Goal: Task Accomplishment & Management: Use online tool/utility

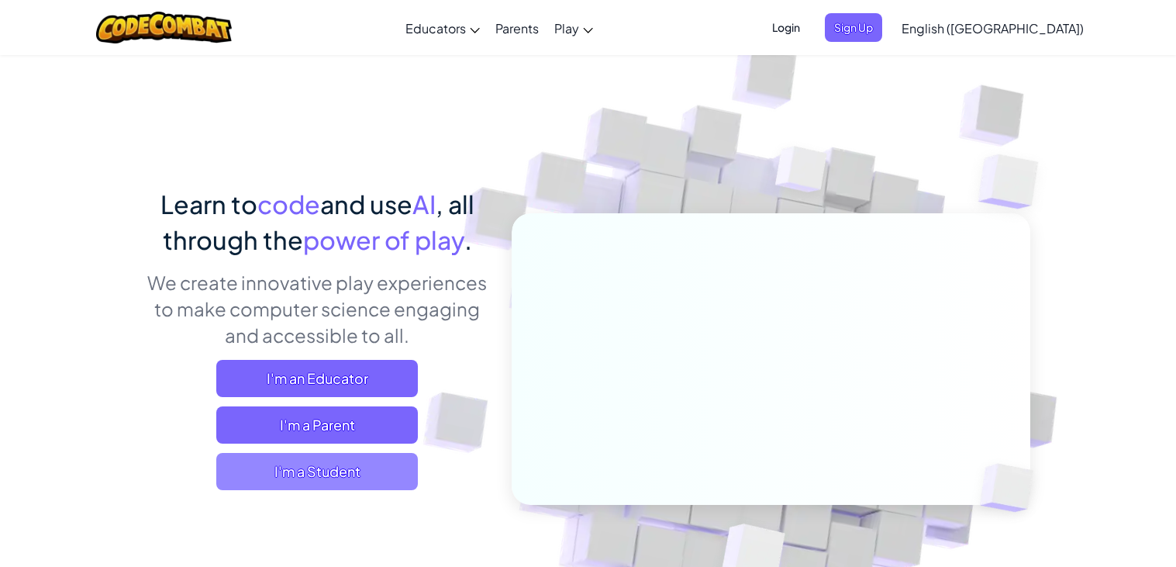
click at [295, 482] on span "I'm a Student" at bounding box center [317, 471] width 202 height 37
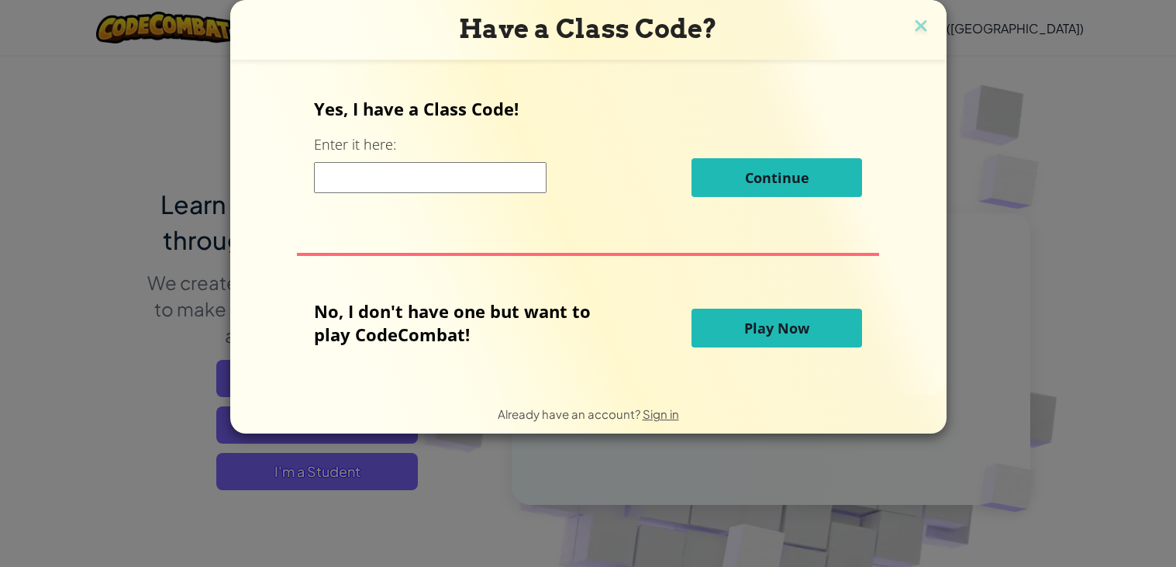
click at [785, 347] on button "Play Now" at bounding box center [777, 328] width 171 height 39
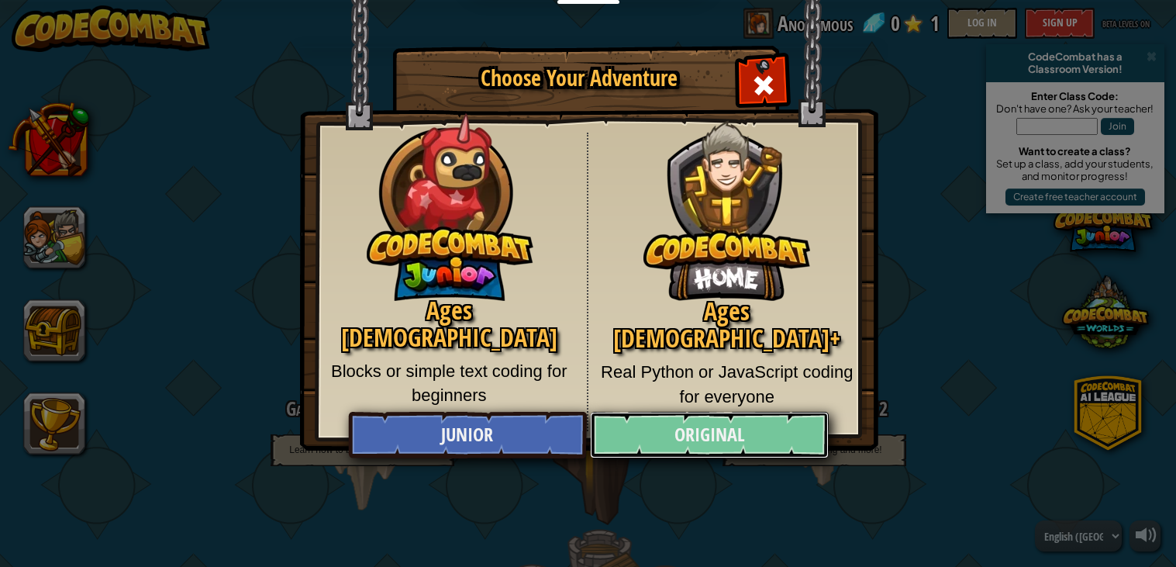
click at [720, 451] on link "Original" at bounding box center [709, 435] width 239 height 47
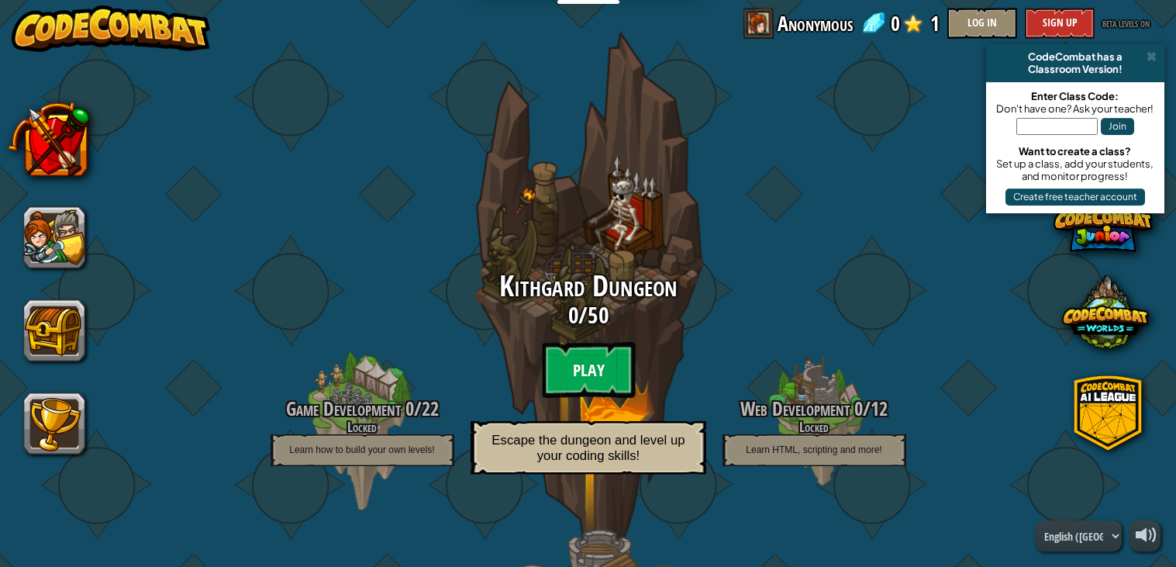
click at [554, 356] on btn "Play" at bounding box center [588, 370] width 93 height 56
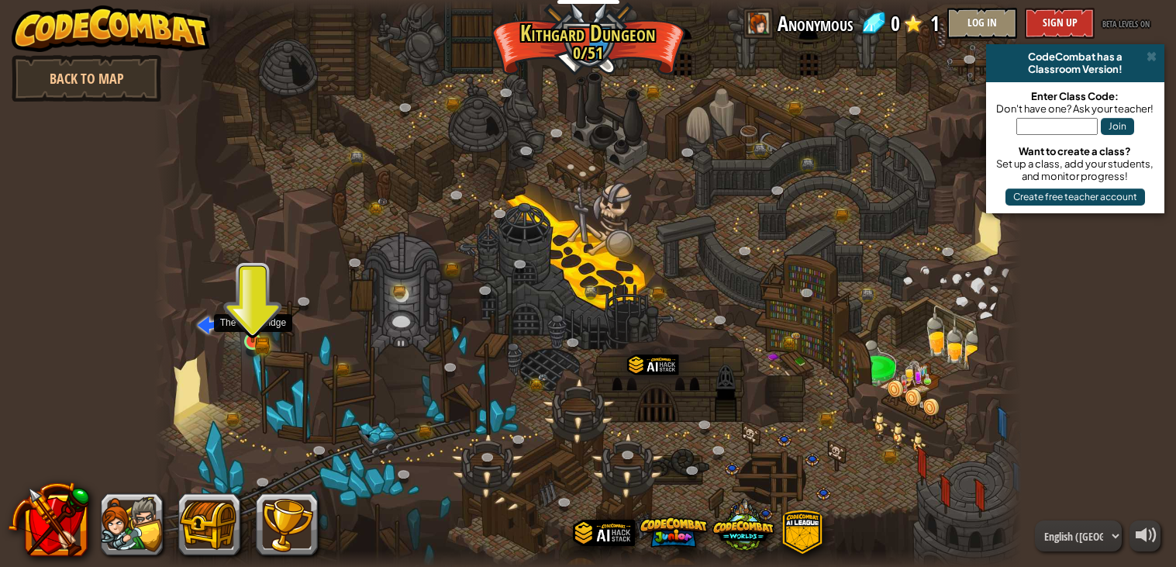
click at [250, 324] on img at bounding box center [253, 319] width 12 height 12
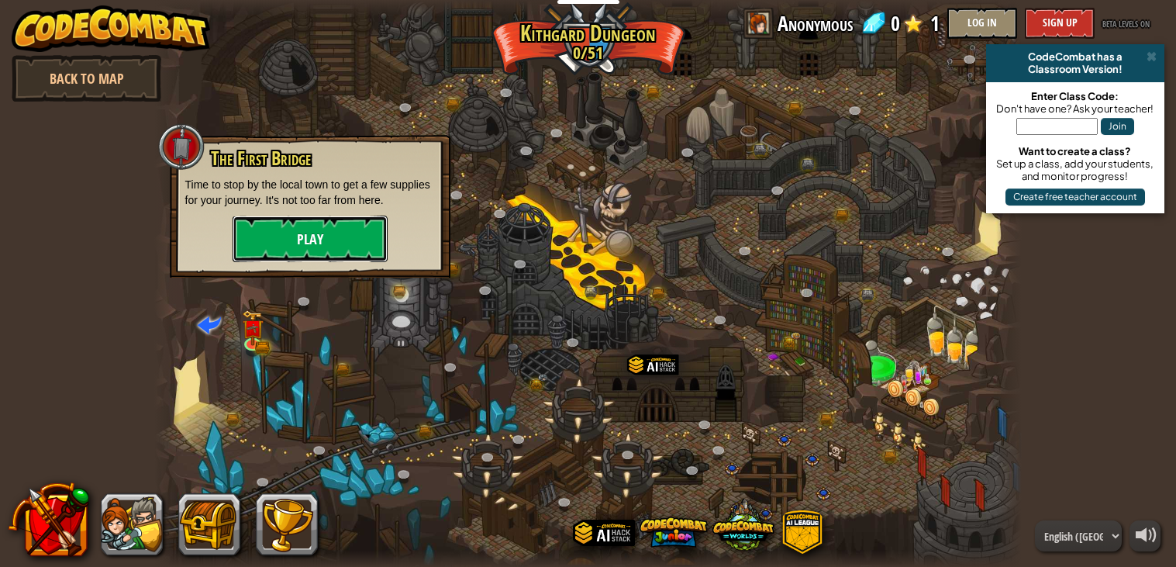
click at [325, 234] on button "Play" at bounding box center [310, 239] width 155 height 47
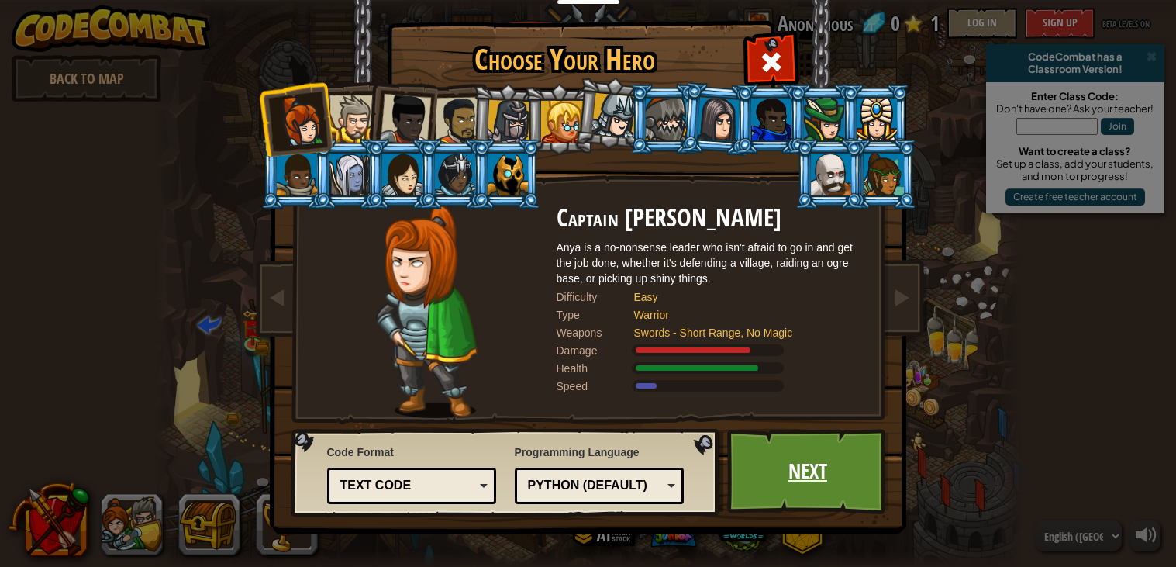
click at [806, 485] on link "Next" at bounding box center [808, 471] width 162 height 85
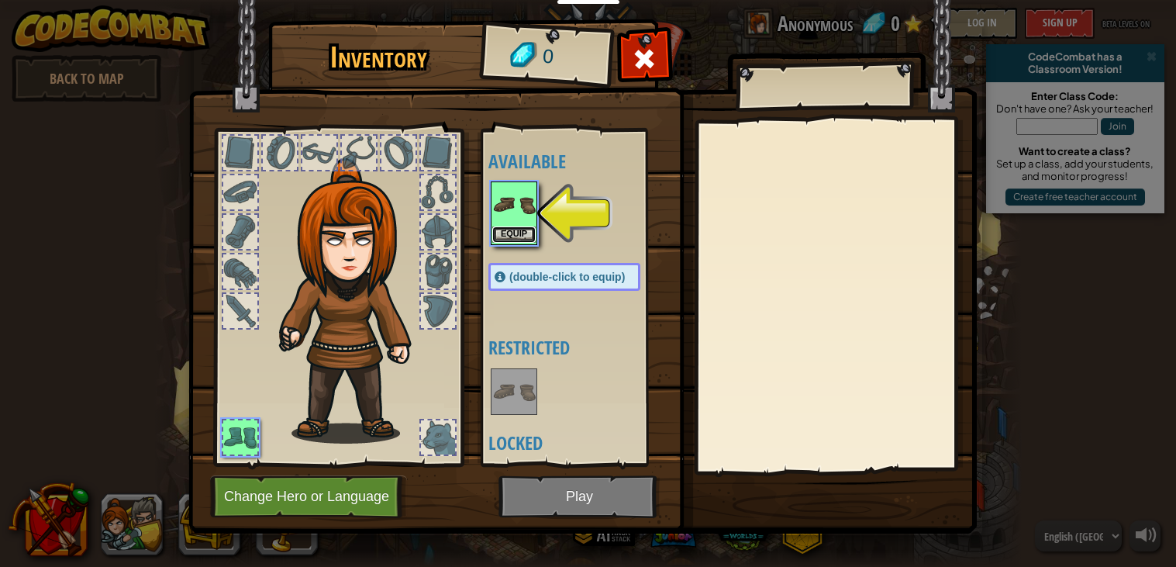
click at [517, 230] on button "Equip" at bounding box center [513, 234] width 43 height 16
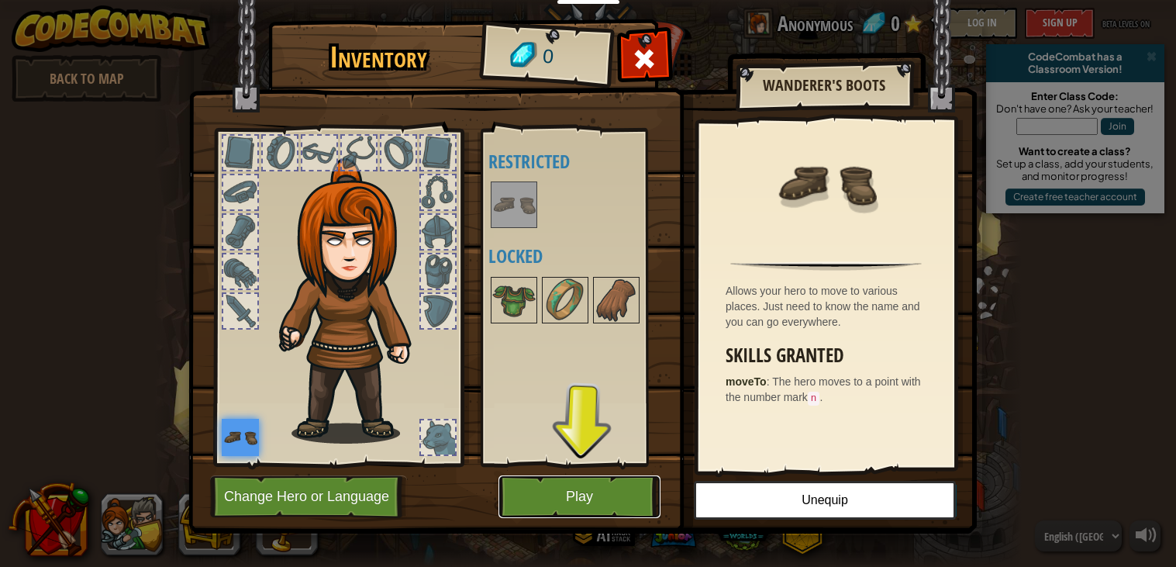
click at [585, 490] on button "Play" at bounding box center [580, 496] width 162 height 43
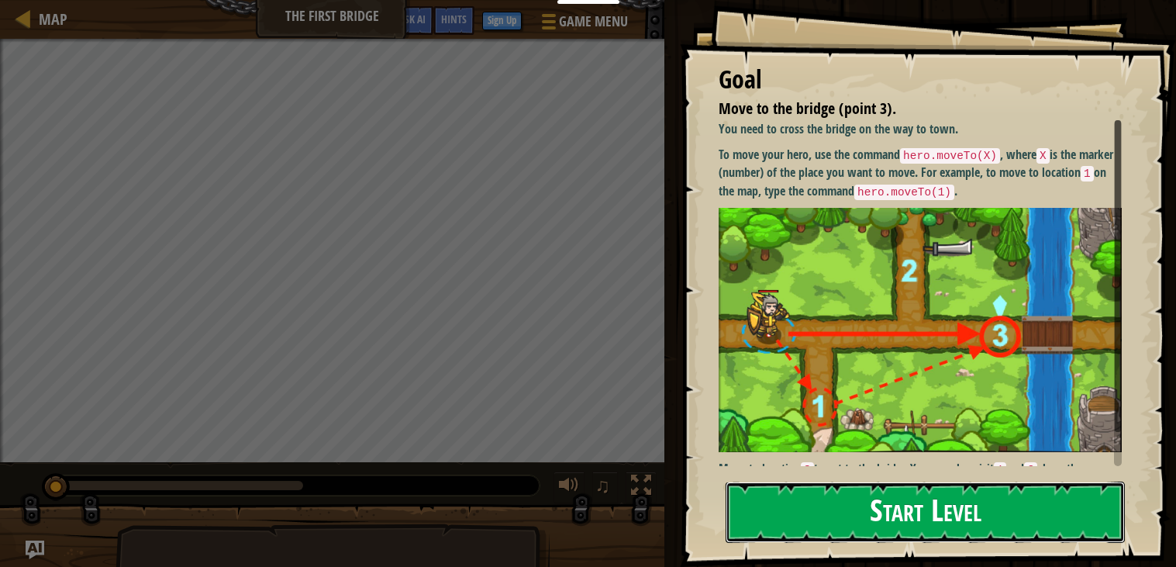
click at [816, 511] on button "Start Level" at bounding box center [925, 512] width 399 height 61
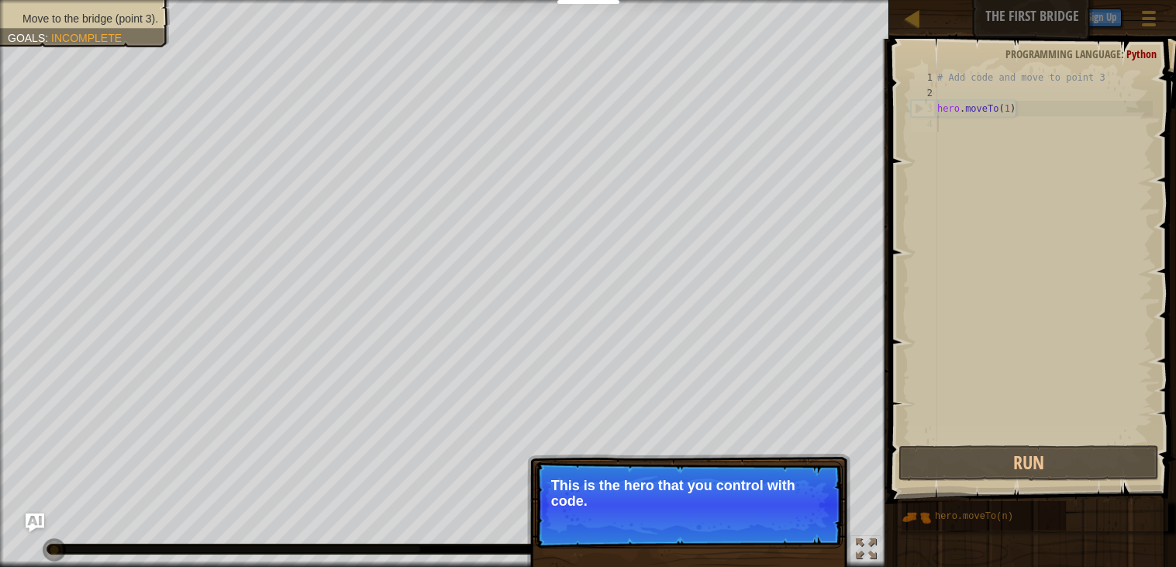
click at [779, 522] on button "Continue" at bounding box center [798, 522] width 64 height 20
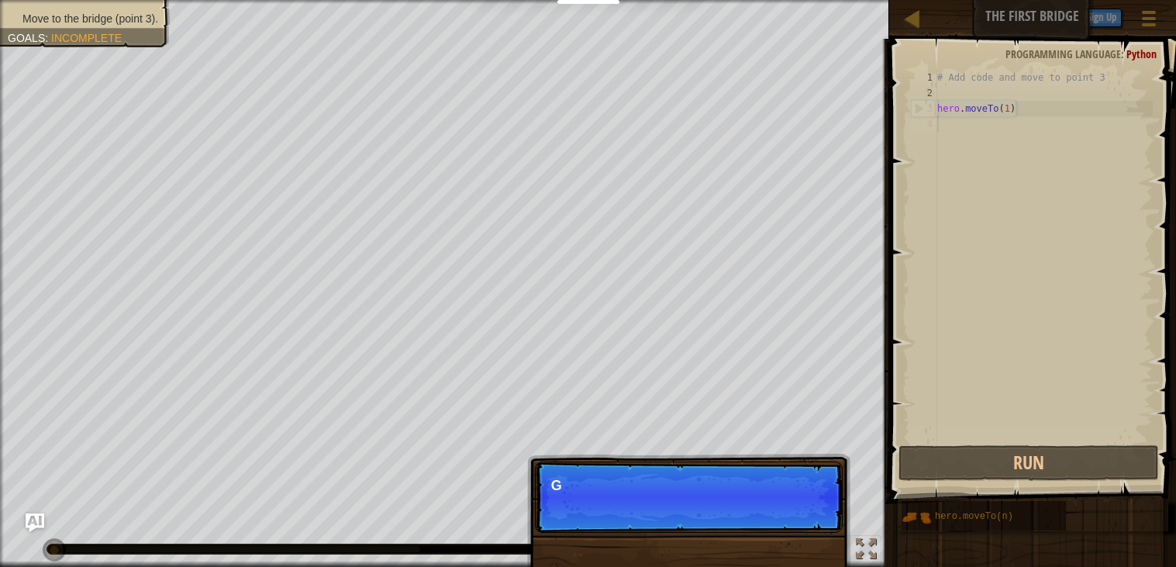
scroll to position [7, 0]
click at [779, 522] on p "Skip (esc) Continue Get to the bridge by going t" at bounding box center [689, 496] width 308 height 71
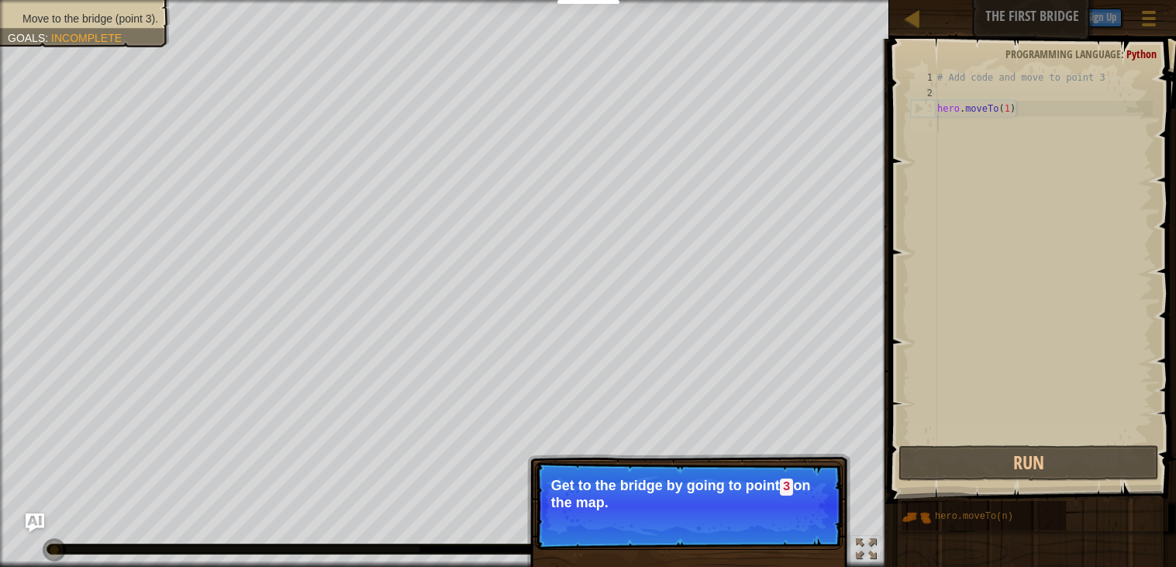
click at [779, 520] on button "Continue" at bounding box center [798, 523] width 64 height 20
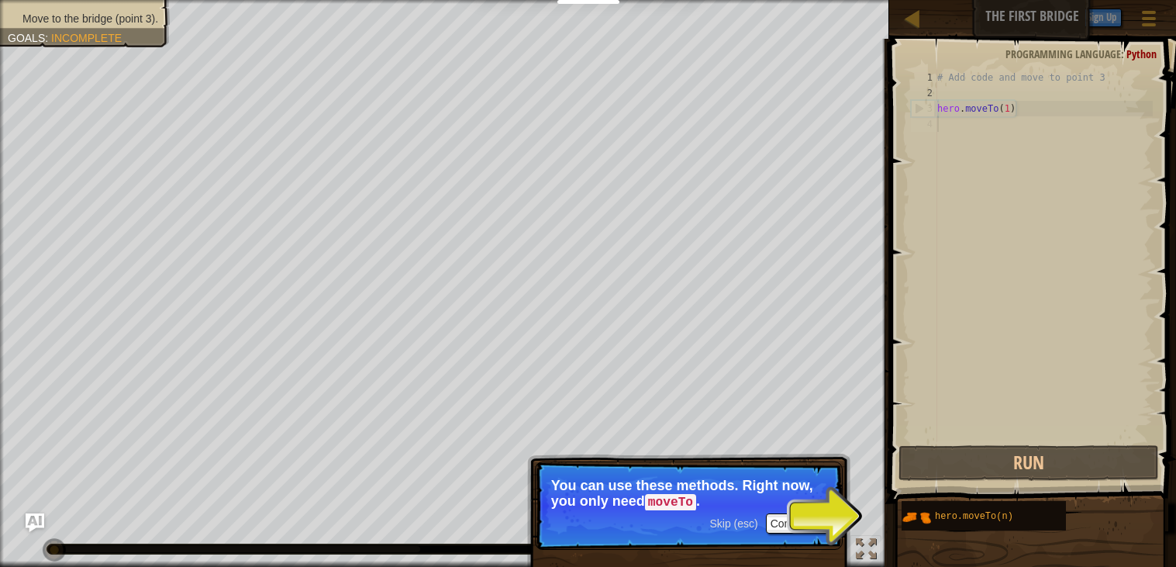
click at [1010, 111] on div "# Add code and move to point 3 hero . moveTo ( 1 )" at bounding box center [1043, 271] width 219 height 403
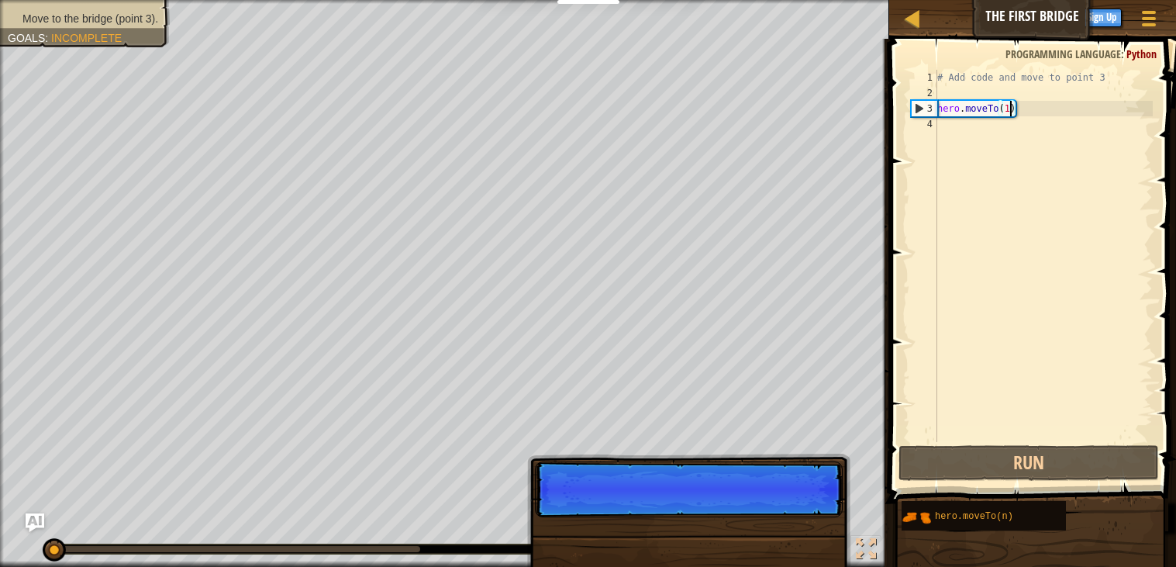
click at [1010, 109] on div "# Add code and move to point 3 hero . moveTo ( 1 )" at bounding box center [1043, 271] width 219 height 403
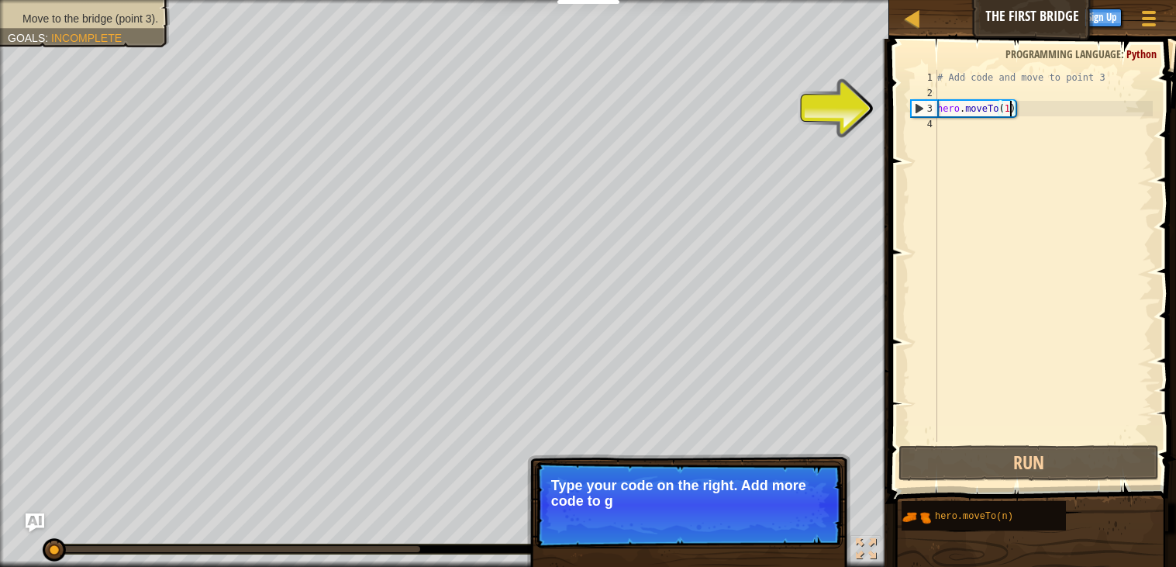
click at [1011, 113] on div "# Add code and move to point 3 hero . moveTo ( 1 )" at bounding box center [1043, 271] width 219 height 403
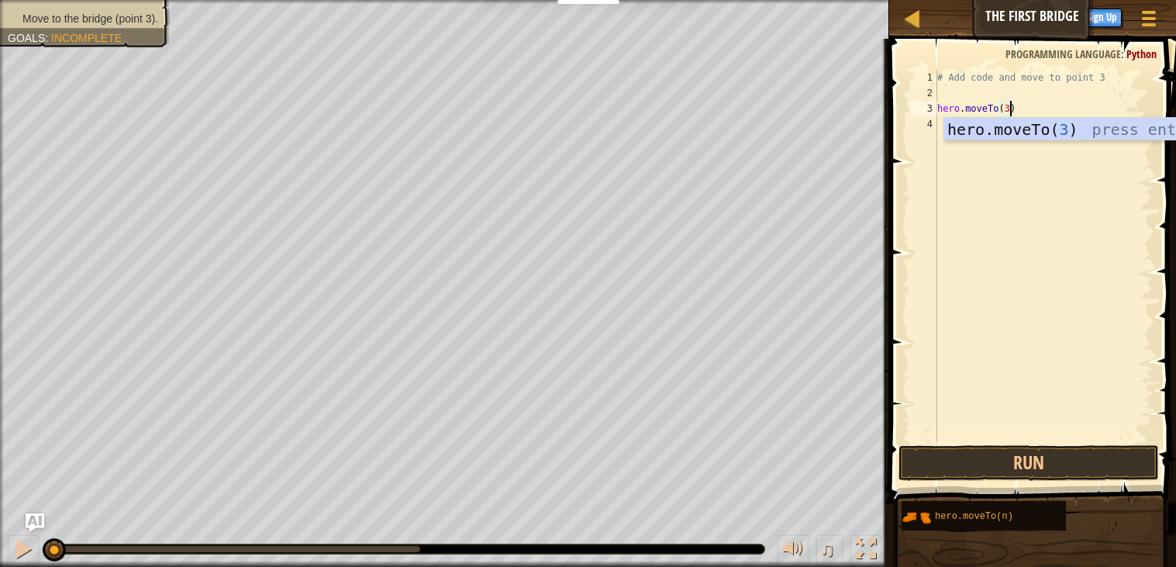
scroll to position [7, 5]
type textarea "hero.moveTo(3)"
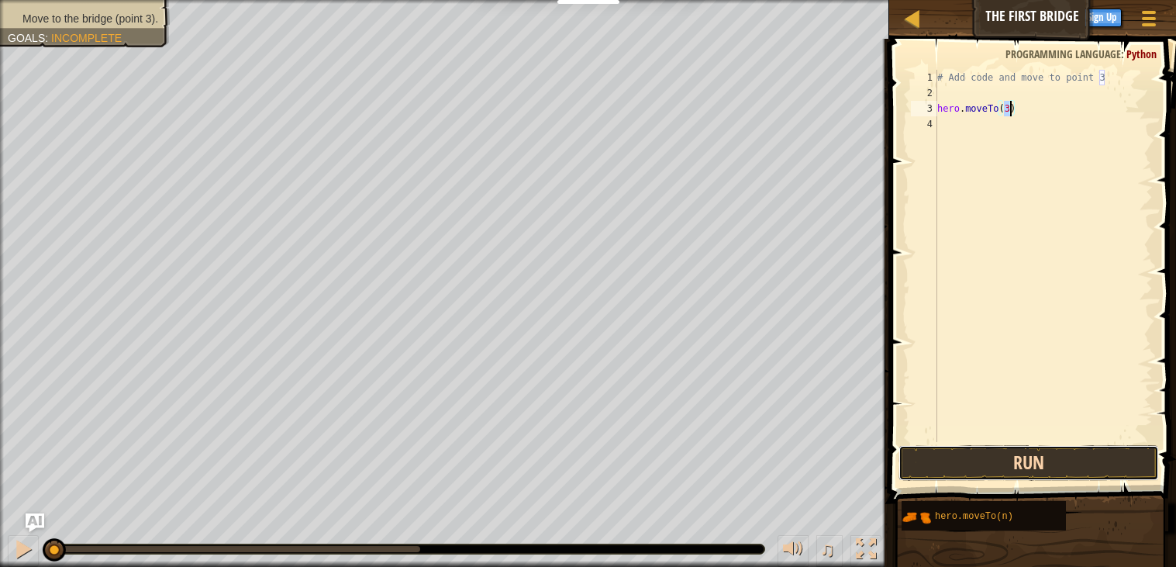
click at [1037, 458] on button "Run" at bounding box center [1029, 463] width 261 height 36
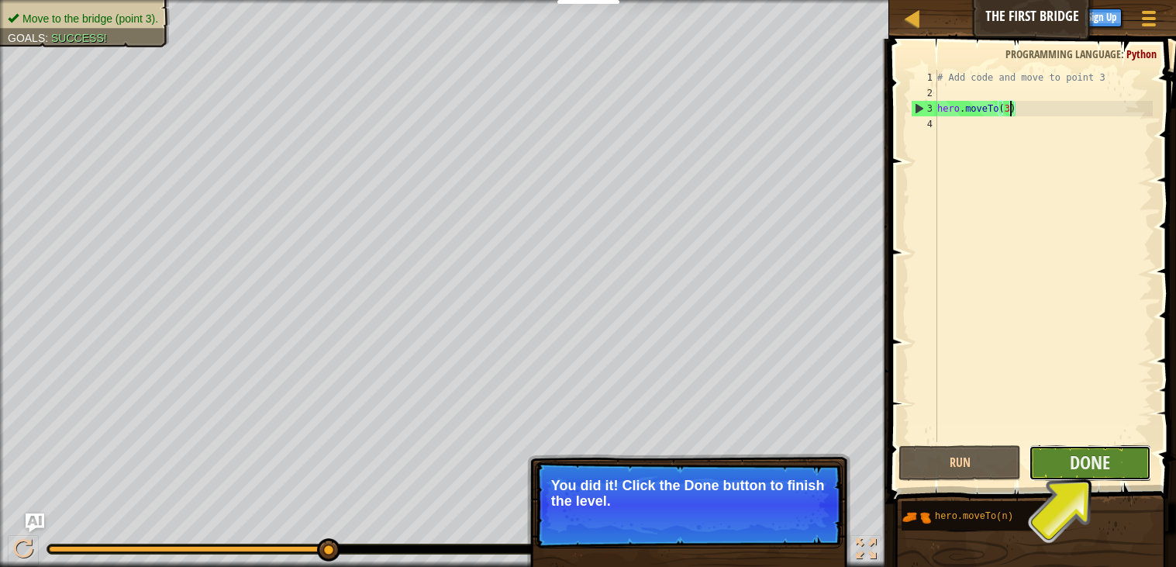
click at [1067, 447] on button "Done" at bounding box center [1090, 463] width 123 height 36
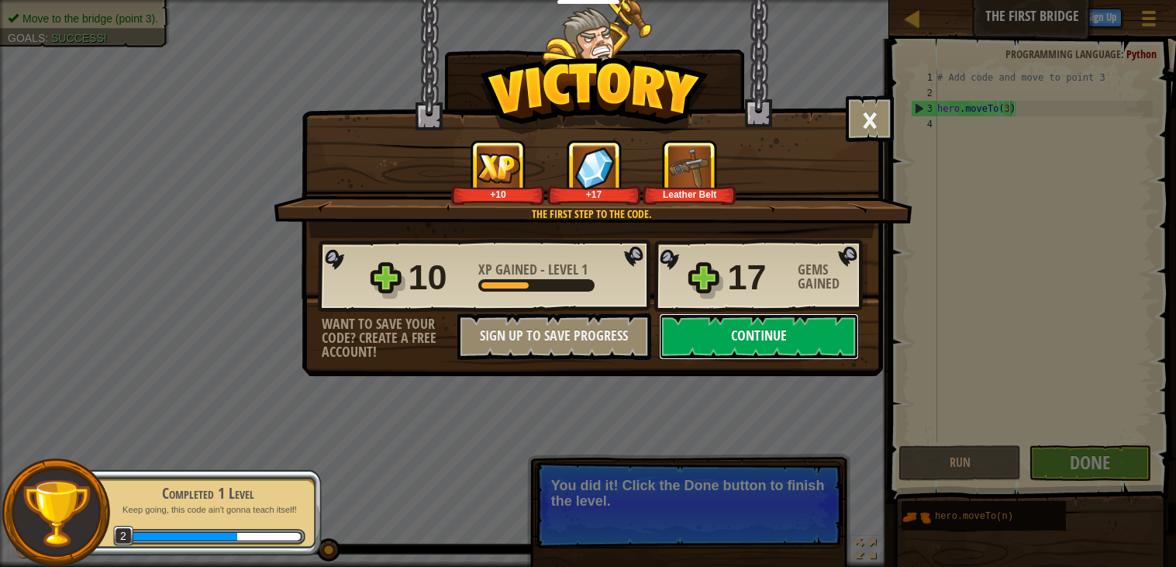
click at [816, 360] on button "Continue" at bounding box center [759, 336] width 200 height 47
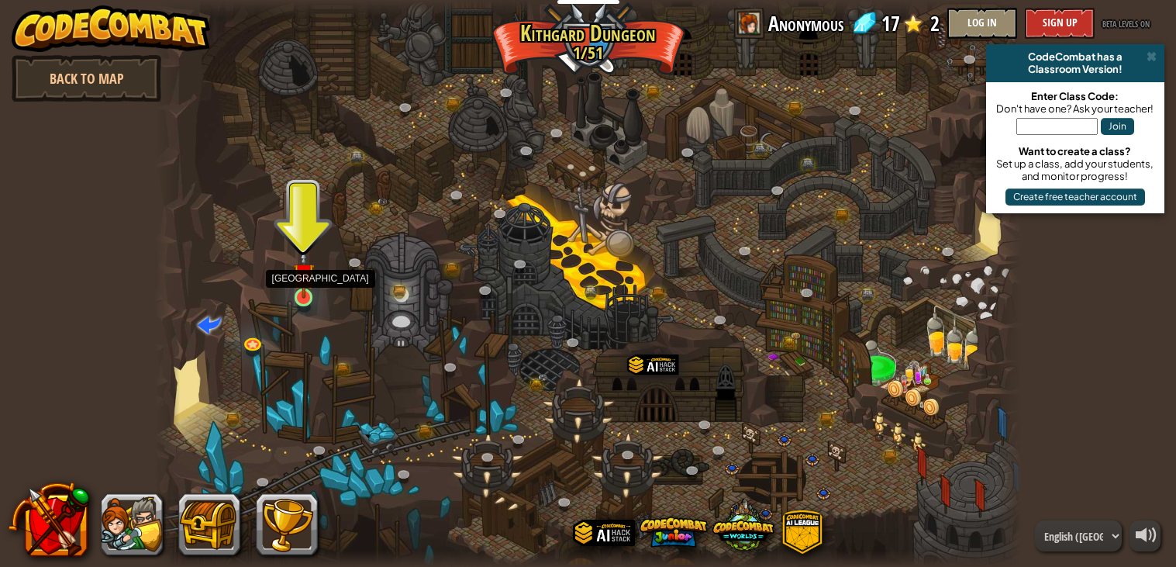
click at [298, 297] on img at bounding box center [304, 274] width 22 height 50
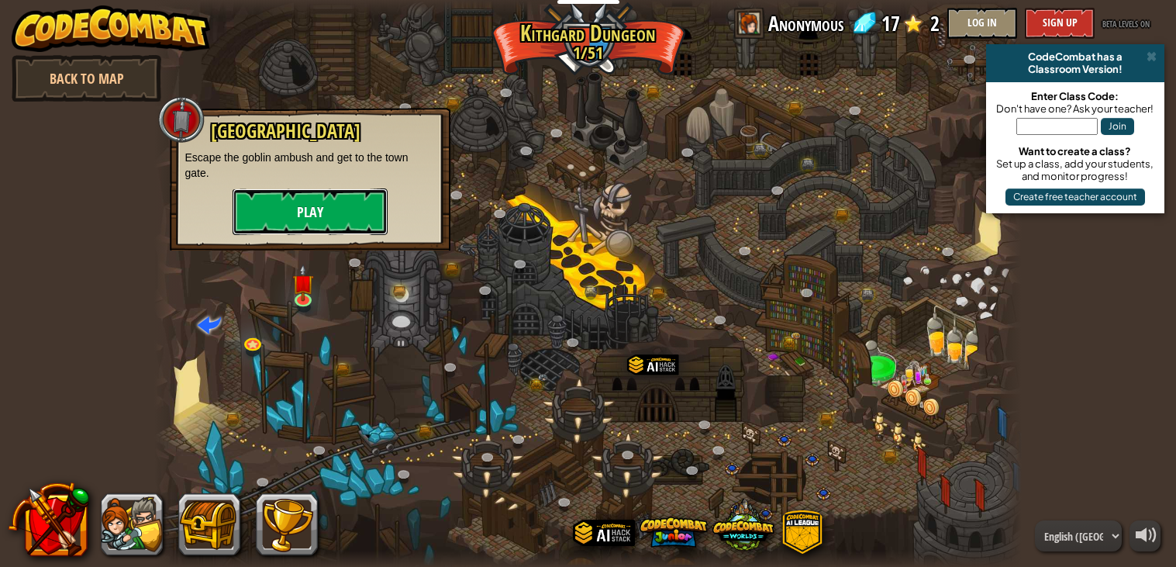
click at [325, 219] on button "Play" at bounding box center [310, 211] width 155 height 47
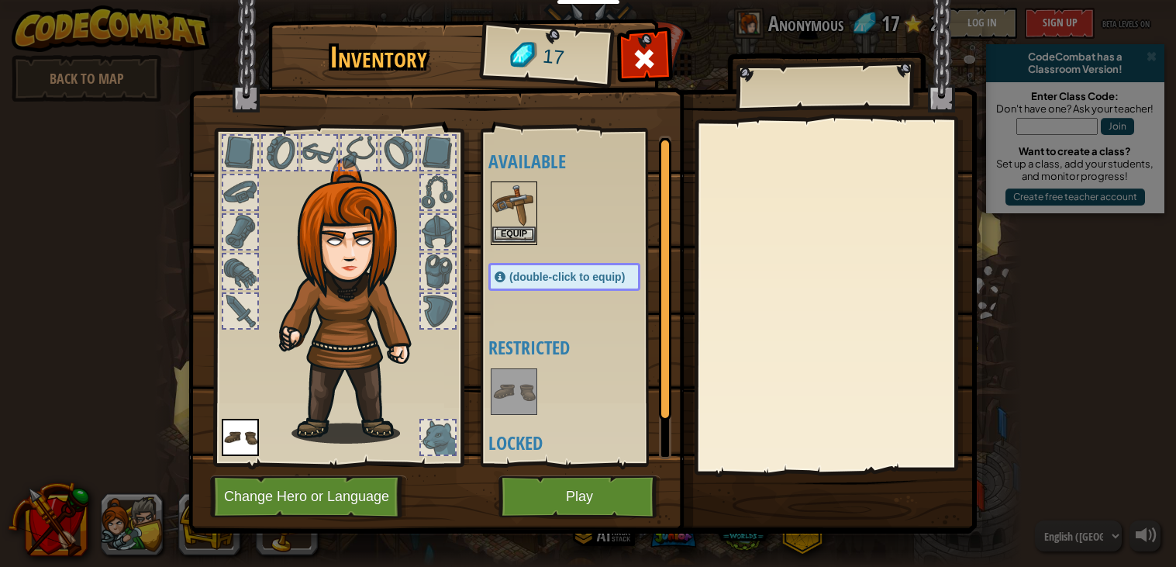
click at [509, 208] on img at bounding box center [513, 204] width 43 height 43
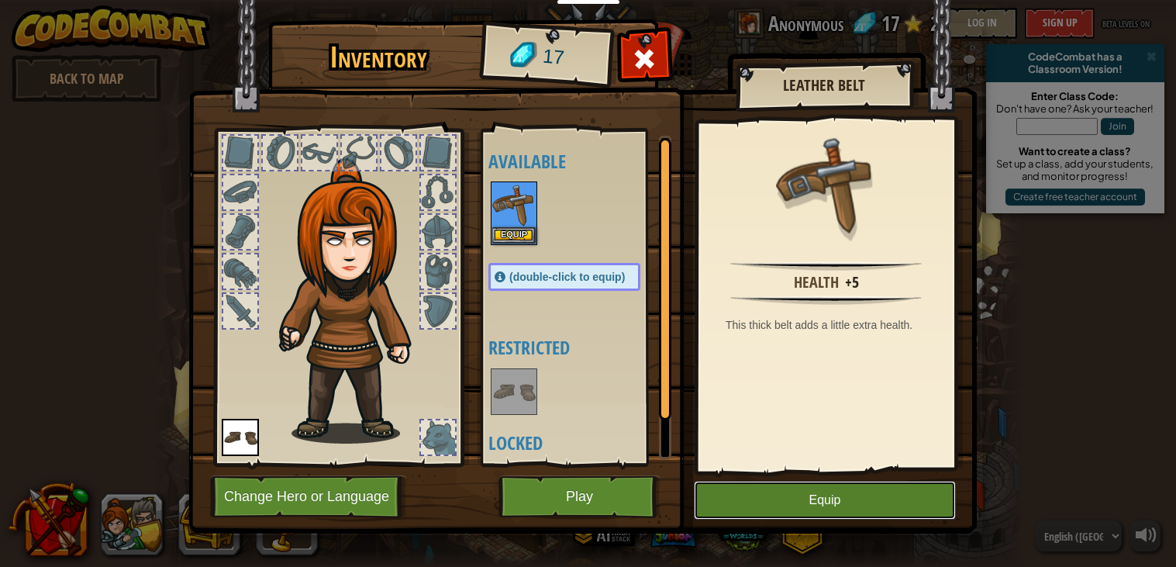
click at [813, 492] on button "Equip" at bounding box center [825, 500] width 262 height 39
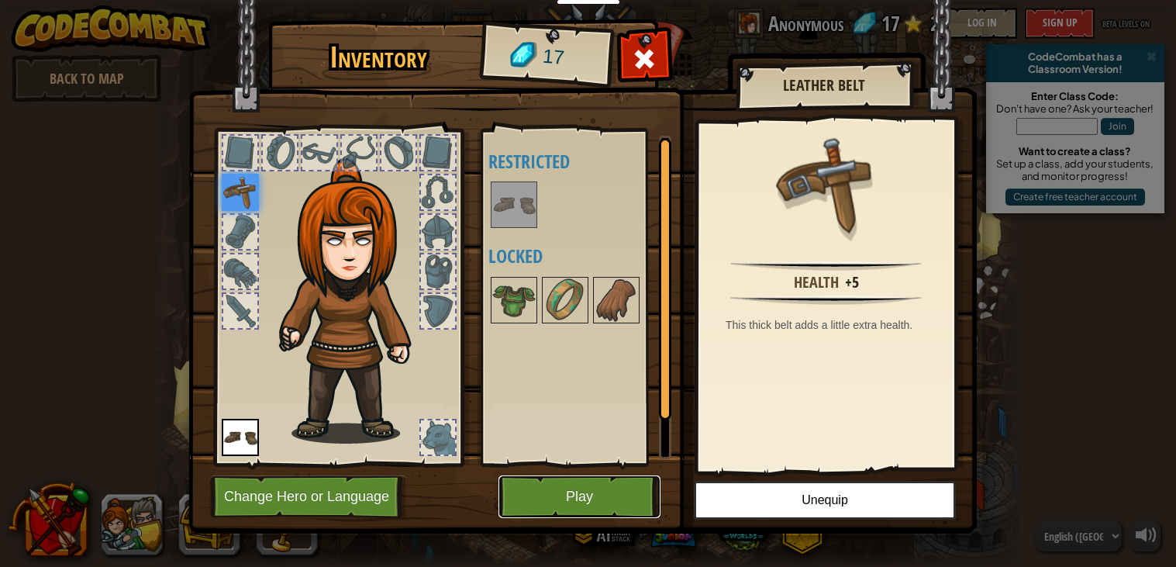
click at [521, 492] on button "Play" at bounding box center [580, 496] width 162 height 43
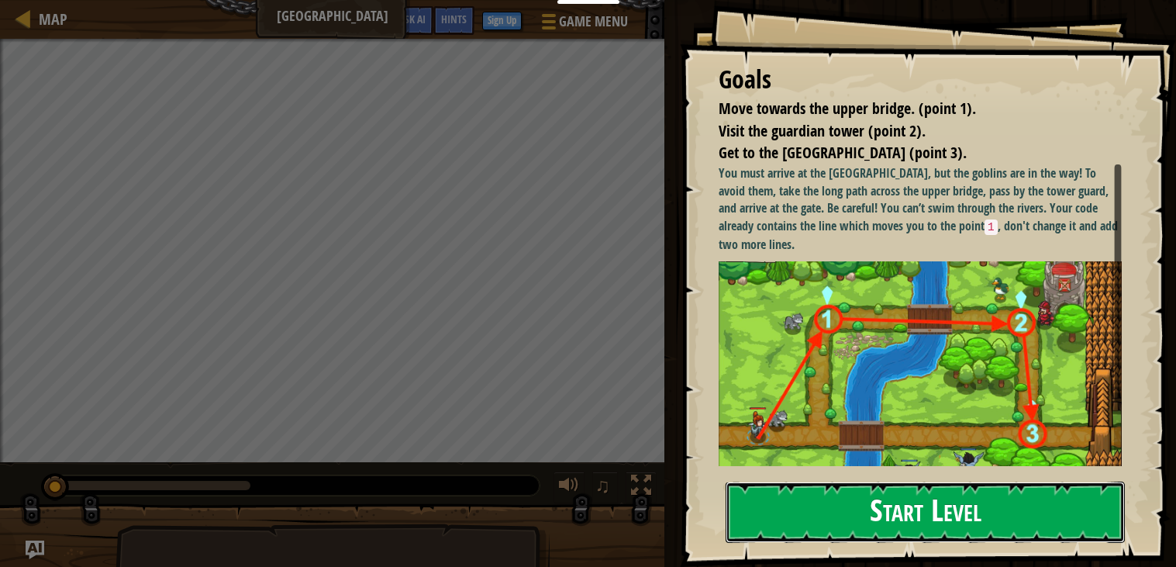
click at [853, 501] on button "Start Level" at bounding box center [925, 512] width 399 height 61
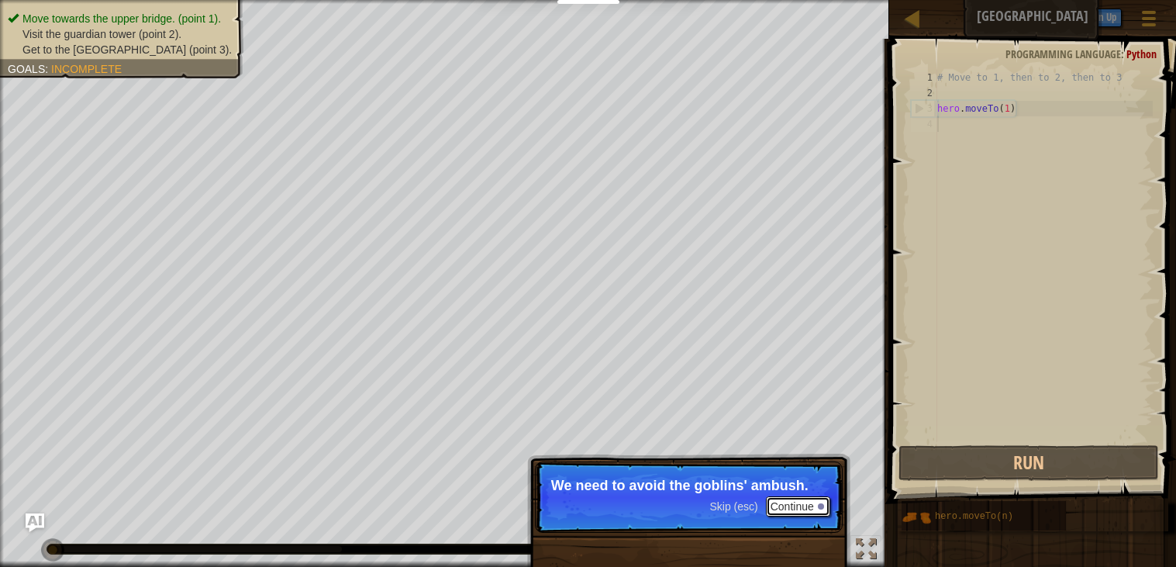
click at [807, 516] on button "Continue" at bounding box center [798, 506] width 64 height 20
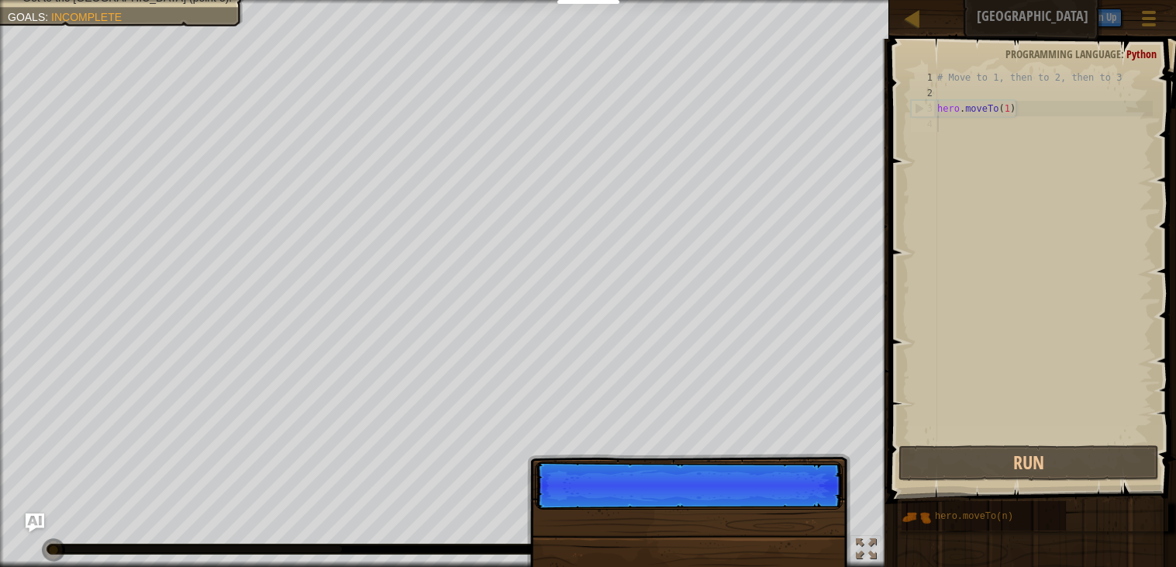
scroll to position [7, 0]
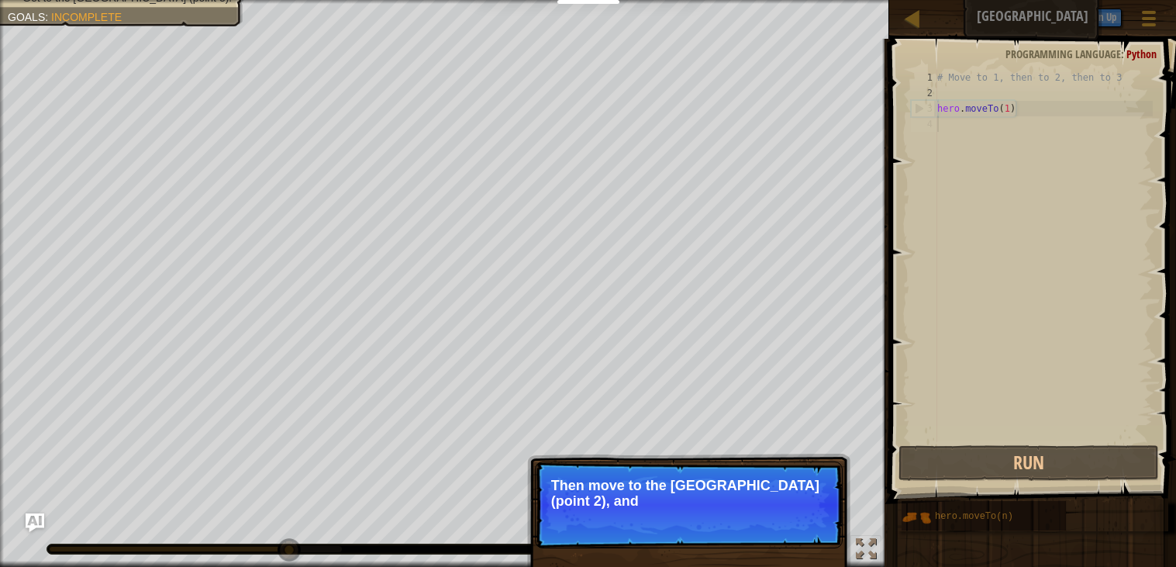
click at [955, 136] on div "# Move to 1, then to 2, then to 3 hero . moveTo ( 1 )" at bounding box center [1043, 271] width 219 height 403
click at [830, 523] on p "Skip (esc) Continue Then move to the [GEOGRAPHIC_DATA] (point 2), and finally t…" at bounding box center [689, 504] width 308 height 87
click at [823, 522] on div at bounding box center [821, 522] width 6 height 6
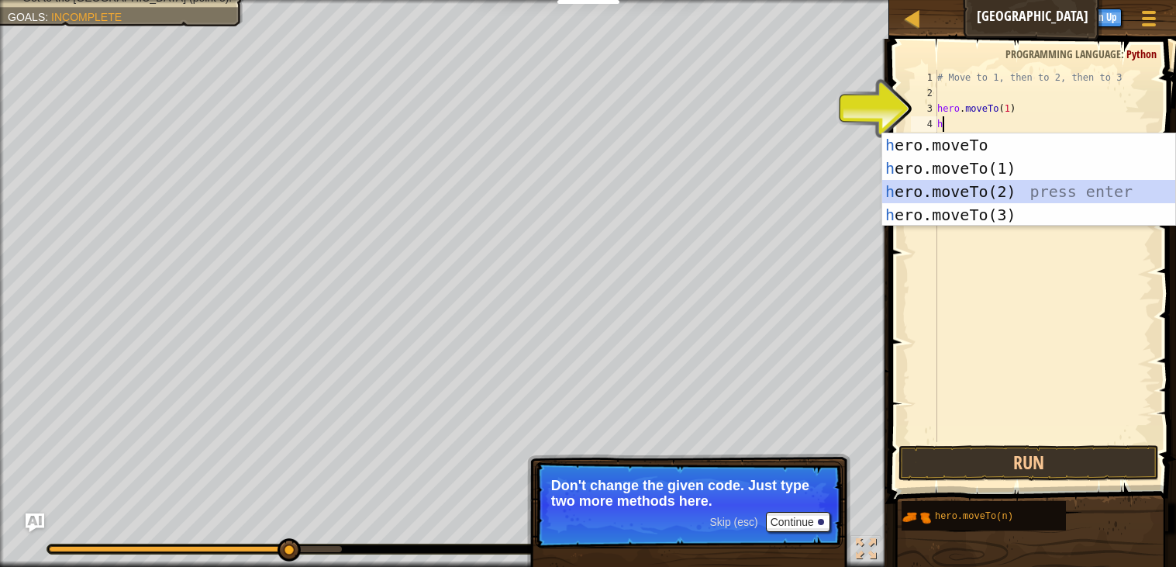
click at [977, 187] on div "h ero.moveTo press enter h ero.moveTo(1) press enter h ero.moveTo(2) press ente…" at bounding box center [1028, 203] width 293 height 140
type textarea "hero.moveTo(2)"
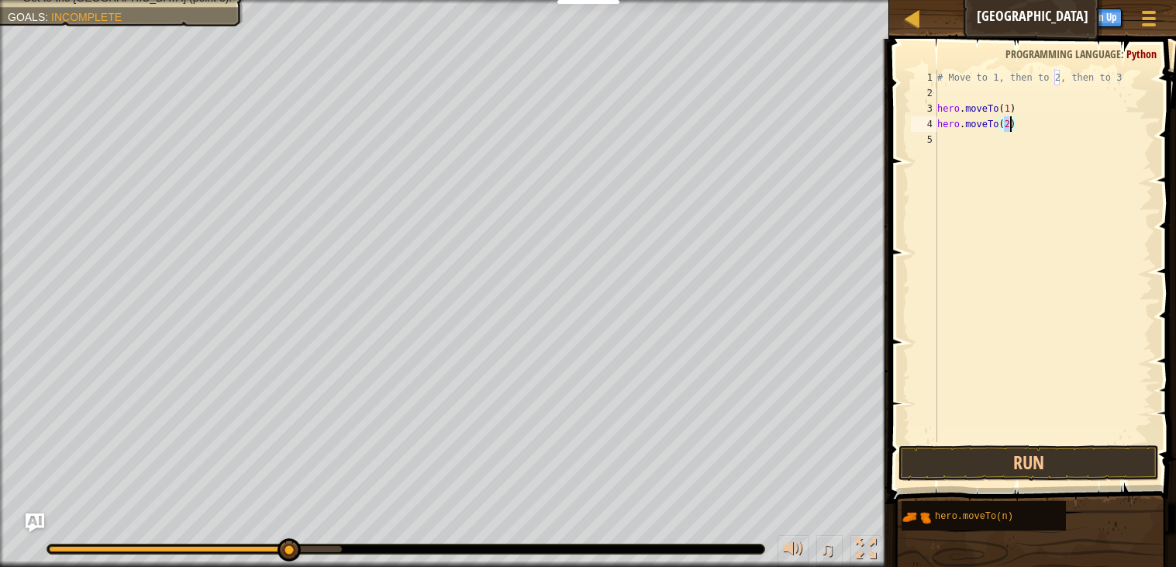
click at [955, 143] on div "# Move to 1, then to 2, then to 3 hero . moveTo ( 1 ) hero . moveTo ( 2 )" at bounding box center [1043, 271] width 219 height 403
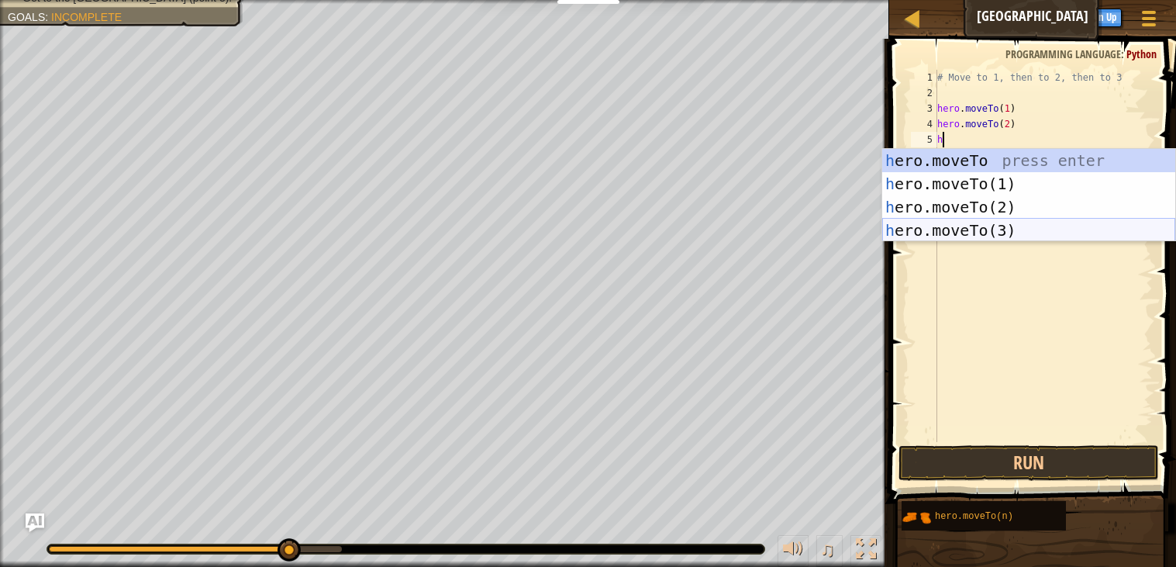
click at [968, 235] on div "h ero.moveTo press enter h ero.moveTo(1) press enter h ero.moveTo(2) press ente…" at bounding box center [1028, 219] width 293 height 140
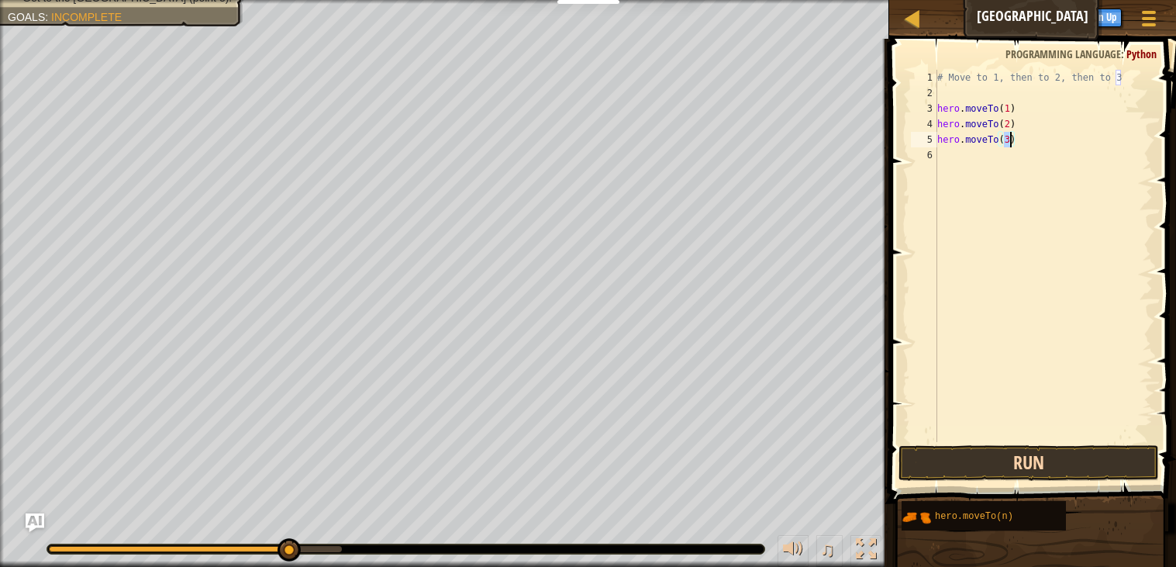
type textarea "hero.moveTo(3)"
click at [1010, 454] on button "Run" at bounding box center [1029, 463] width 261 height 36
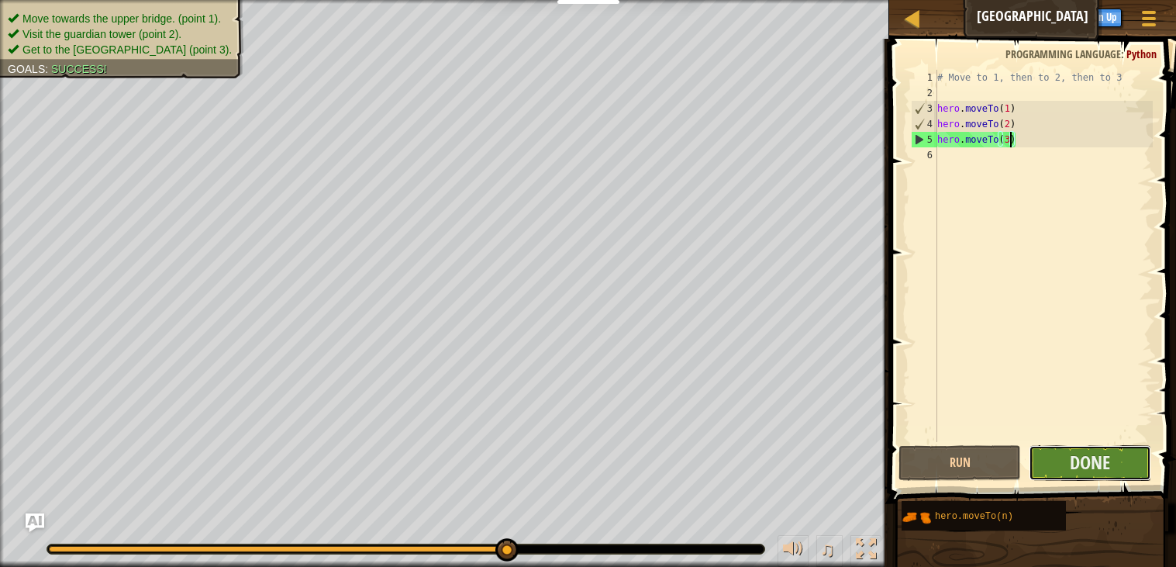
click at [1053, 461] on button "Done" at bounding box center [1090, 463] width 123 height 36
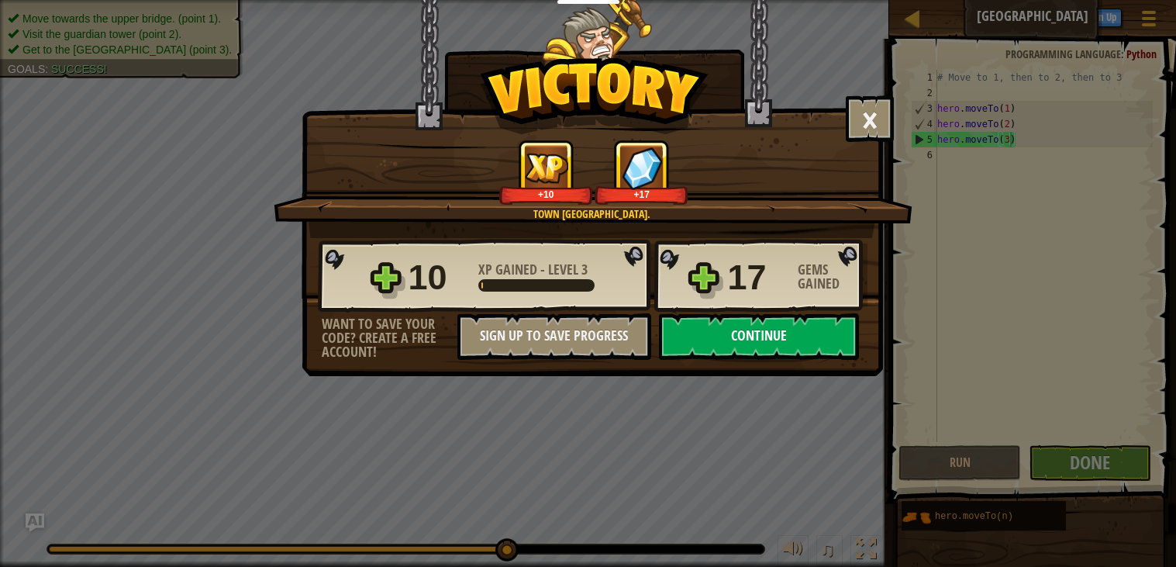
click at [819, 360] on button "Continue" at bounding box center [759, 336] width 200 height 47
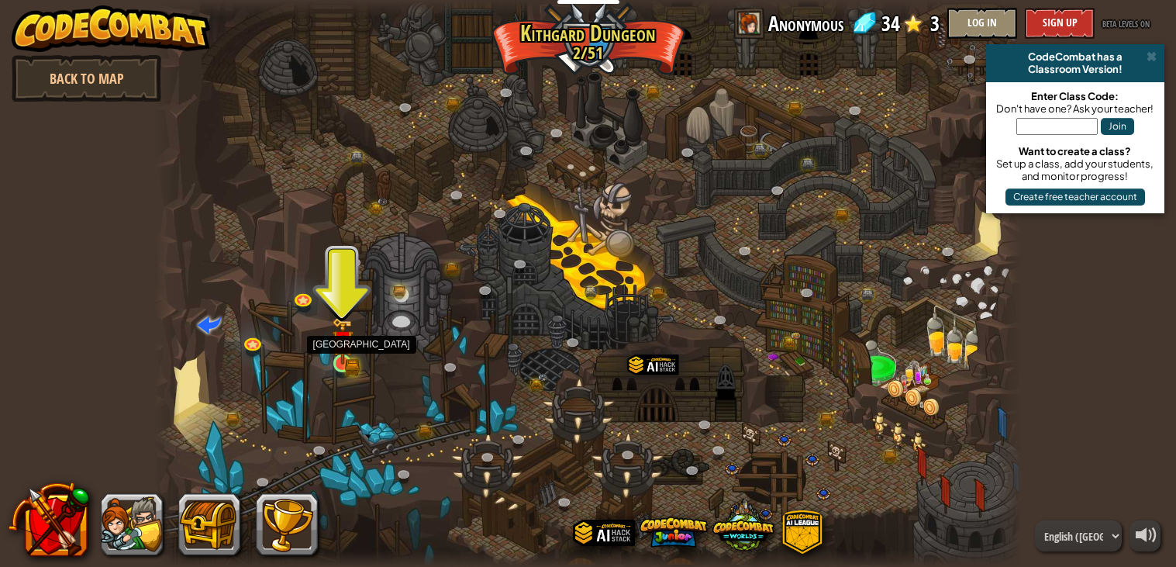
click at [340, 359] on img at bounding box center [343, 340] width 22 height 47
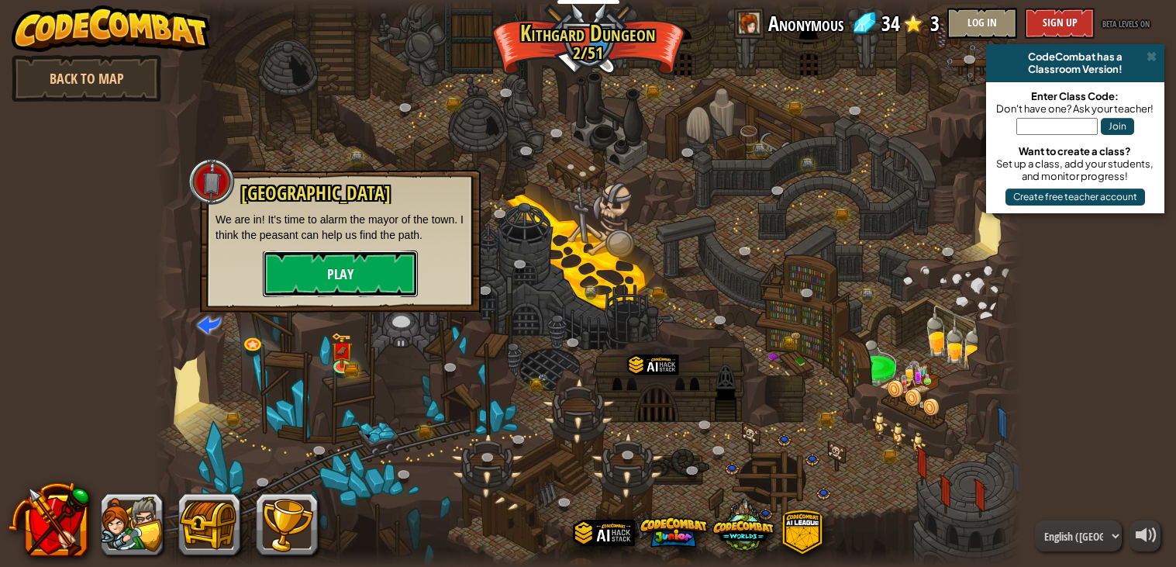
click at [381, 264] on button "Play" at bounding box center [340, 273] width 155 height 47
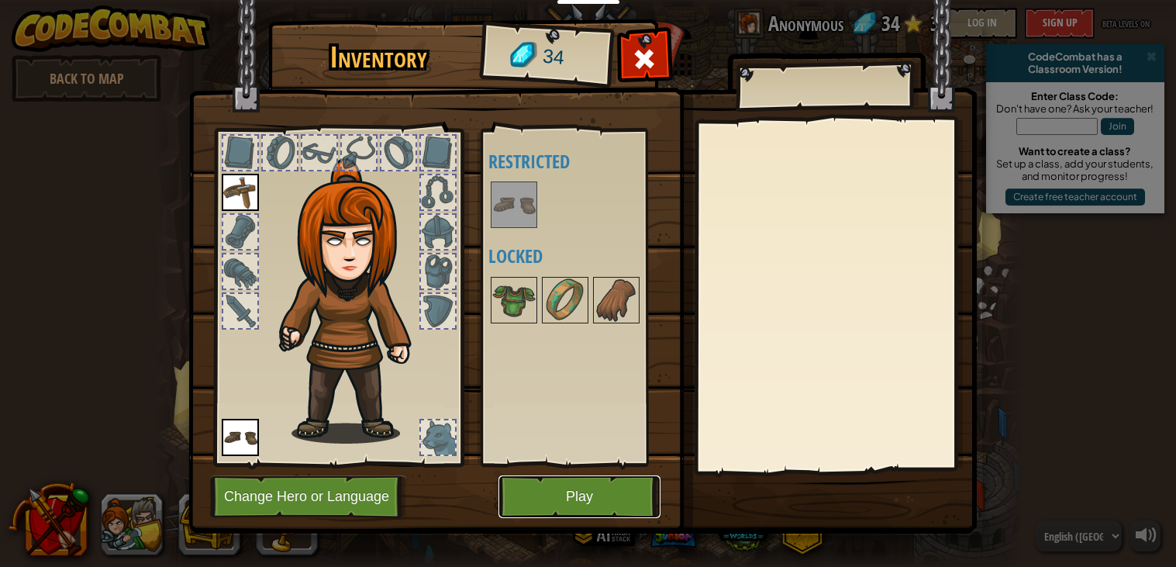
click at [575, 500] on button "Play" at bounding box center [580, 496] width 162 height 43
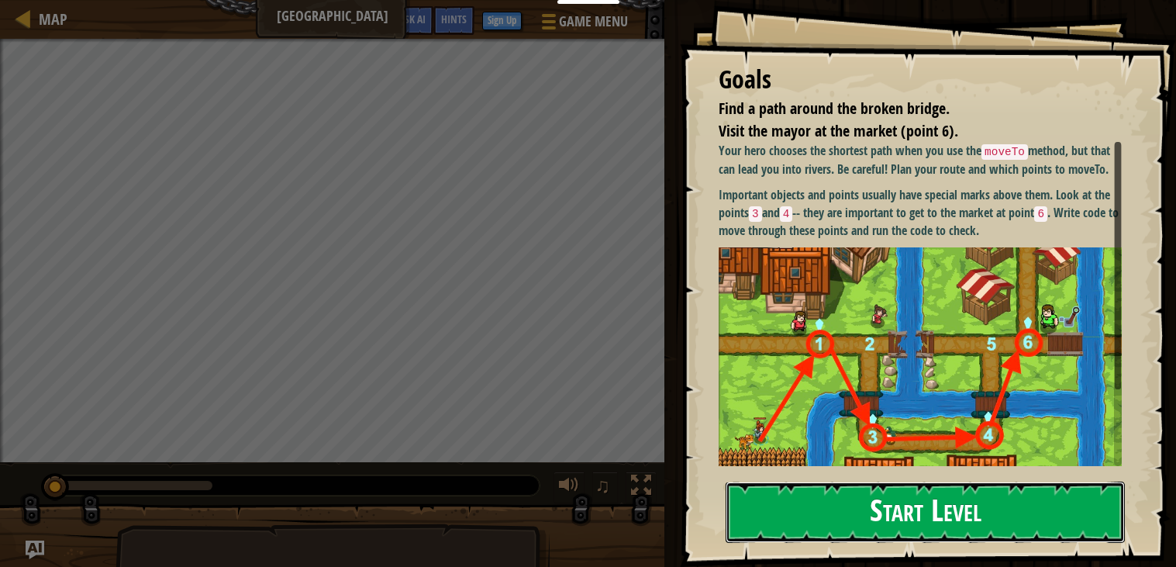
click at [780, 504] on button "Start Level" at bounding box center [925, 512] width 399 height 61
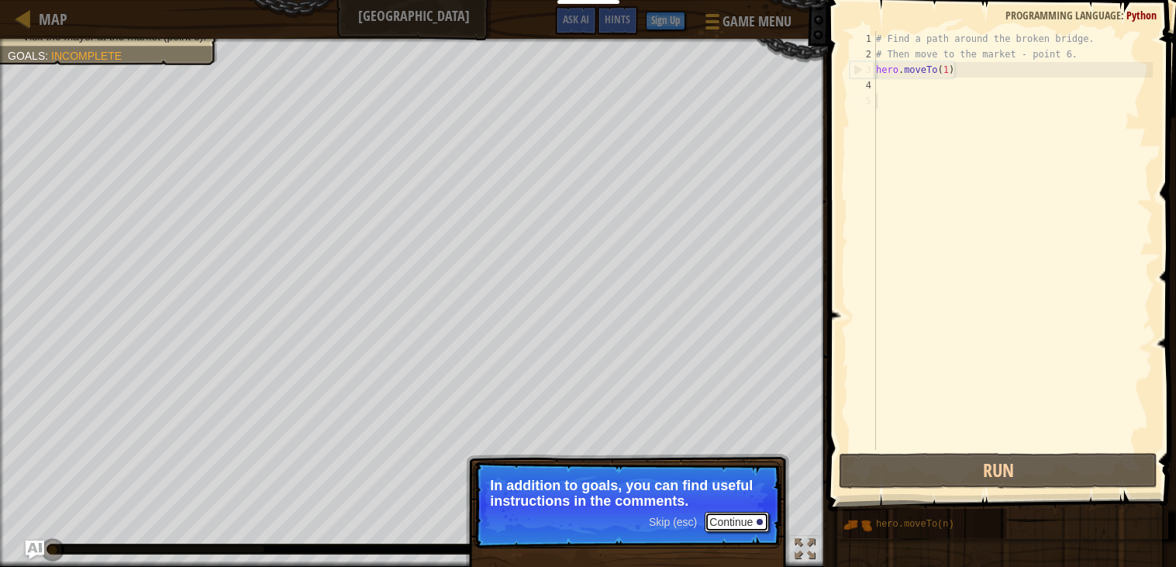
click at [738, 521] on button "Continue" at bounding box center [737, 522] width 64 height 20
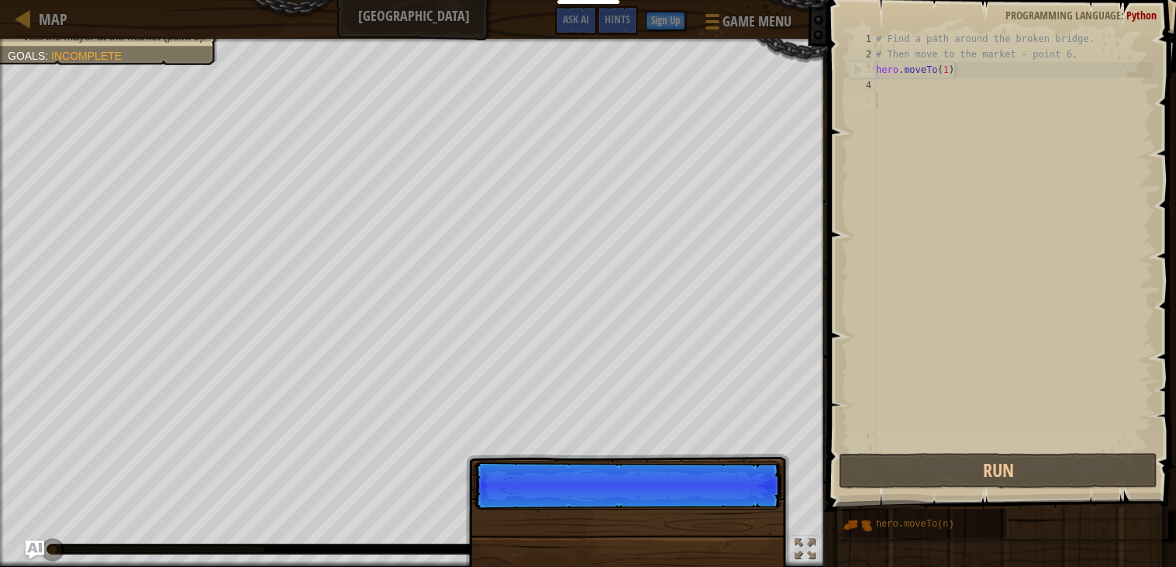
scroll to position [7, 0]
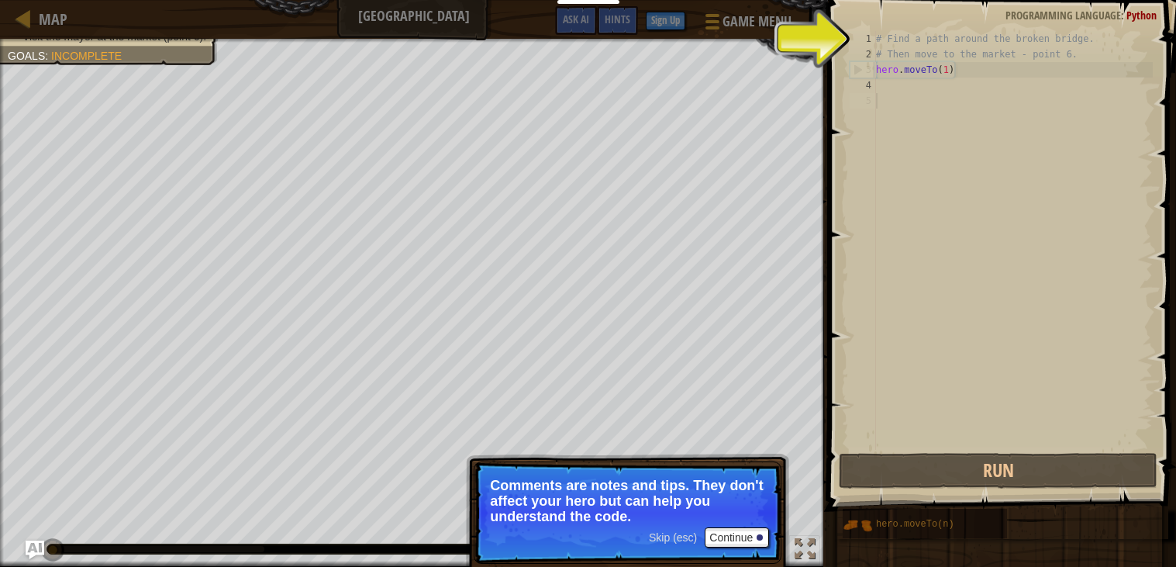
click at [899, 170] on div "# Find a path around the broken bridge. # Then move to the market - point 6. he…" at bounding box center [1013, 256] width 280 height 450
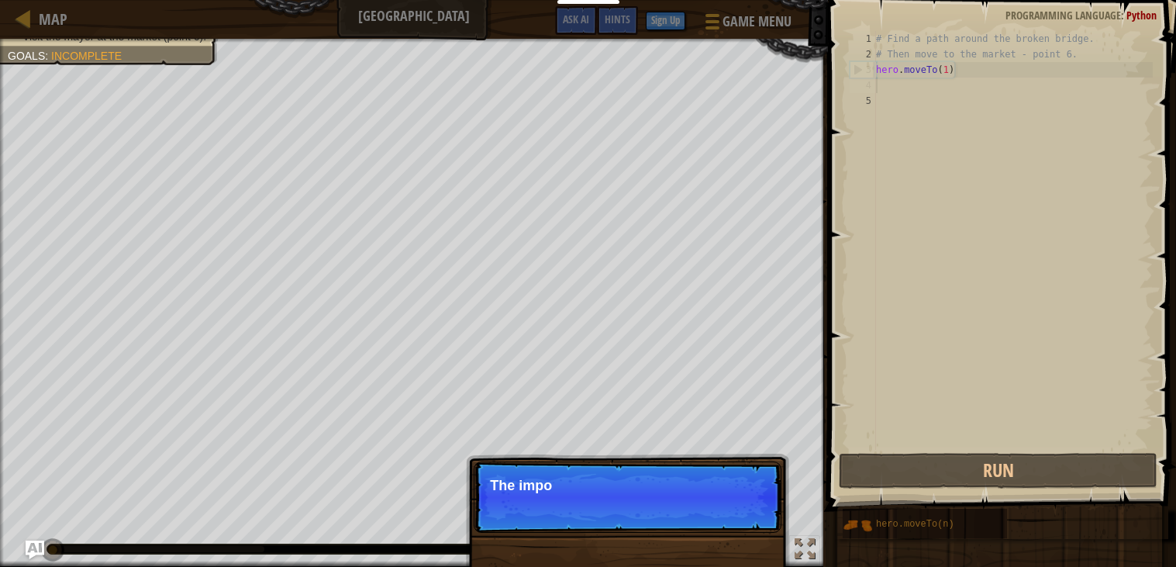
click at [895, 80] on div "# Find a path around the broken bridge. # Then move to the market - point 6. he…" at bounding box center [1013, 256] width 280 height 450
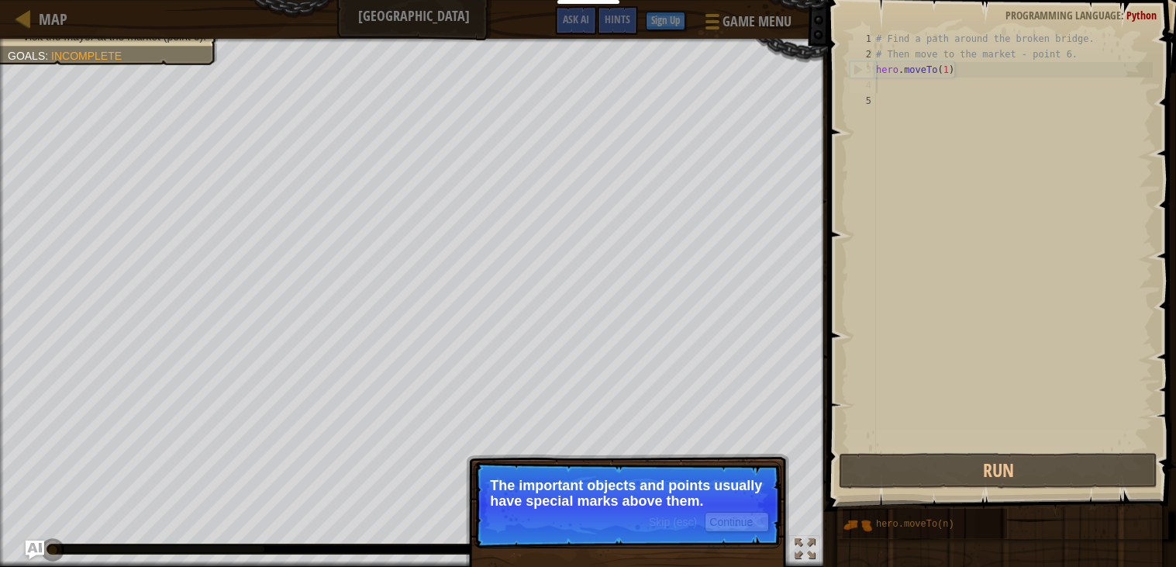
click at [687, 485] on p "The important objects and points usually have special marks above them." at bounding box center [627, 493] width 275 height 31
click at [709, 512] on button "Continue" at bounding box center [737, 522] width 64 height 20
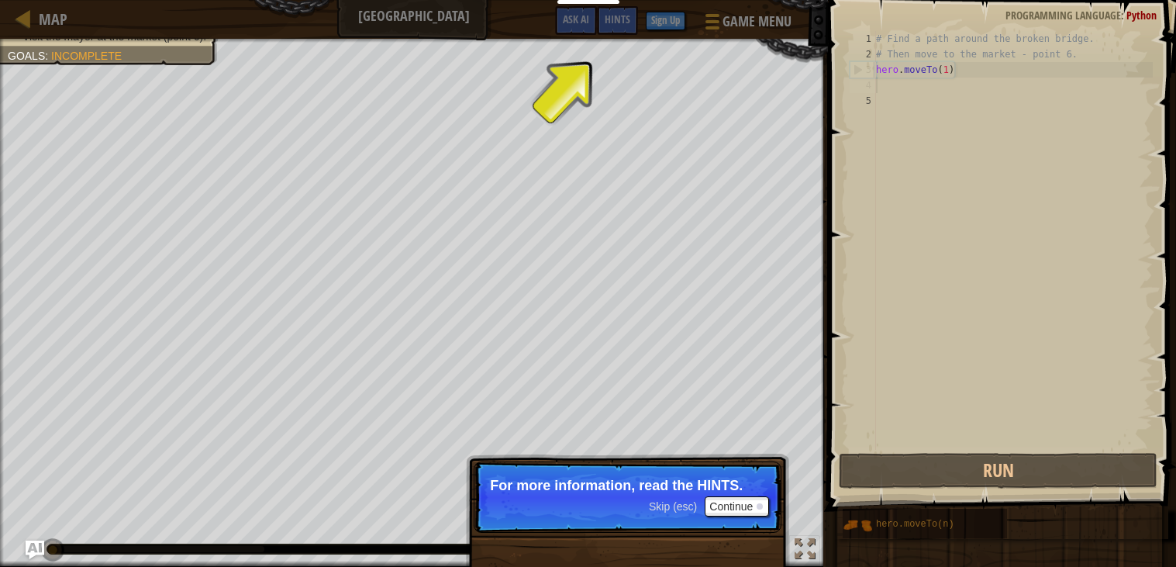
click at [712, 521] on p "Skip (esc) Continue For more information, read the HINTS." at bounding box center [628, 496] width 308 height 71
click at [713, 511] on button "Continue" at bounding box center [737, 506] width 64 height 20
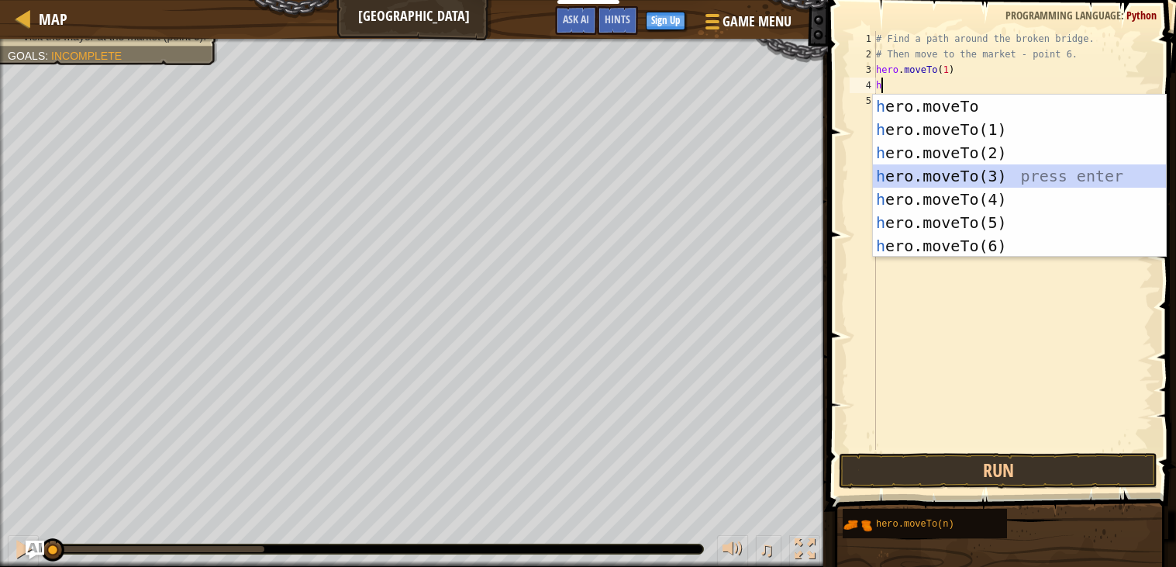
click at [992, 166] on div "h ero.moveTo press enter h ero.moveTo(1) press enter h ero.moveTo(2) press ente…" at bounding box center [1019, 199] width 293 height 209
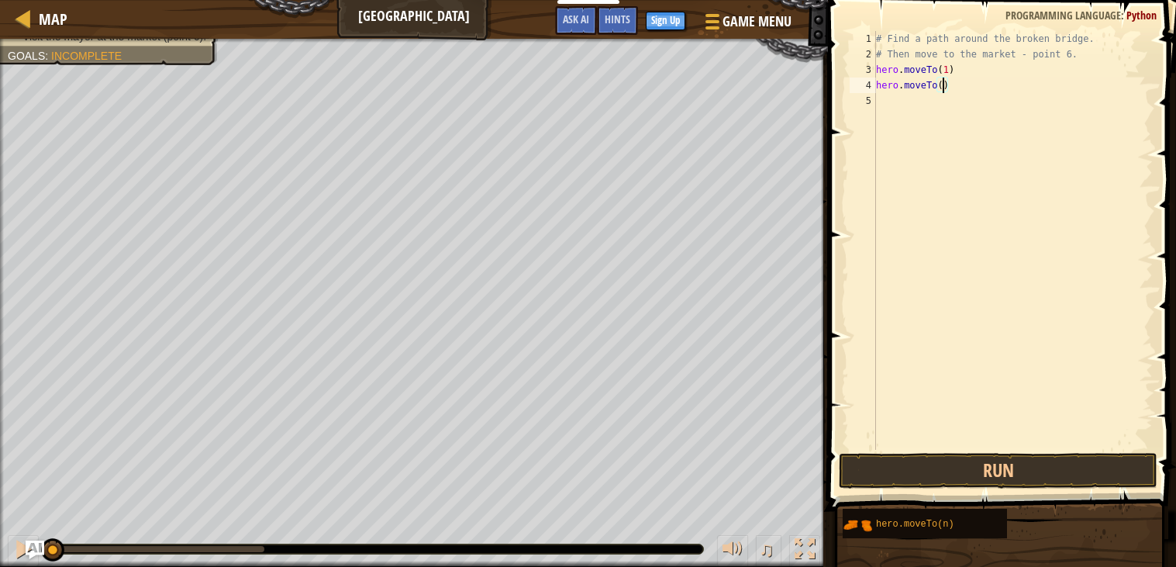
type textarea "hero.moveTo(2)"
click at [899, 90] on div "# Find a path around the broken bridge. # Then move to the market - point 6. he…" at bounding box center [1013, 256] width 280 height 450
drag, startPoint x: 878, startPoint y: 83, endPoint x: 938, endPoint y: 91, distance: 61.0
click at [938, 91] on div "# Find a path around the broken bridge. # Then move to the market - point 6. he…" at bounding box center [1013, 256] width 280 height 450
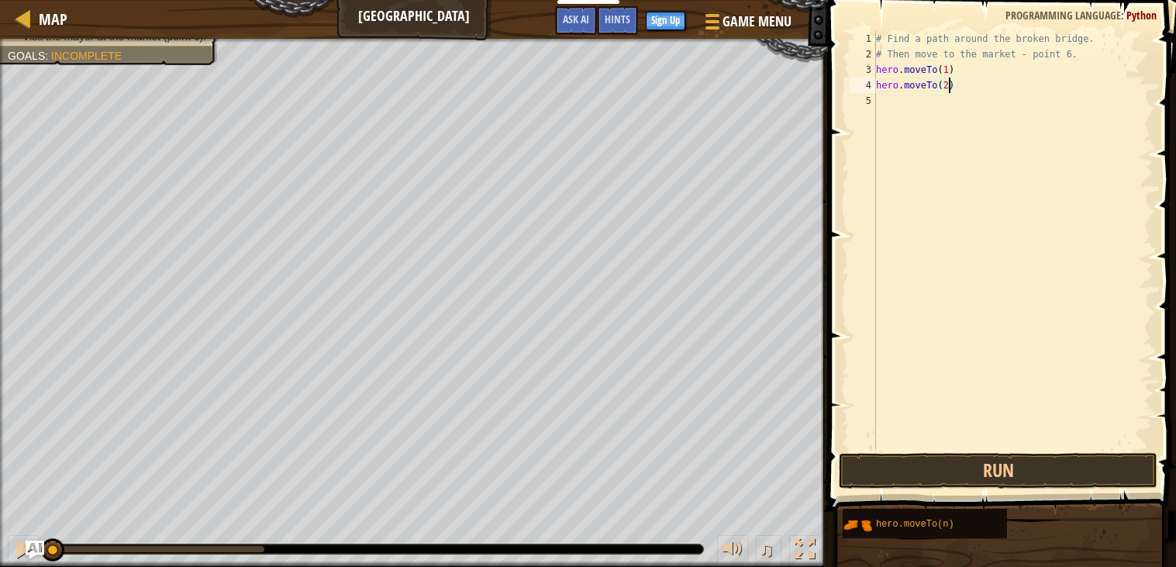
click at [948, 92] on div "# Find a path around the broken bridge. # Then move to the market - point 6. he…" at bounding box center [1013, 256] width 280 height 450
click at [892, 93] on div "# Find a path around the broken bridge. # Then move to the market - point 6. he…" at bounding box center [1013, 256] width 280 height 450
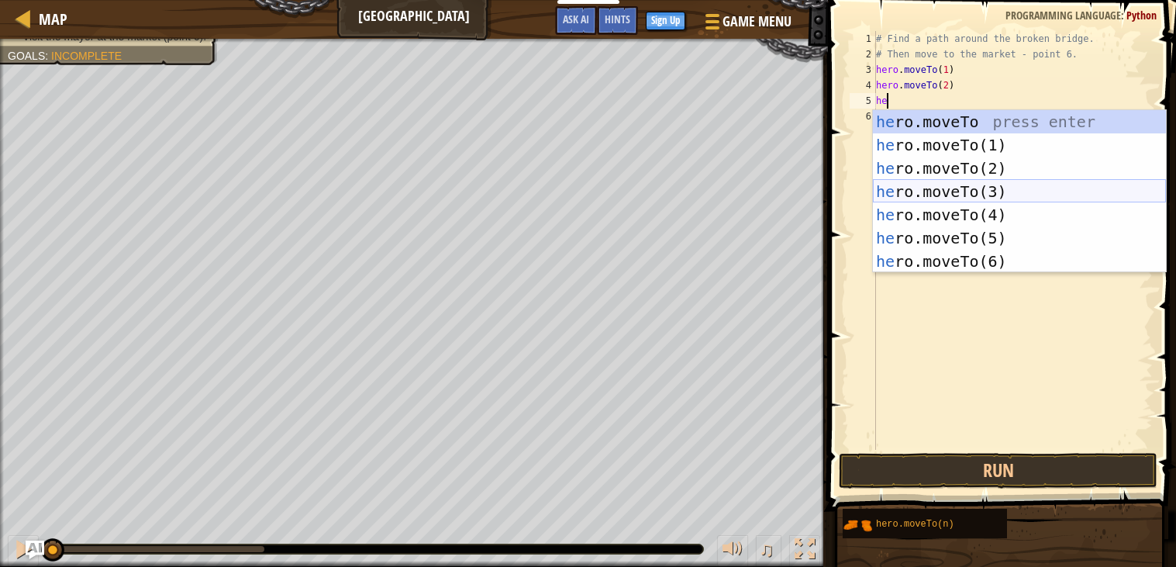
click at [927, 187] on div "he ro.moveTo press enter he ro.moveTo(1) press enter he ro.moveTo(2) press ente…" at bounding box center [1019, 214] width 293 height 209
type textarea "hero.moveTo(3)"
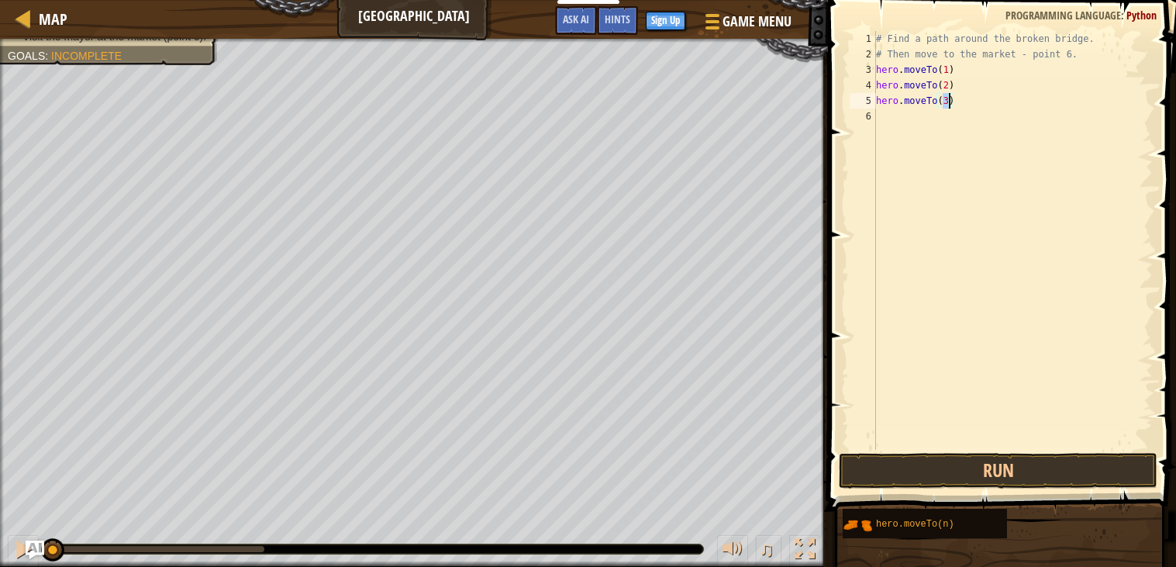
click at [909, 118] on div "# Find a path around the broken bridge. # Then move to the market - point 6. he…" at bounding box center [1013, 256] width 280 height 450
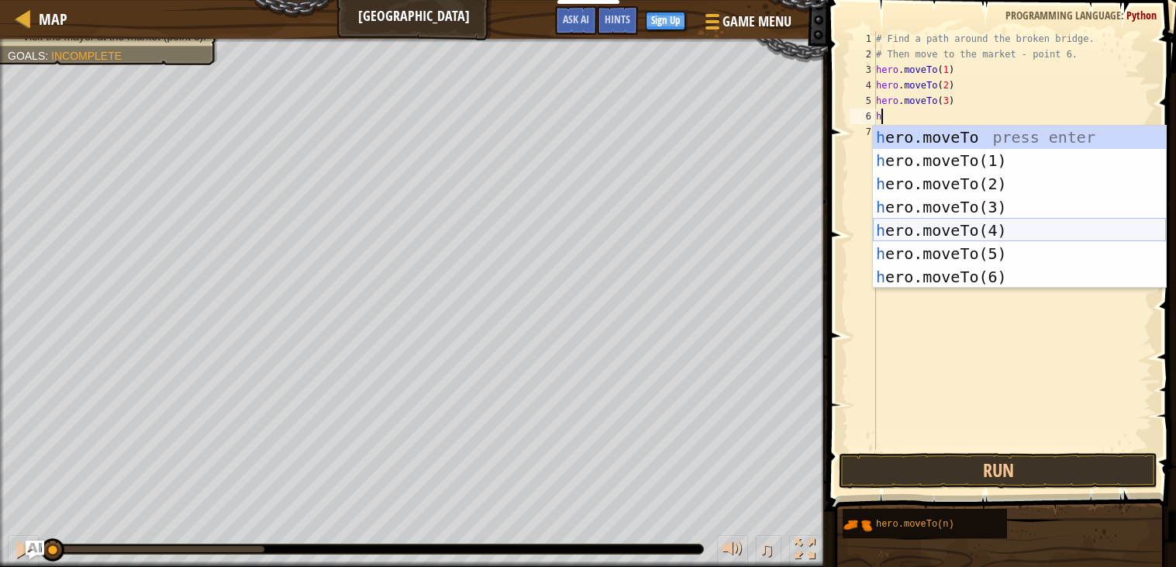
click at [966, 224] on div "h ero.moveTo press enter h ero.moveTo(1) press enter h ero.moveTo(2) press ente…" at bounding box center [1019, 230] width 293 height 209
type textarea "hero.moveTo(4)"
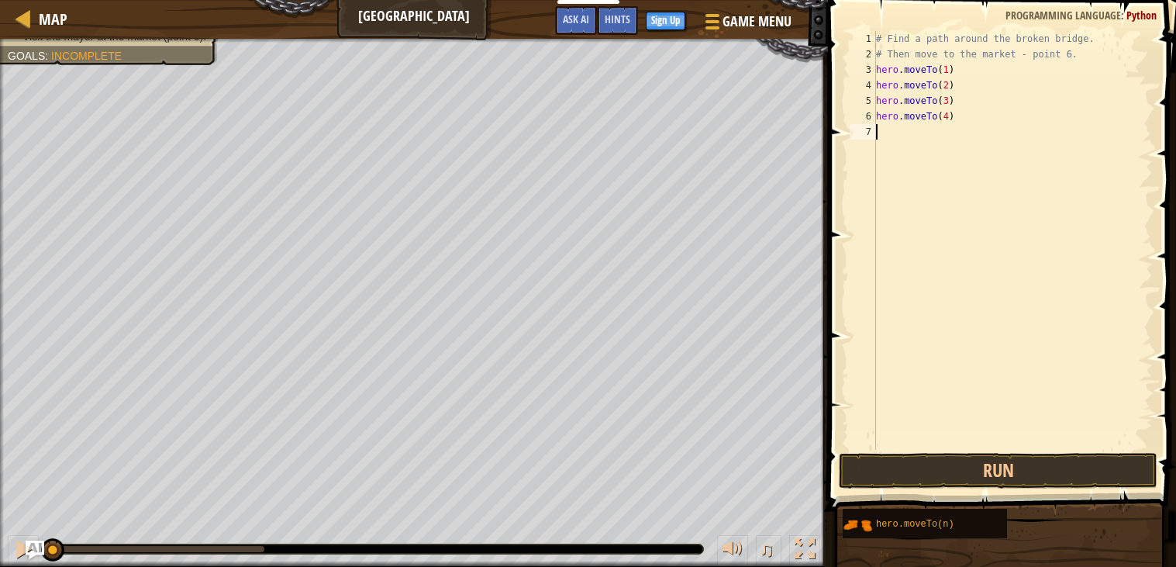
click at [889, 142] on div "# Find a path around the broken bridge. # Then move to the market - point 6. he…" at bounding box center [1013, 256] width 280 height 450
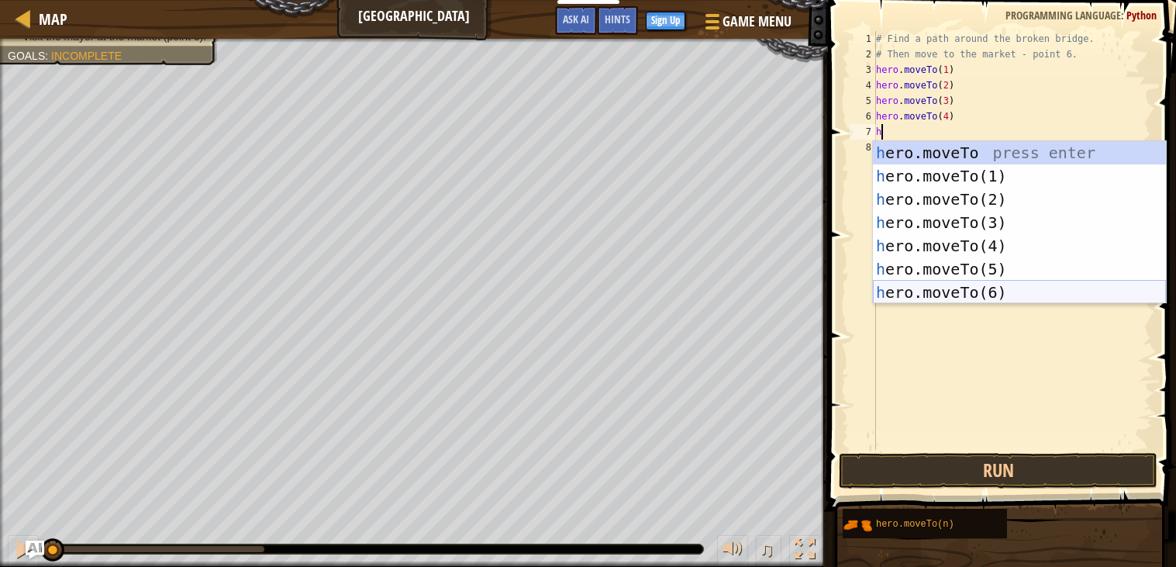
click at [940, 294] on div "h ero.moveTo press enter h ero.moveTo(1) press enter h ero.moveTo(2) press ente…" at bounding box center [1019, 245] width 293 height 209
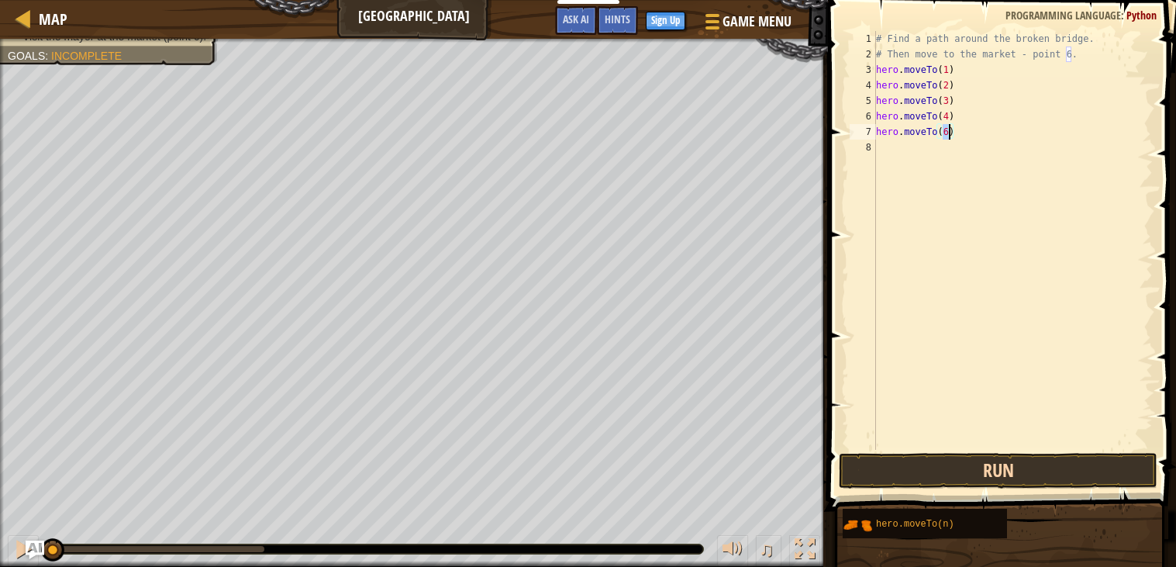
type textarea "hero.moveTo(6)"
click at [927, 482] on button "Run" at bounding box center [998, 471] width 319 height 36
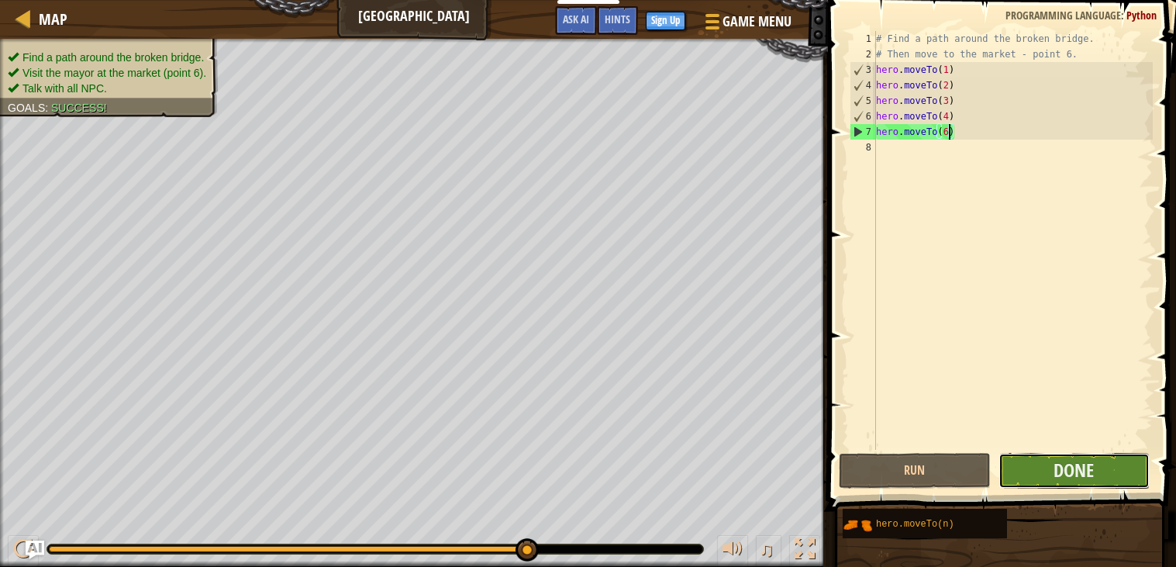
click at [1048, 478] on button "Done" at bounding box center [1075, 471] width 152 height 36
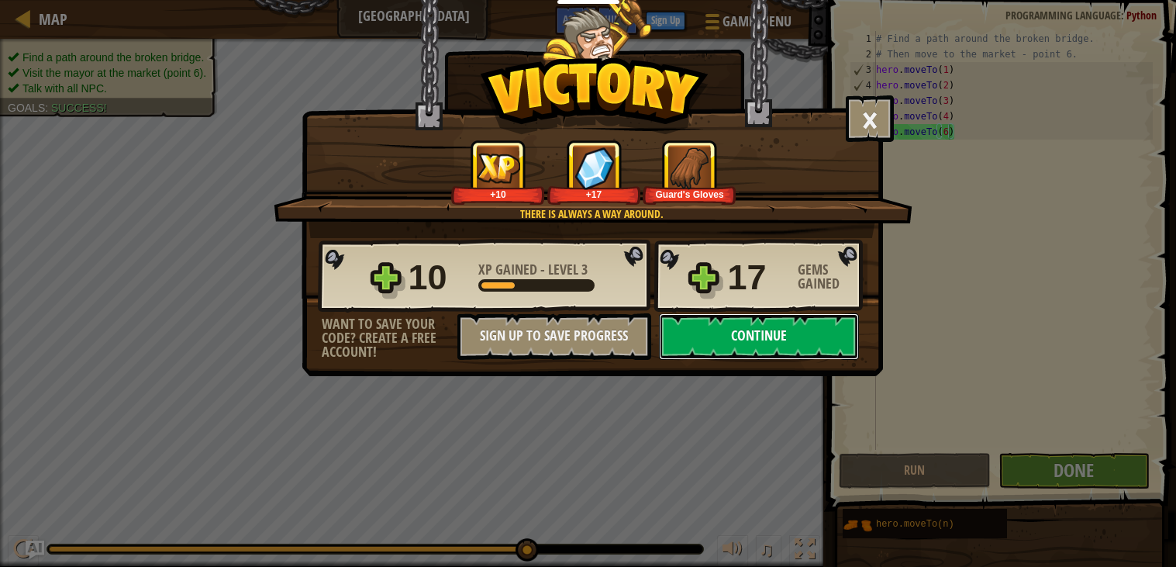
click at [705, 360] on button "Continue" at bounding box center [759, 336] width 200 height 47
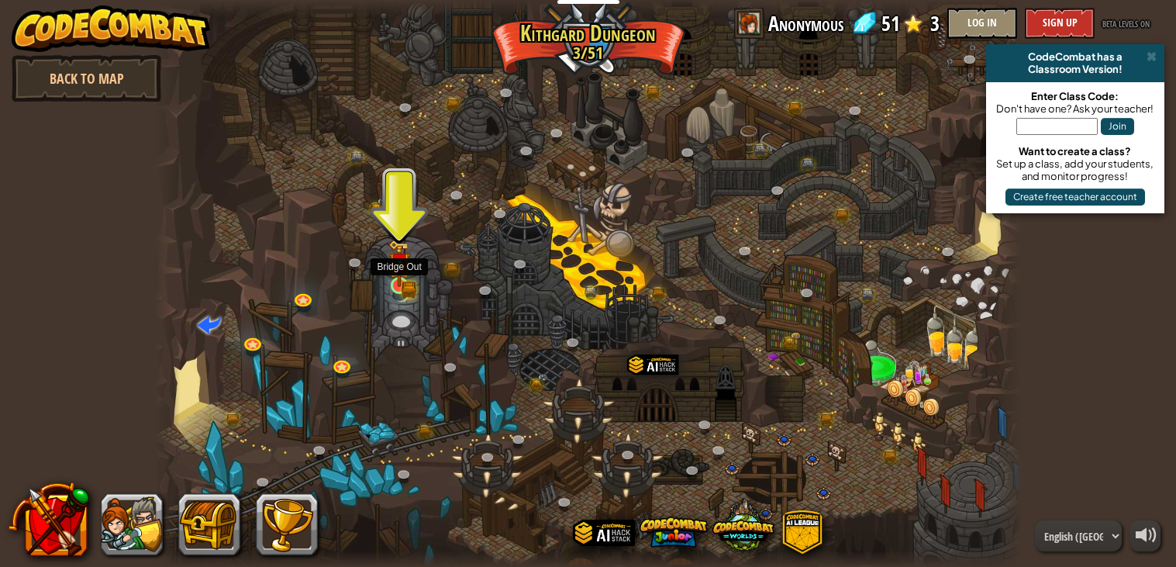
click at [401, 270] on img at bounding box center [399, 263] width 12 height 12
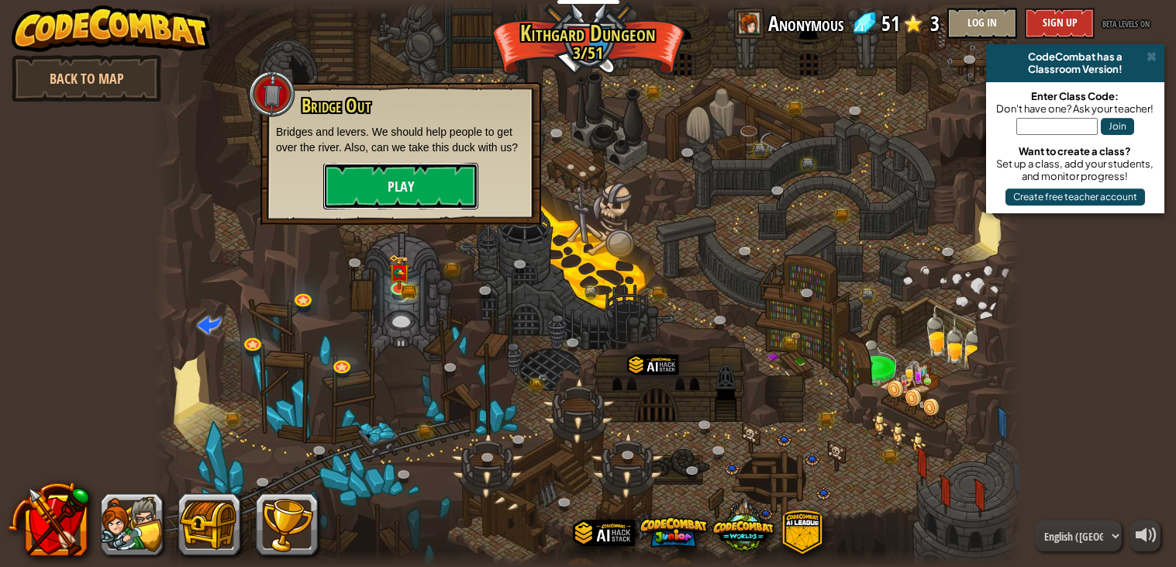
click at [387, 195] on button "Play" at bounding box center [400, 186] width 155 height 47
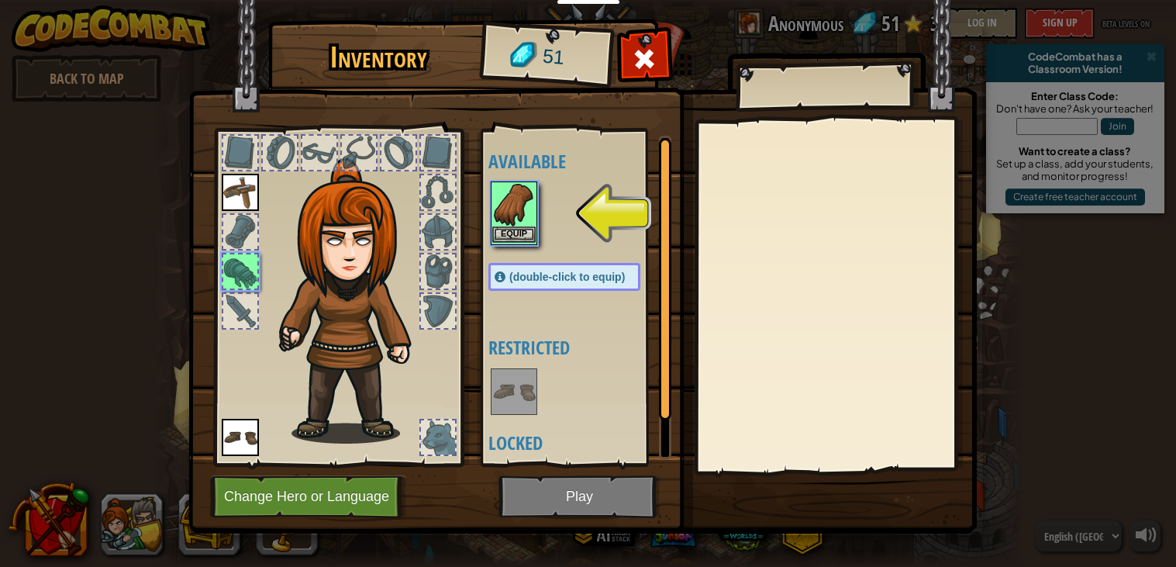
click at [519, 220] on img at bounding box center [513, 204] width 43 height 43
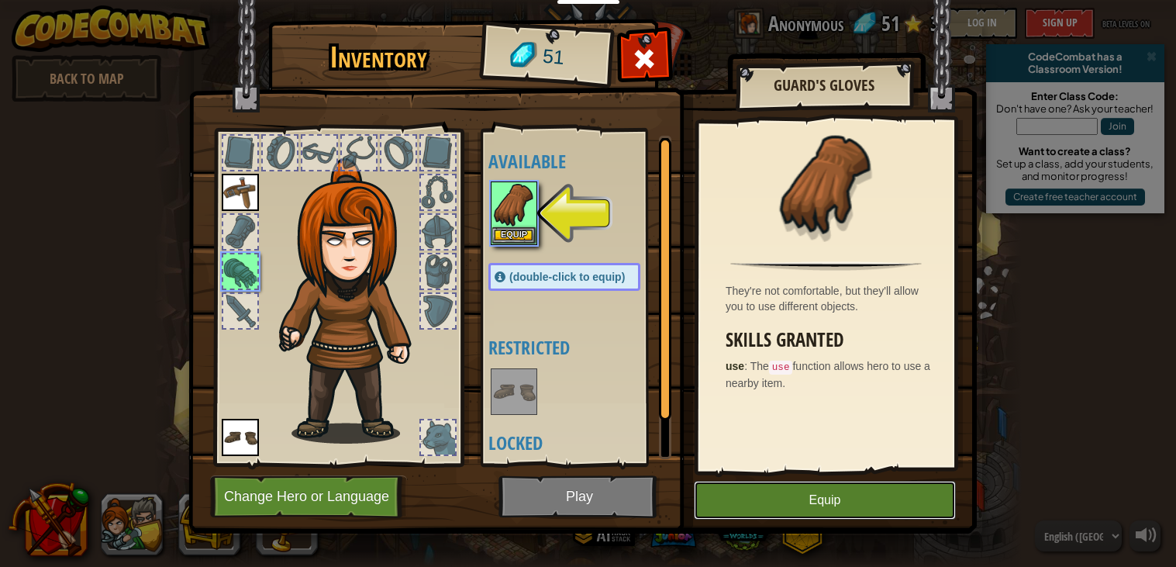
click at [745, 505] on button "Equip" at bounding box center [825, 500] width 262 height 39
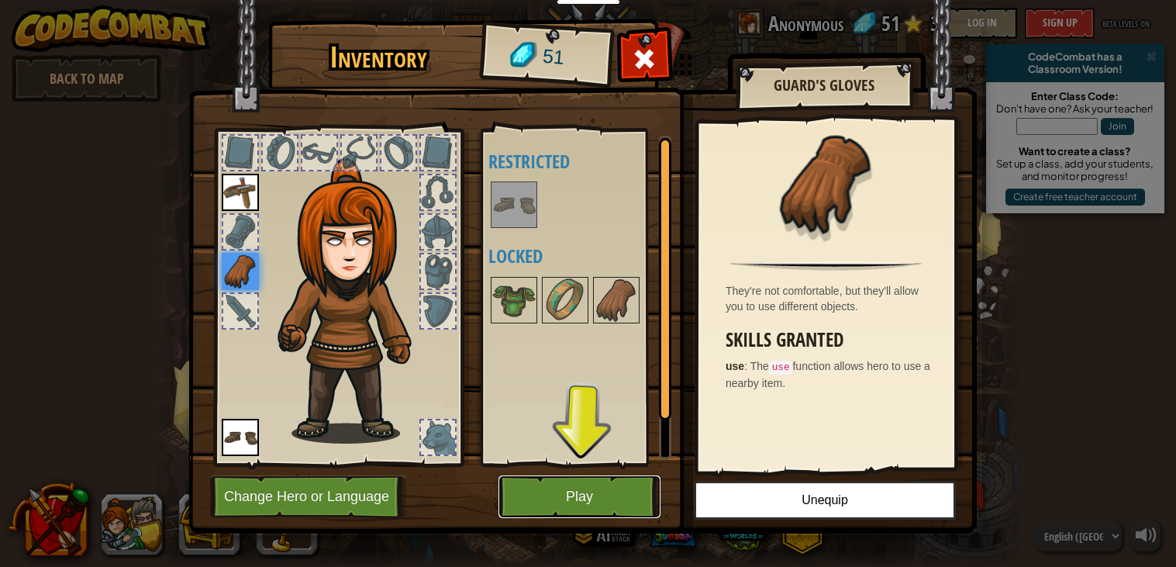
click at [616, 486] on button "Play" at bounding box center [580, 496] width 162 height 43
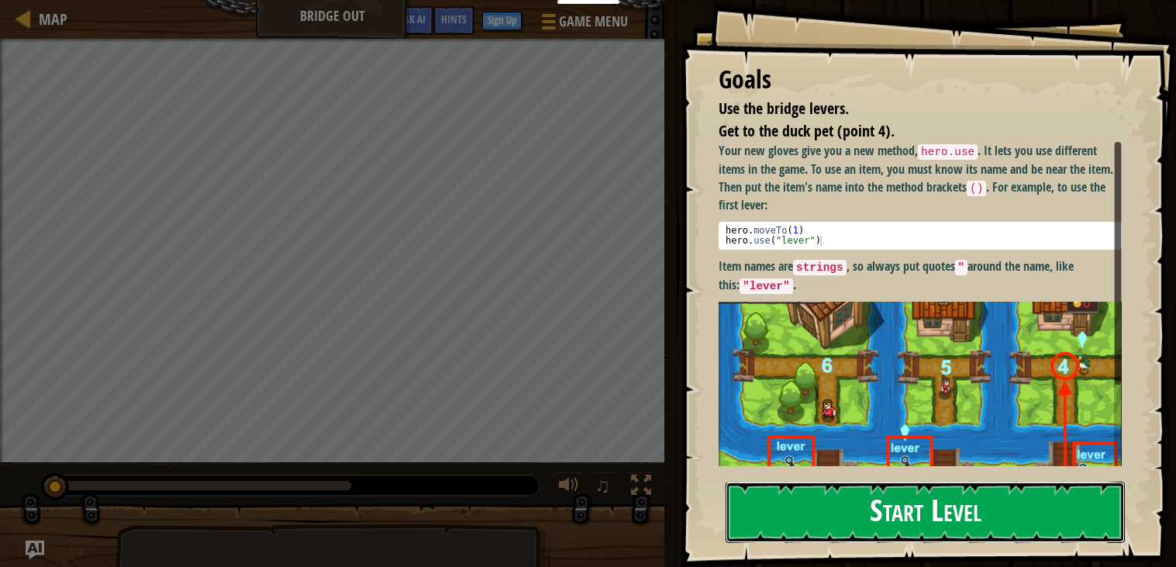
click at [839, 505] on button "Start Level" at bounding box center [925, 512] width 399 height 61
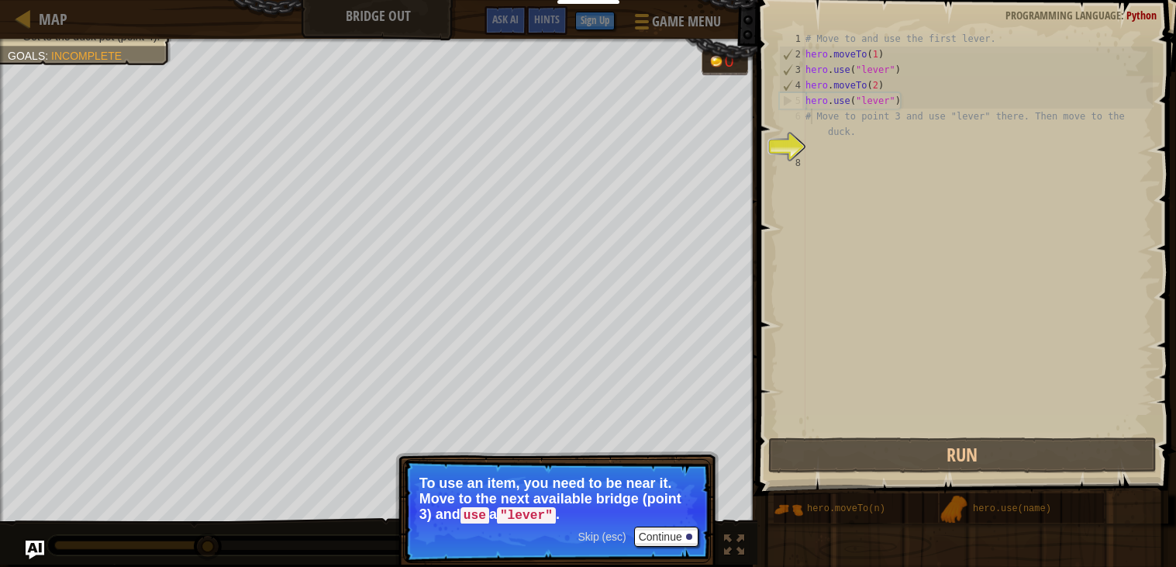
click at [812, 116] on div "# Move to and use the first lever. hero . moveTo ( 1 ) hero . use ( "lever" ) h…" at bounding box center [978, 248] width 350 height 434
type textarea "# Move to point 3 and use "lever" there. Then move to the duck."
click at [818, 153] on div "# Move to and use the first lever. hero . moveTo ( 1 ) hero . use ( "lever" ) h…" at bounding box center [978, 248] width 350 height 434
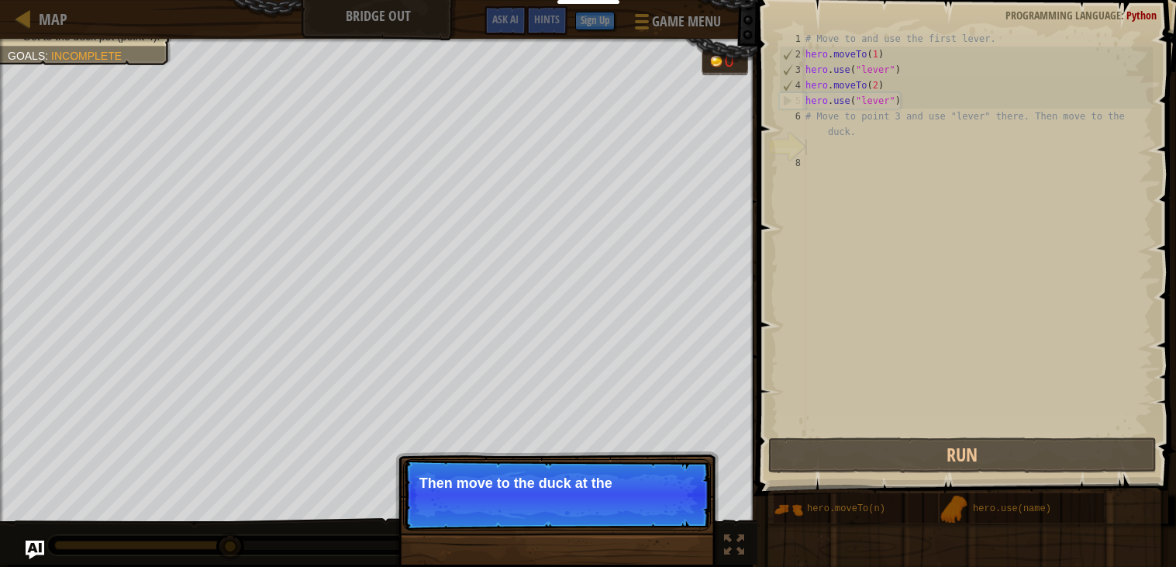
click at [811, 112] on div "# Move to and use the first lever. hero . moveTo ( 1 ) hero . use ( "lever" ) h…" at bounding box center [978, 248] width 350 height 434
type textarea "# Move to point 3 and use "lever" there. Then move to the duck."
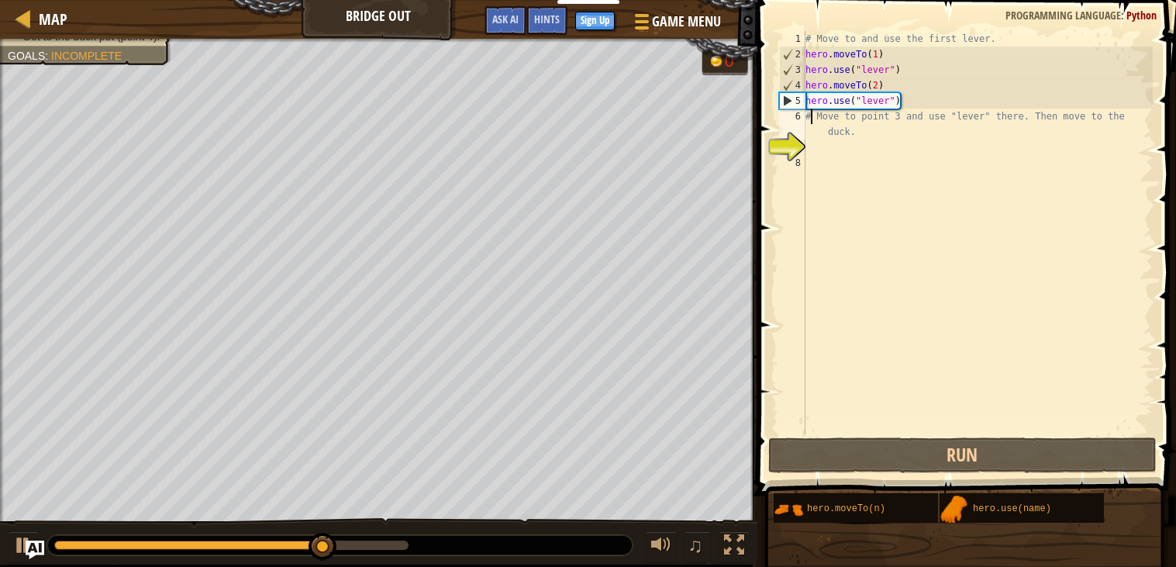
click at [823, 145] on div "# Move to and use the first lever. hero . moveTo ( 1 ) hero . use ( "lever" ) h…" at bounding box center [978, 248] width 350 height 434
click at [823, 153] on div "# Move to and use the first lever. hero . moveTo ( 1 ) hero . use ( "lever" ) h…" at bounding box center [978, 248] width 350 height 434
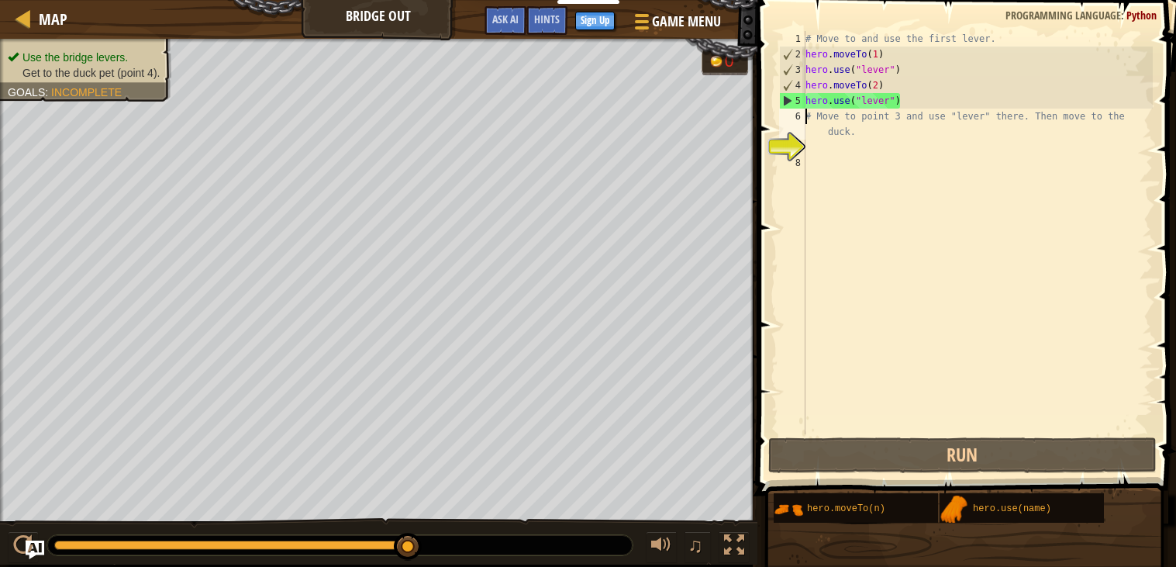
click at [806, 119] on div "# Move to and use the first lever. hero . moveTo ( 1 ) hero . use ( "lever" ) h…" at bounding box center [978, 248] width 350 height 434
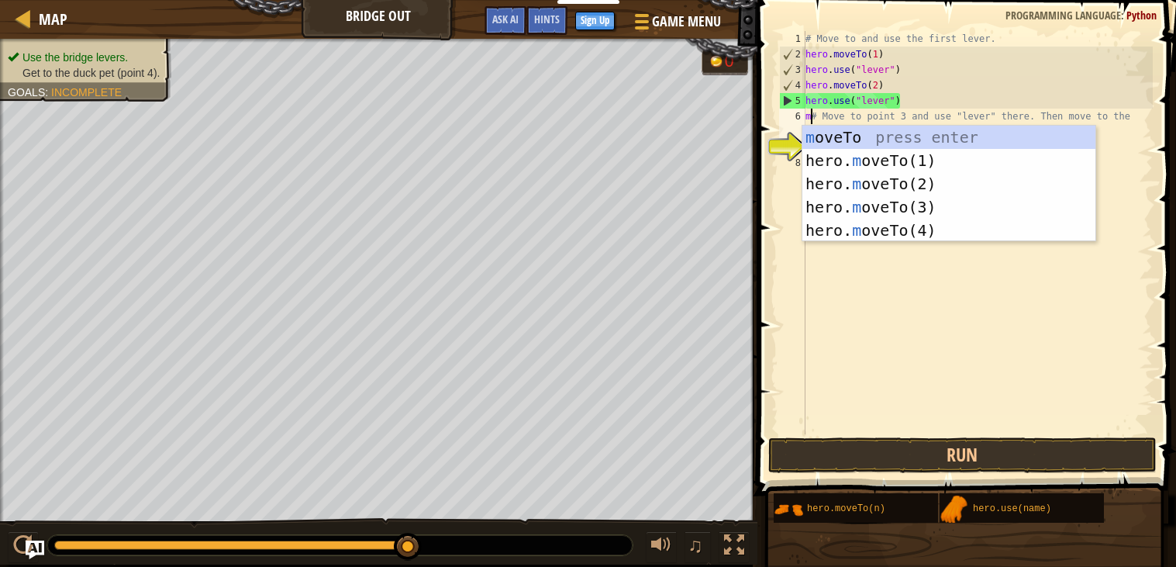
scroll to position [6, 1]
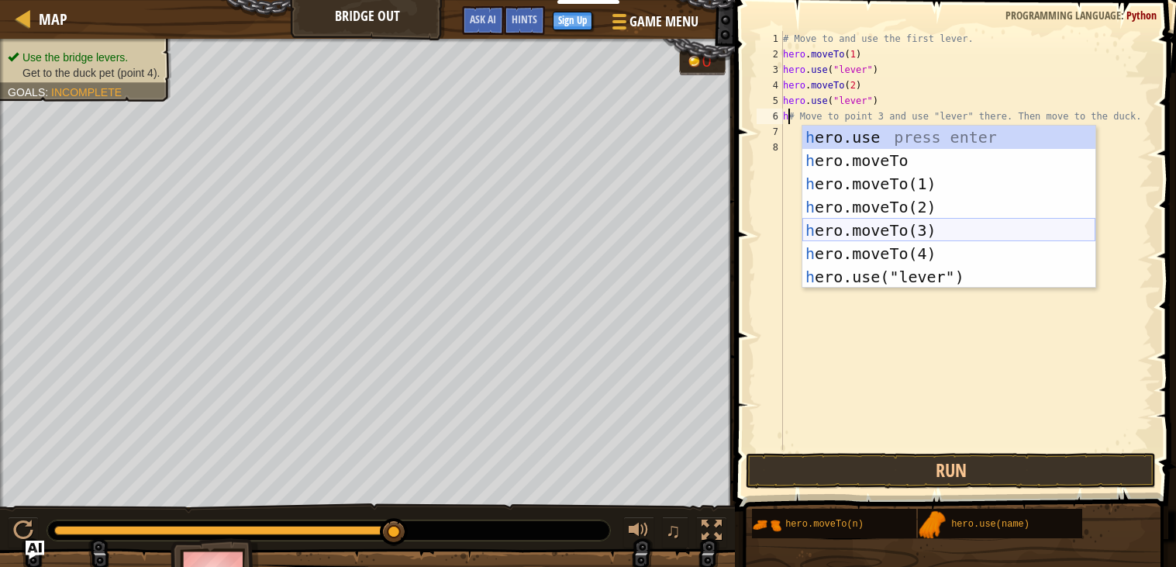
click at [938, 230] on div "h ero.use press enter h ero.moveTo press enter h ero.moveTo(1) press enter h er…" at bounding box center [949, 230] width 293 height 209
type textarea "hero.moveTo(3)# Move to point 3 and use "lever" there. Then move to the duck."
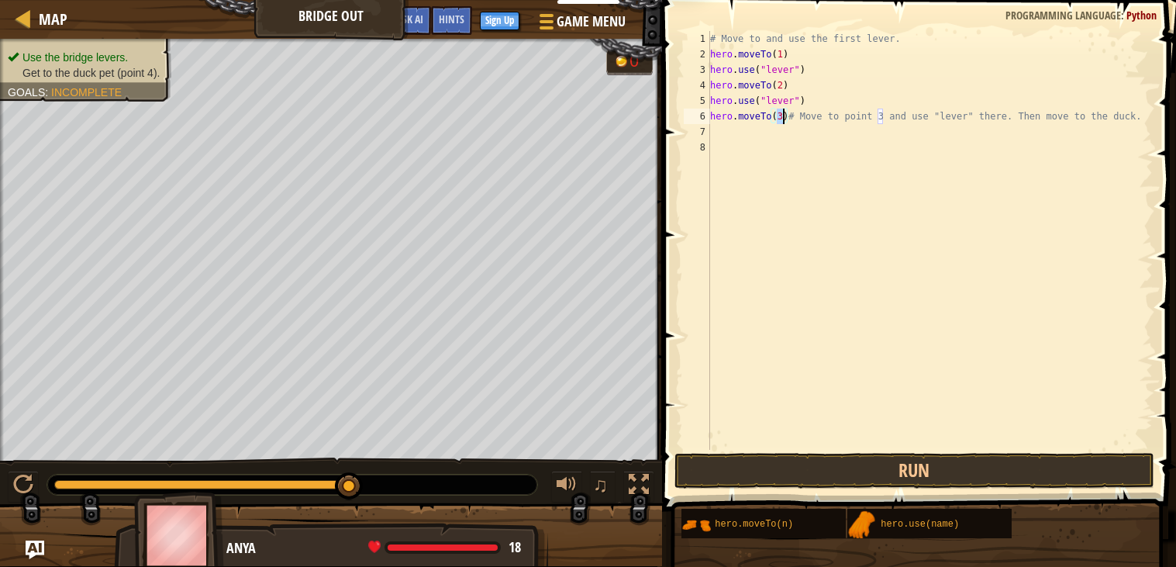
click at [707, 128] on div "7" at bounding box center [697, 132] width 26 height 16
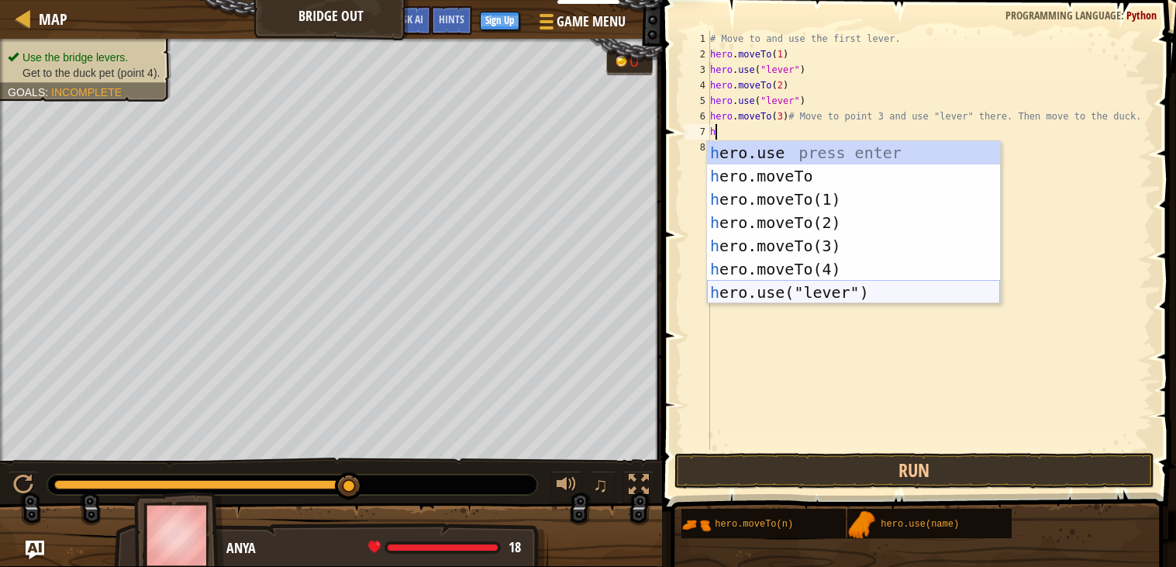
click at [788, 288] on div "h ero.use press enter h ero.moveTo press enter h ero.moveTo(1) press enter h er…" at bounding box center [853, 245] width 293 height 209
type textarea "hero.use("lever")"
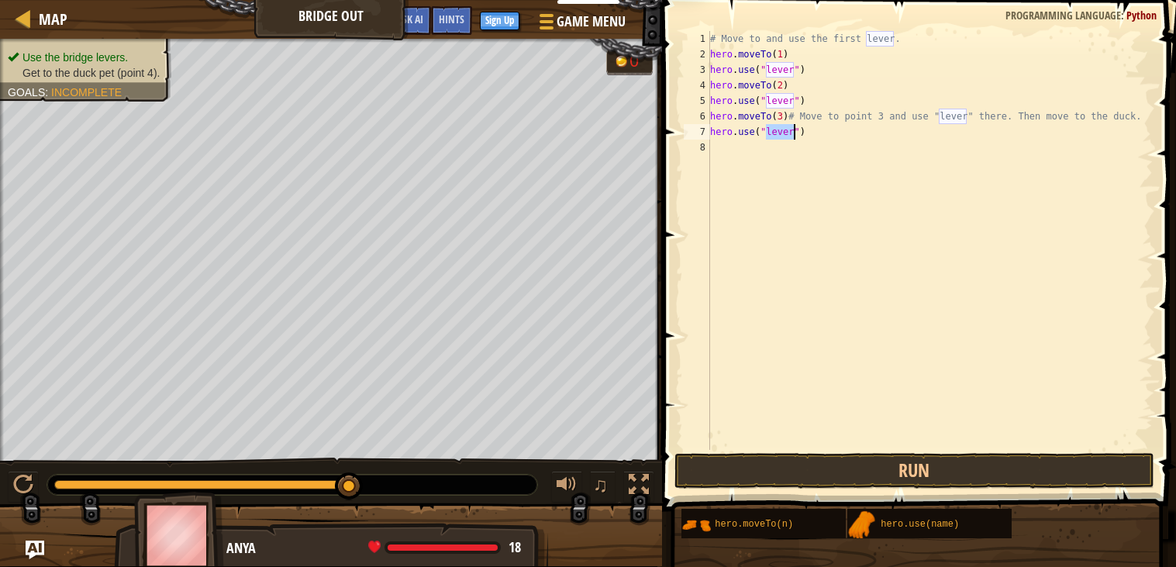
click at [739, 156] on div "# Move to and use the first lever. hero . moveTo ( 1 ) hero . use ( "lever" ) h…" at bounding box center [930, 256] width 446 height 450
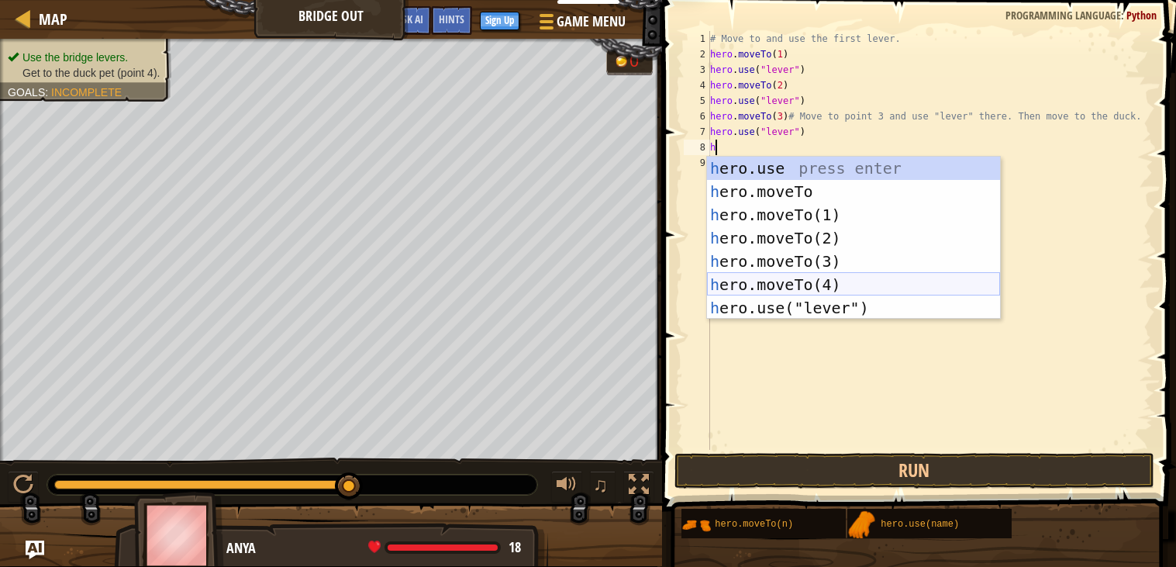
click at [785, 281] on div "h ero.use press enter h ero.moveTo press enter h ero.moveTo(1) press enter h er…" at bounding box center [853, 261] width 293 height 209
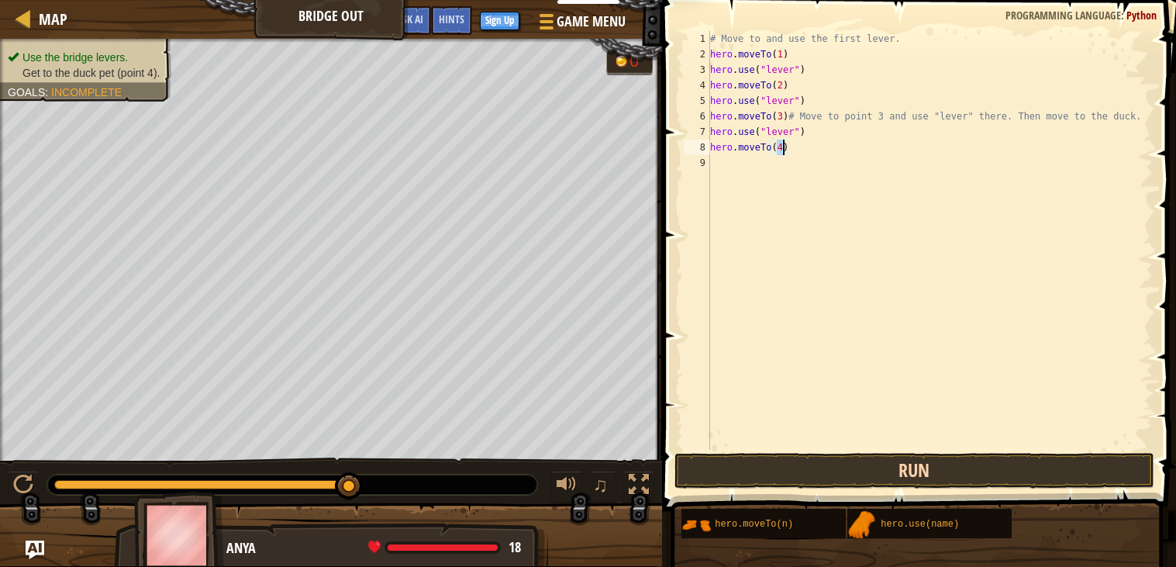
type textarea "hero.moveTo(4)"
click at [807, 465] on button "Run" at bounding box center [915, 471] width 481 height 36
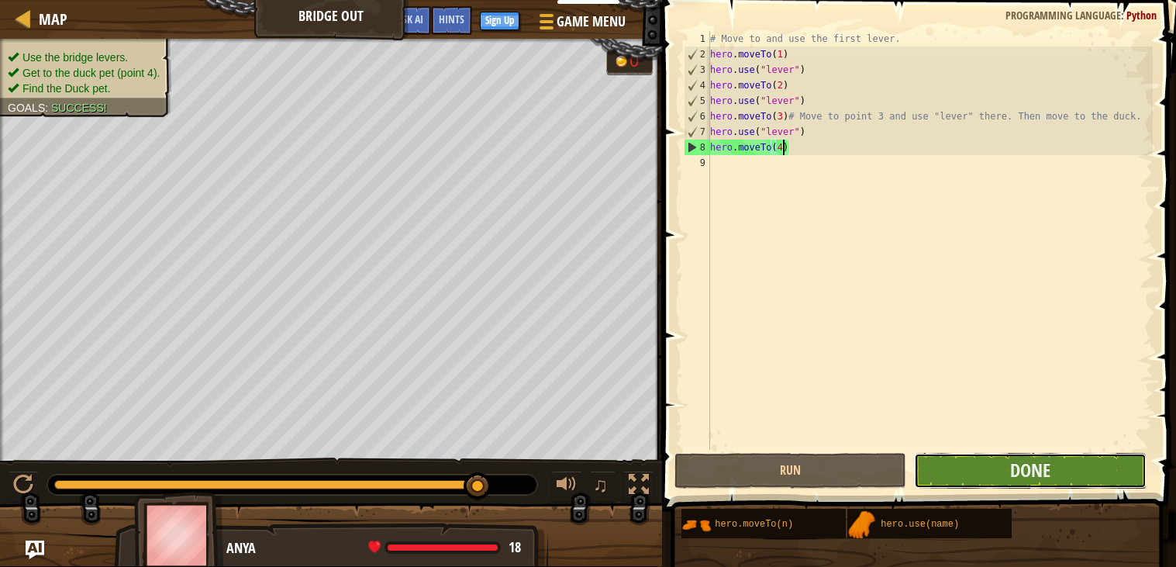
click at [962, 468] on button "Done" at bounding box center [1030, 471] width 233 height 36
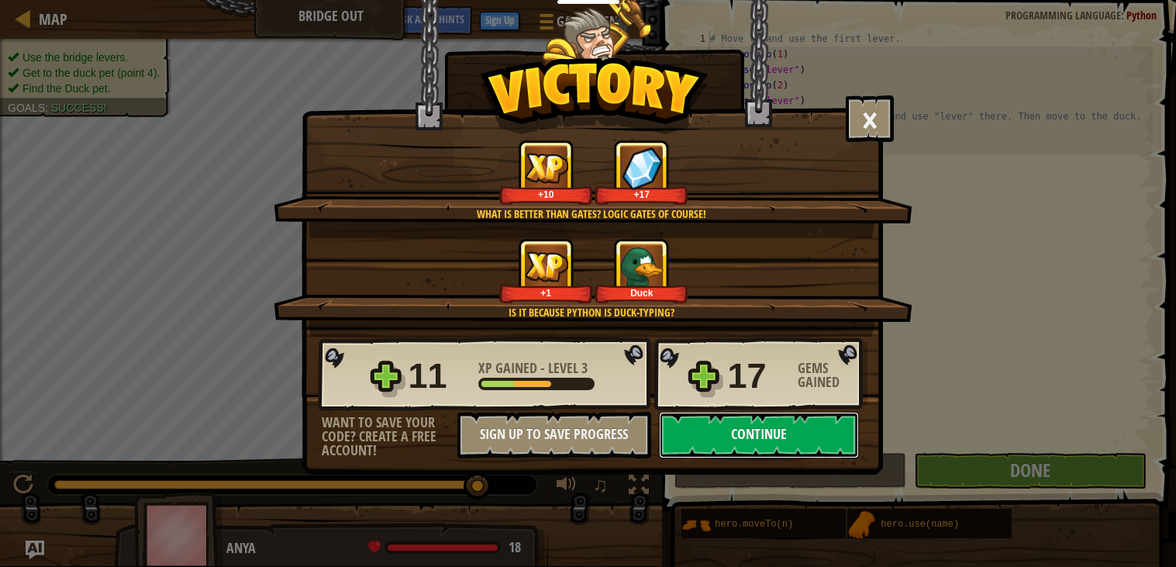
click at [768, 458] on button "Continue" at bounding box center [759, 435] width 200 height 47
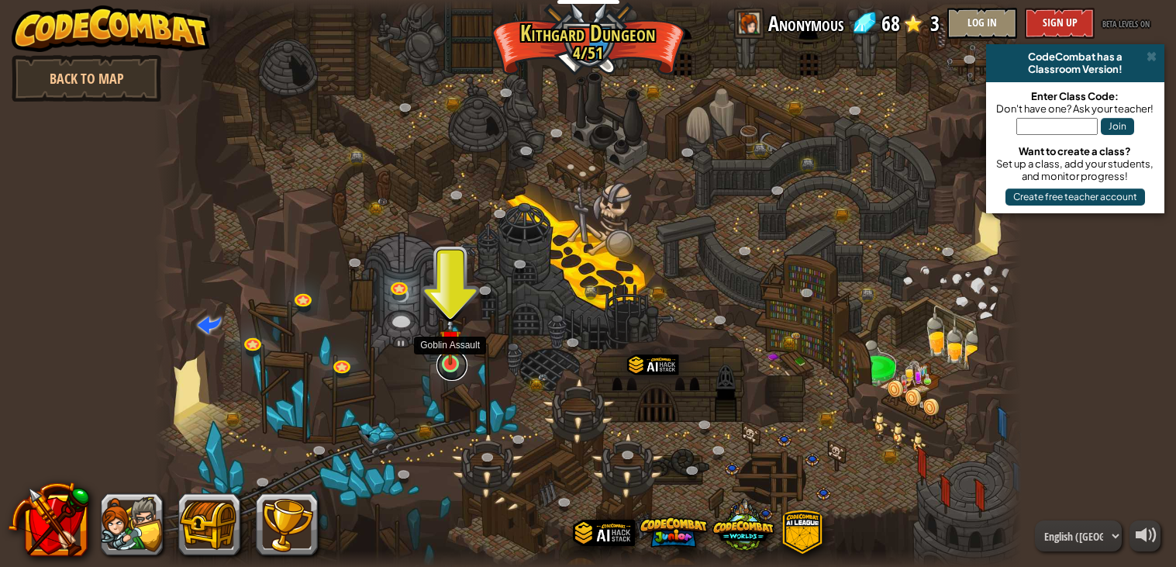
click at [449, 366] on link at bounding box center [452, 365] width 31 height 31
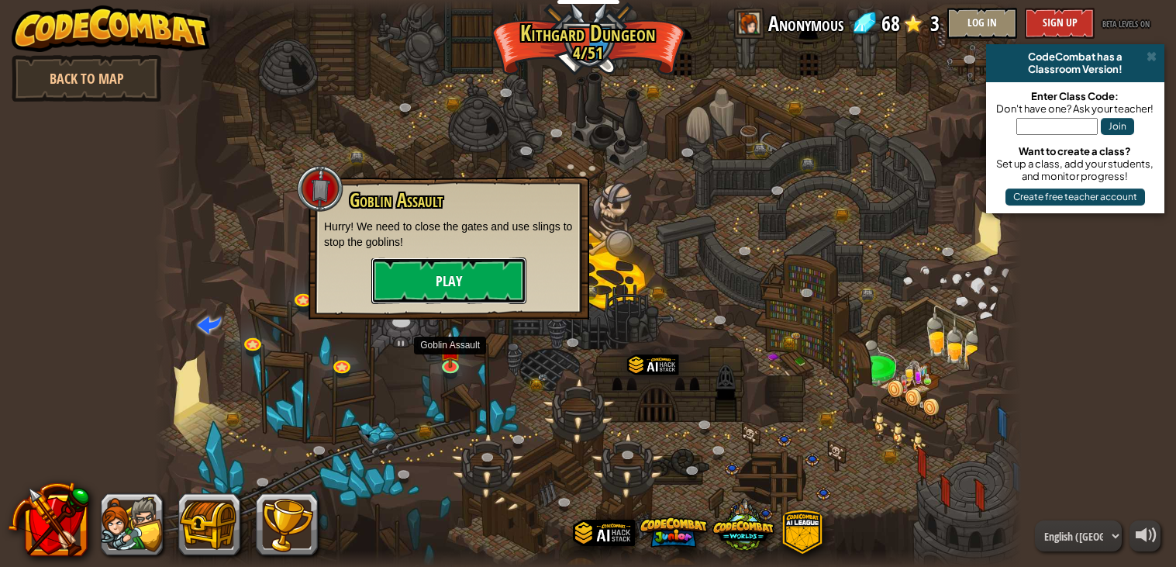
click at [499, 266] on button "Play" at bounding box center [448, 280] width 155 height 47
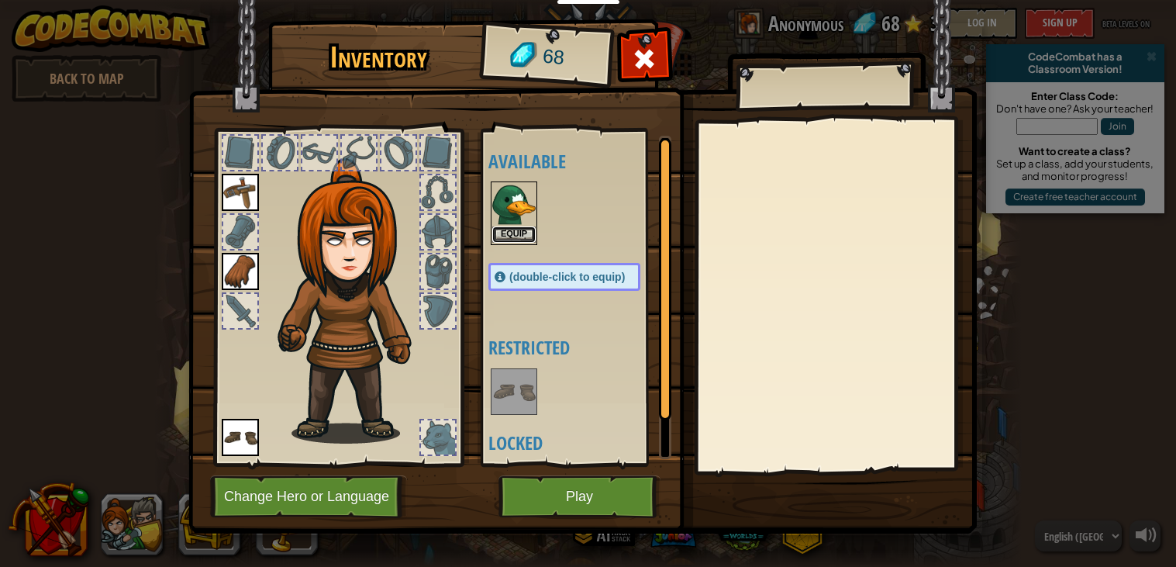
click at [503, 235] on button "Equip" at bounding box center [513, 234] width 43 height 16
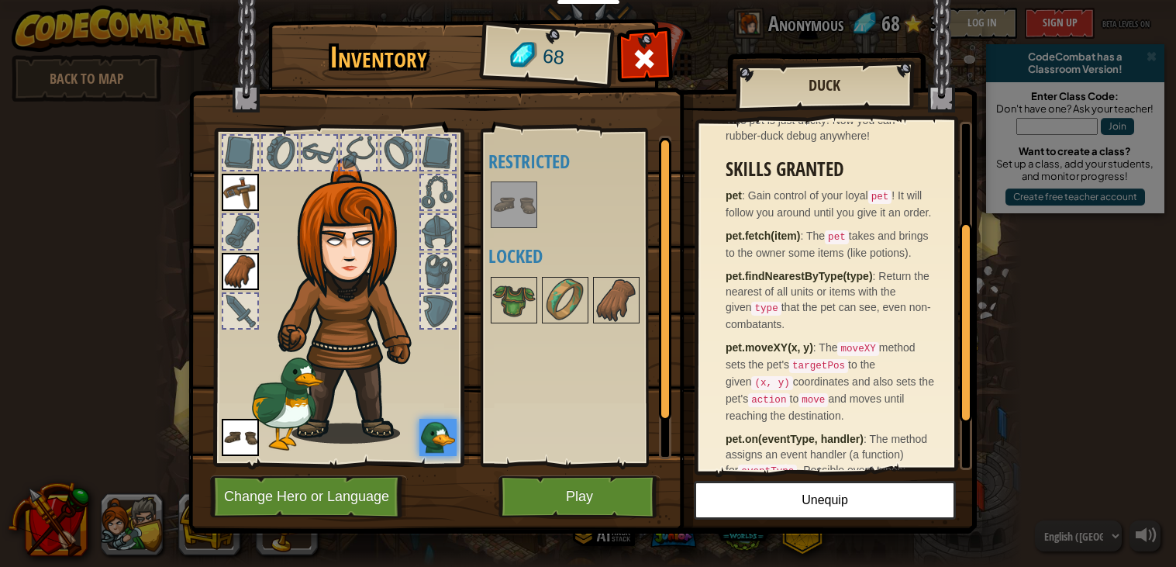
scroll to position [175, 0]
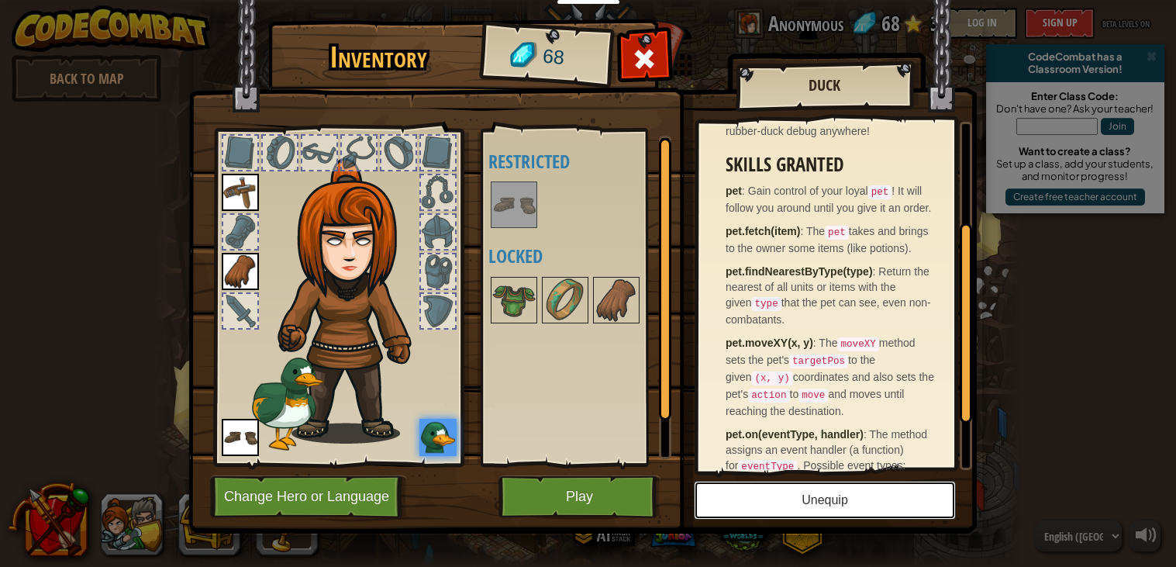
click at [793, 509] on button "Unequip" at bounding box center [825, 500] width 262 height 39
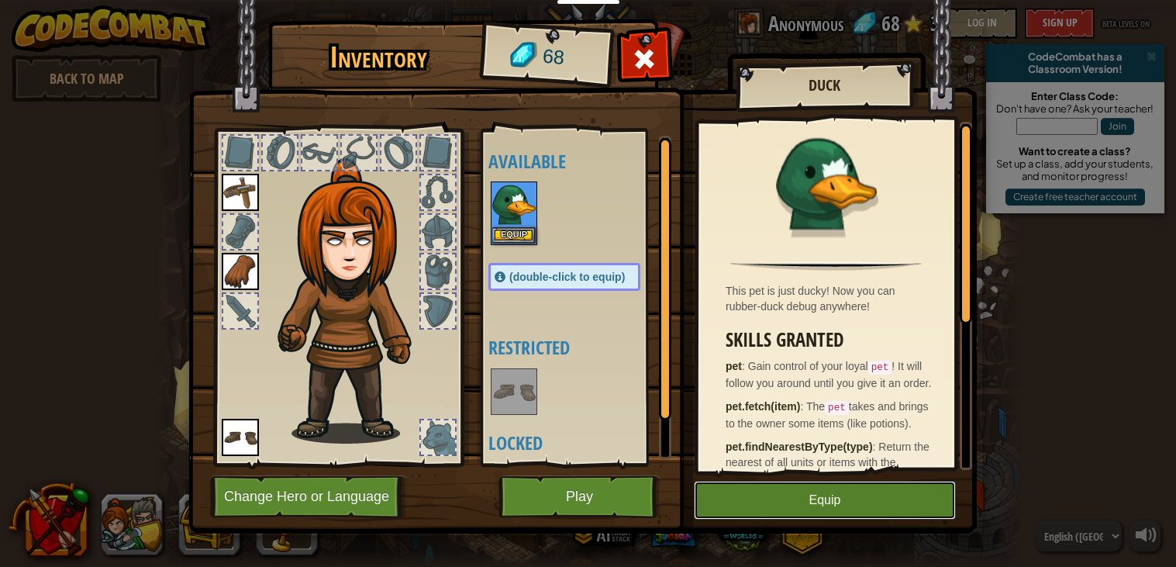
click at [793, 508] on button "Equip" at bounding box center [825, 500] width 262 height 39
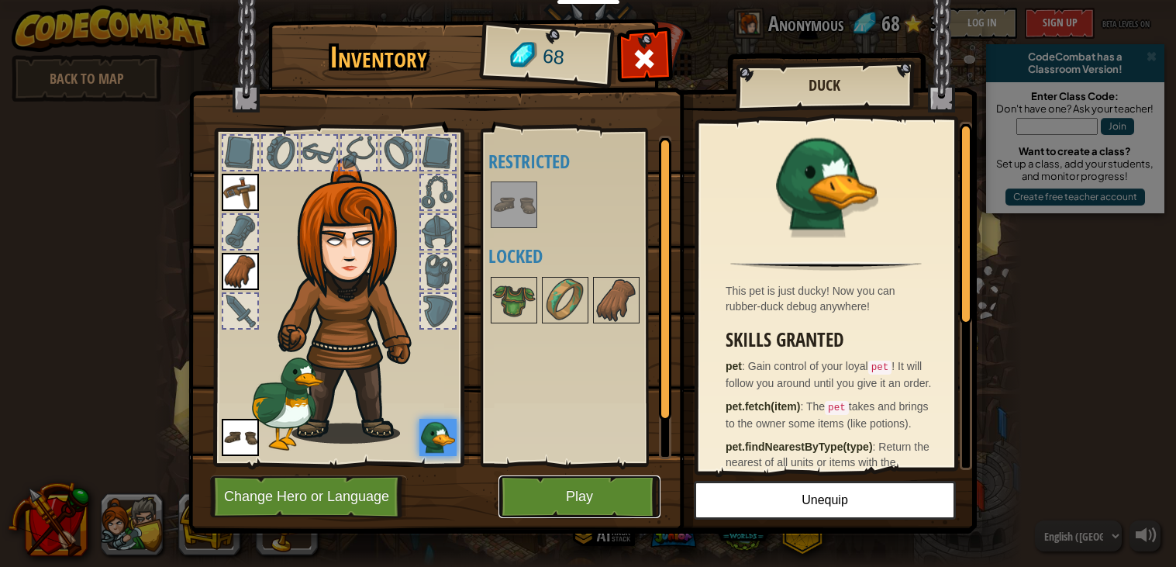
click at [590, 502] on button "Play" at bounding box center [580, 496] width 162 height 43
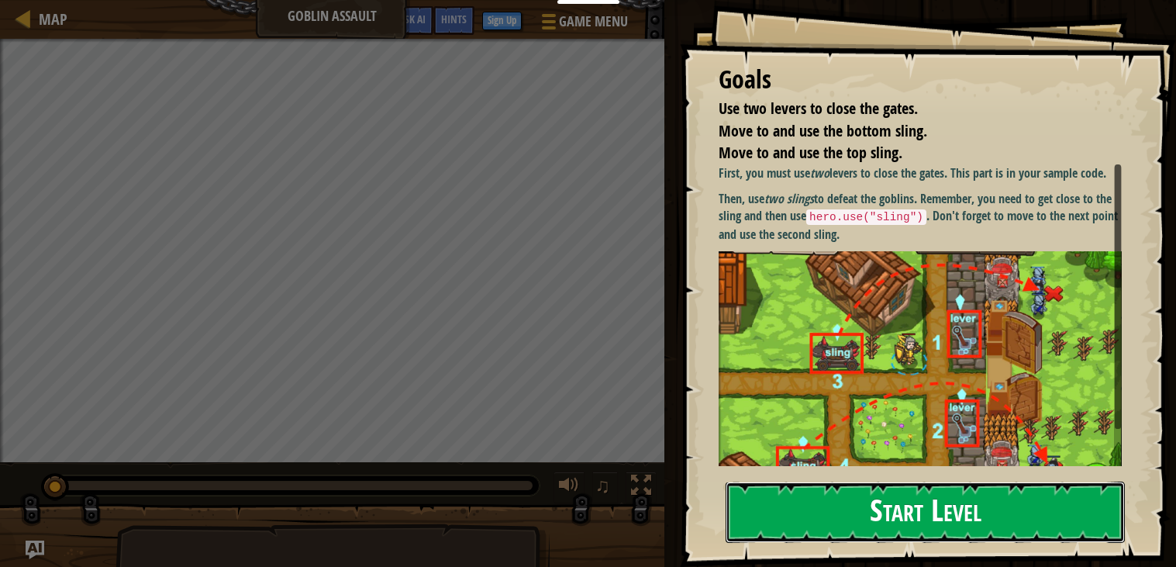
click at [842, 504] on button "Start Level" at bounding box center [925, 512] width 399 height 61
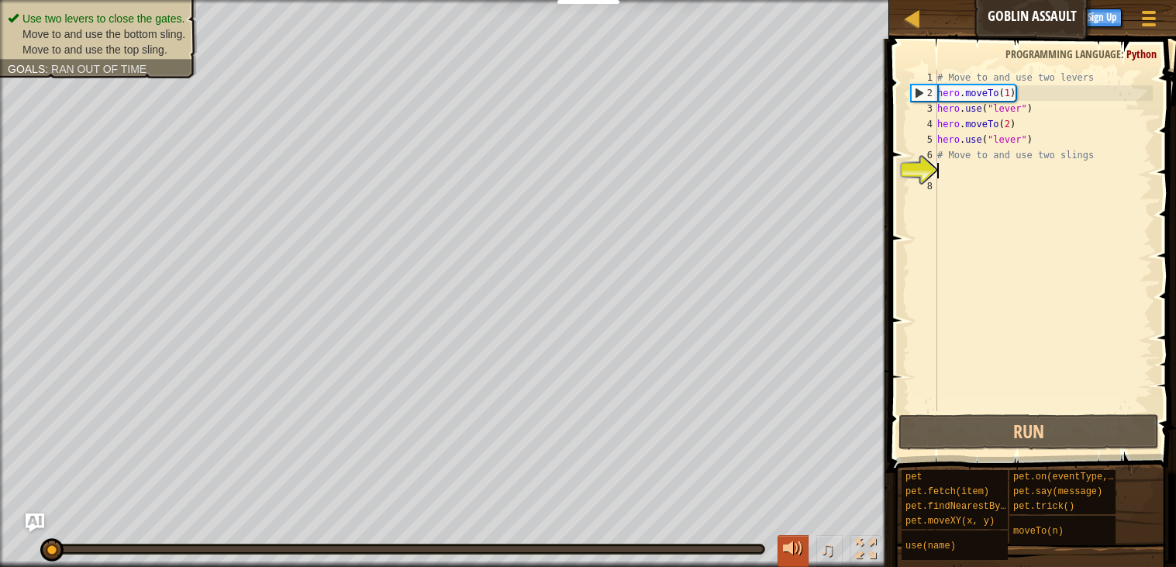
click at [800, 539] on div at bounding box center [793, 549] width 20 height 20
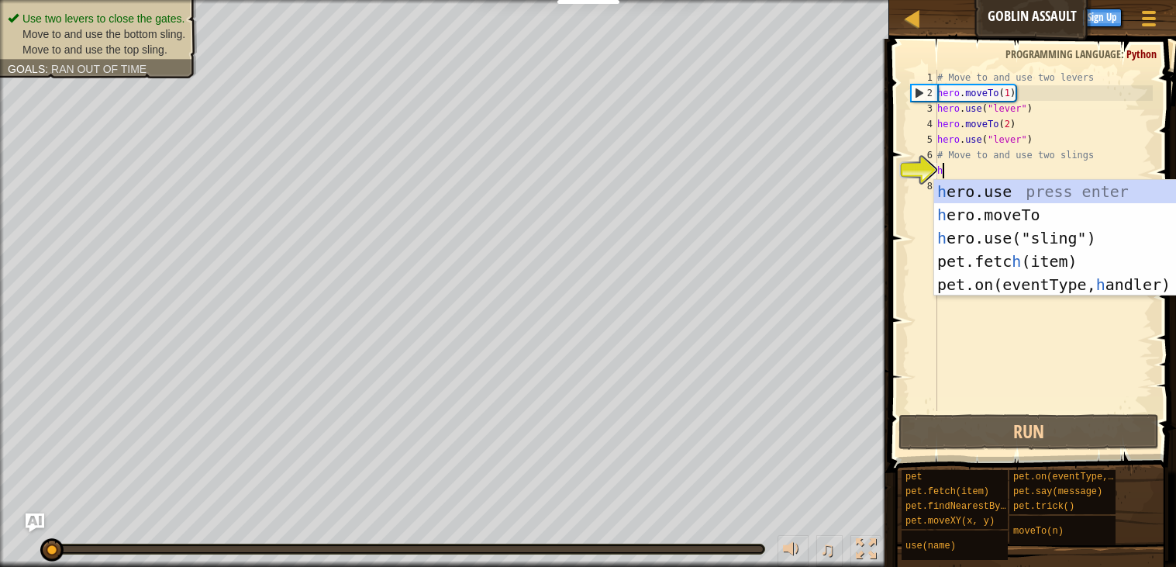
scroll to position [6, 0]
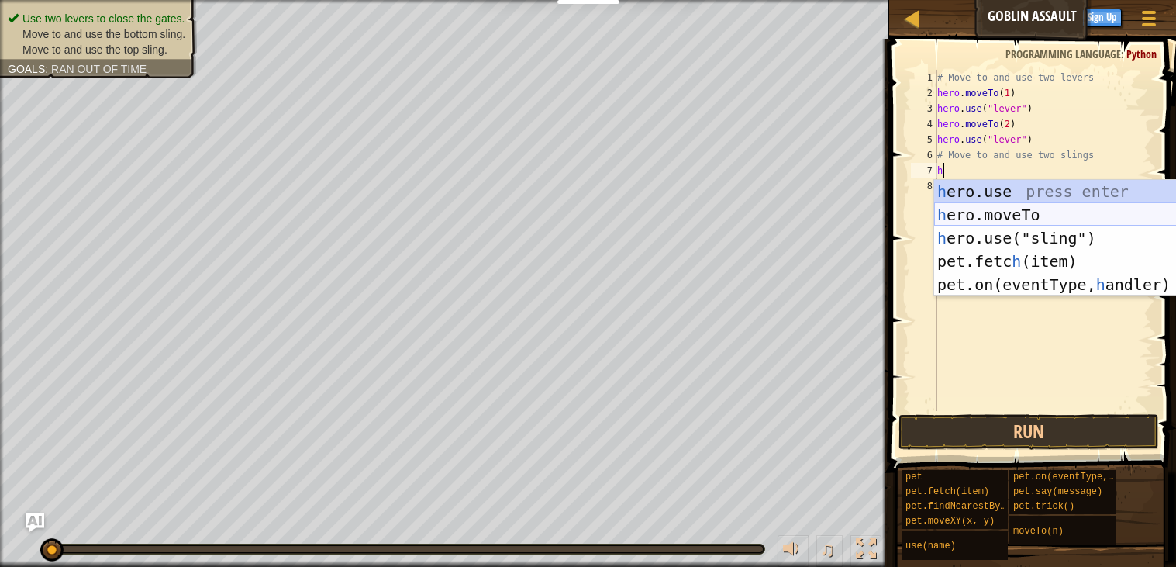
click at [986, 217] on div "h ero.use press enter h ero.moveTo press enter h ero.use("sling") press enter p…" at bounding box center [1080, 261] width 293 height 163
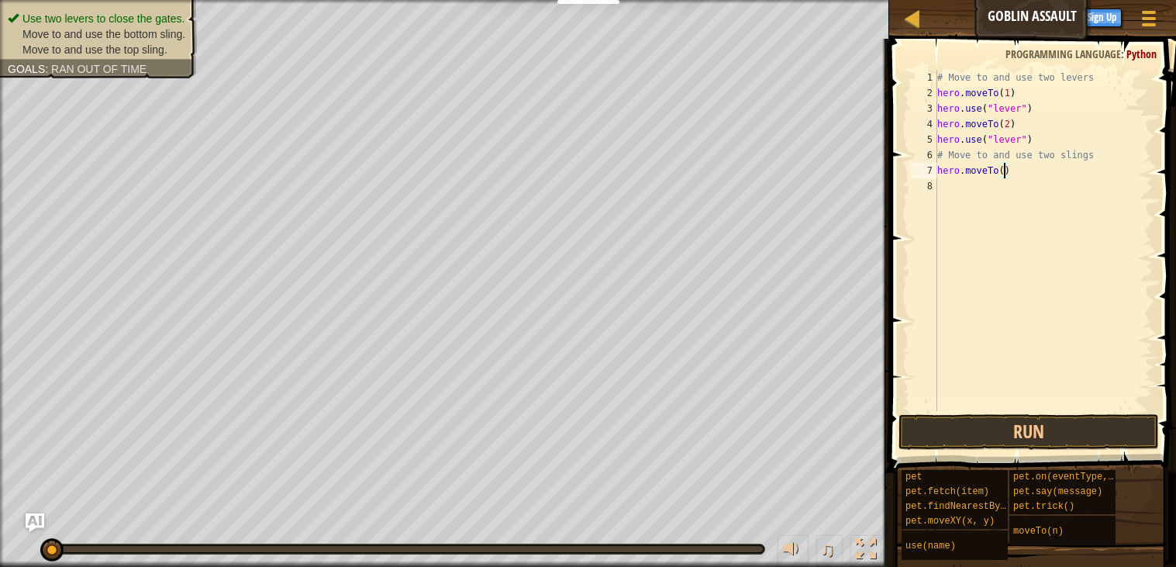
type textarea "hero.moveTo(3)"
click at [939, 185] on div "# Move to and use two levers hero . moveTo ( 1 ) hero . use ( "lever" ) hero . …" at bounding box center [1043, 256] width 219 height 372
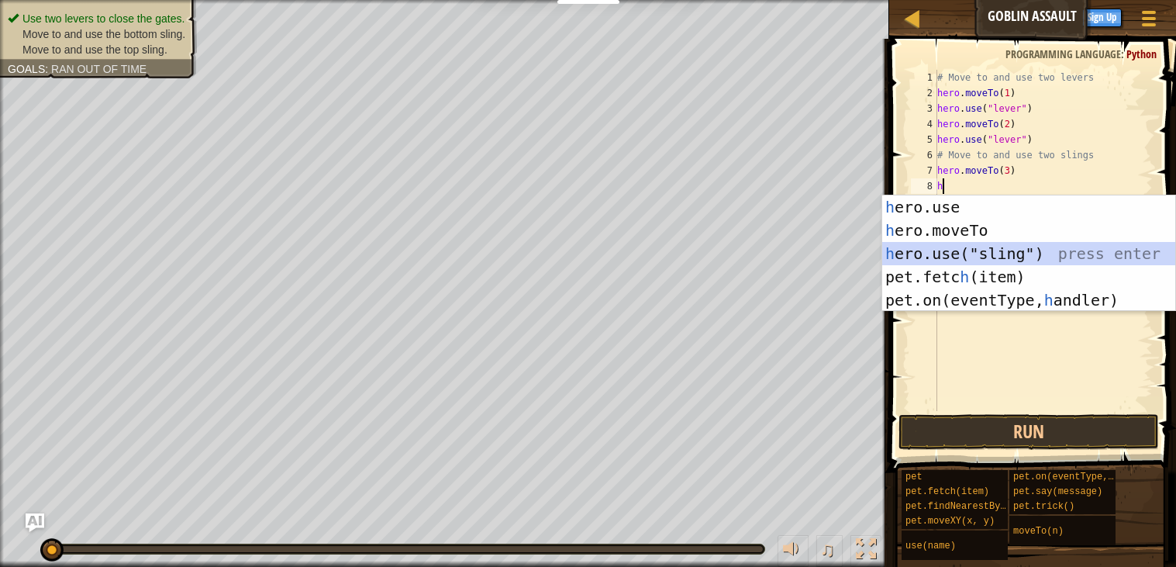
click at [961, 260] on div "h ero.use press enter h ero.moveTo press enter h ero.use("sling") press enter p…" at bounding box center [1028, 276] width 293 height 163
type textarea "hero.use("sling")"
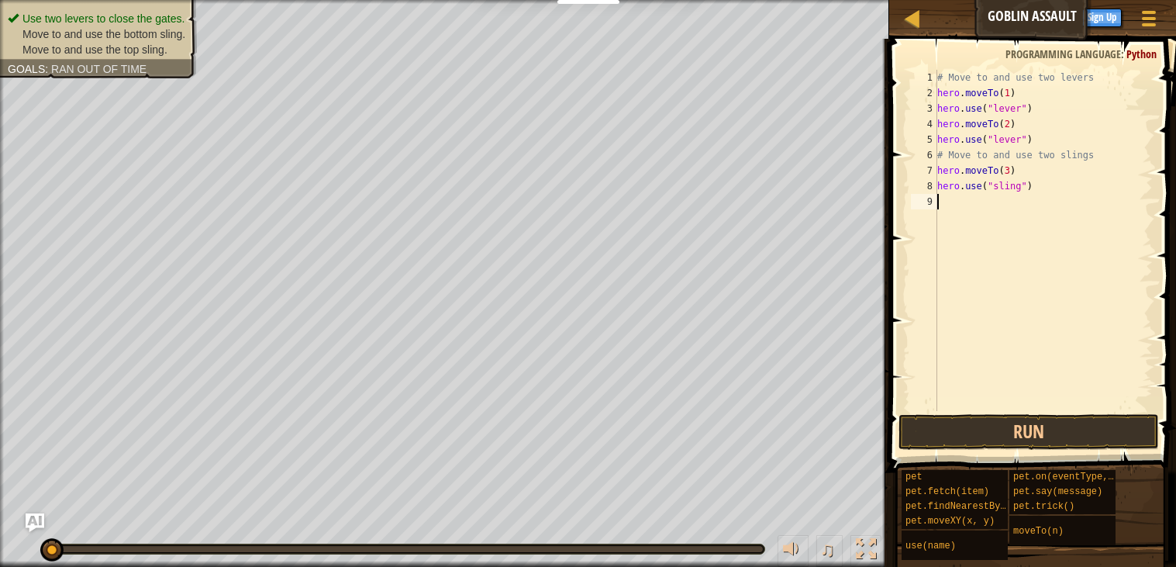
click at [937, 200] on div "# Move to and use two levers hero . moveTo ( 1 ) hero . use ( "lever" ) hero . …" at bounding box center [1043, 256] width 219 height 372
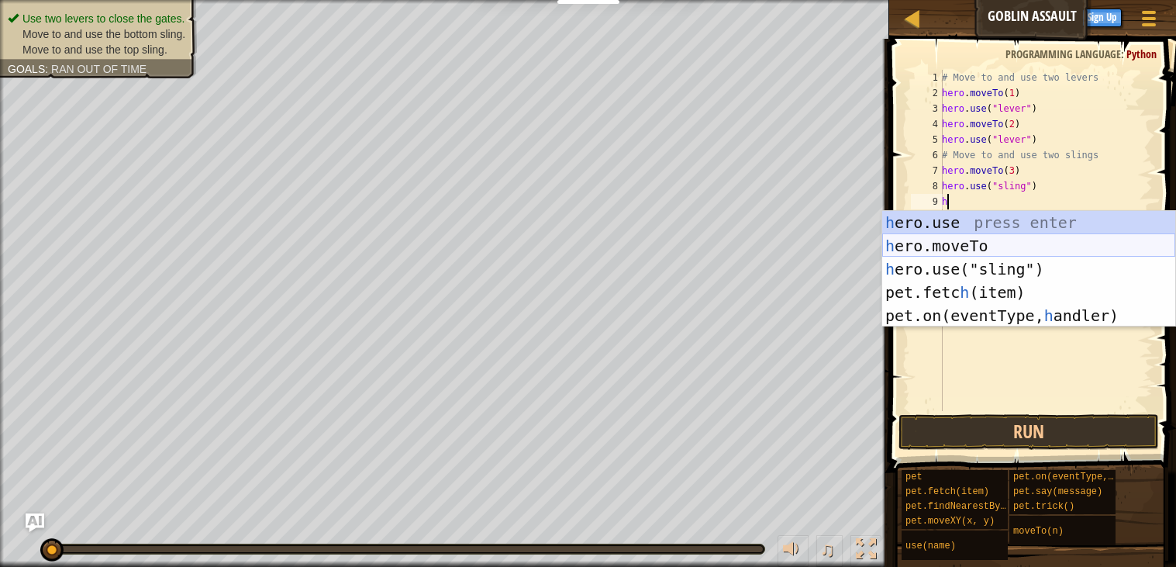
click at [945, 235] on div "h ero.use press enter h ero.moveTo press enter h ero.use("sling") press enter p…" at bounding box center [1028, 292] width 293 height 163
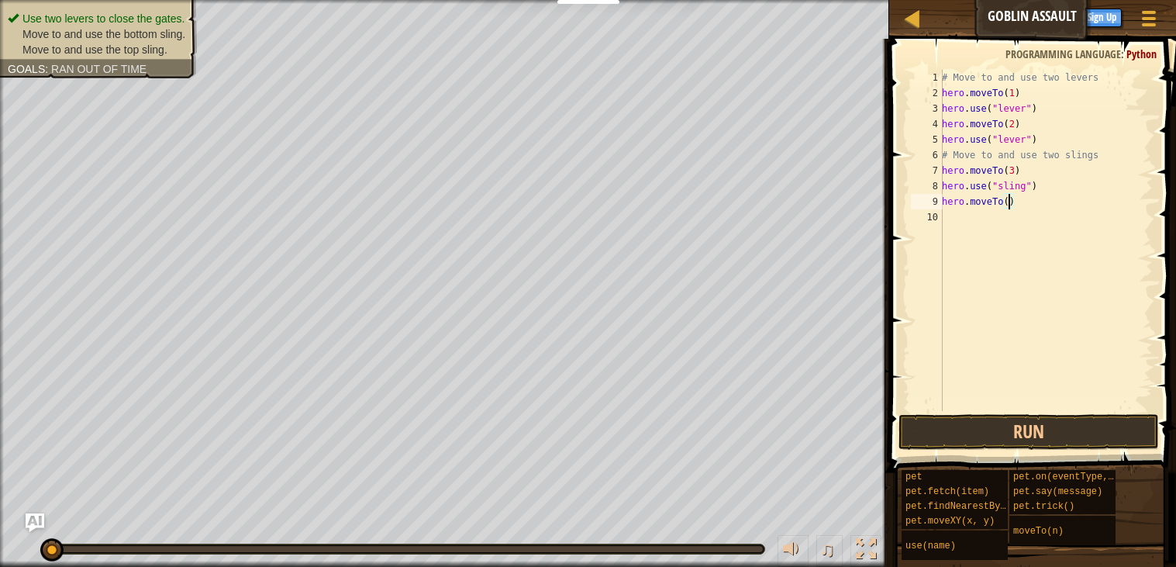
type textarea "hero.moveTo(4)"
click at [965, 230] on div "# Move to and use two levers hero . moveTo ( 1 ) hero . use ( "lever" ) hero . …" at bounding box center [1046, 256] width 214 height 372
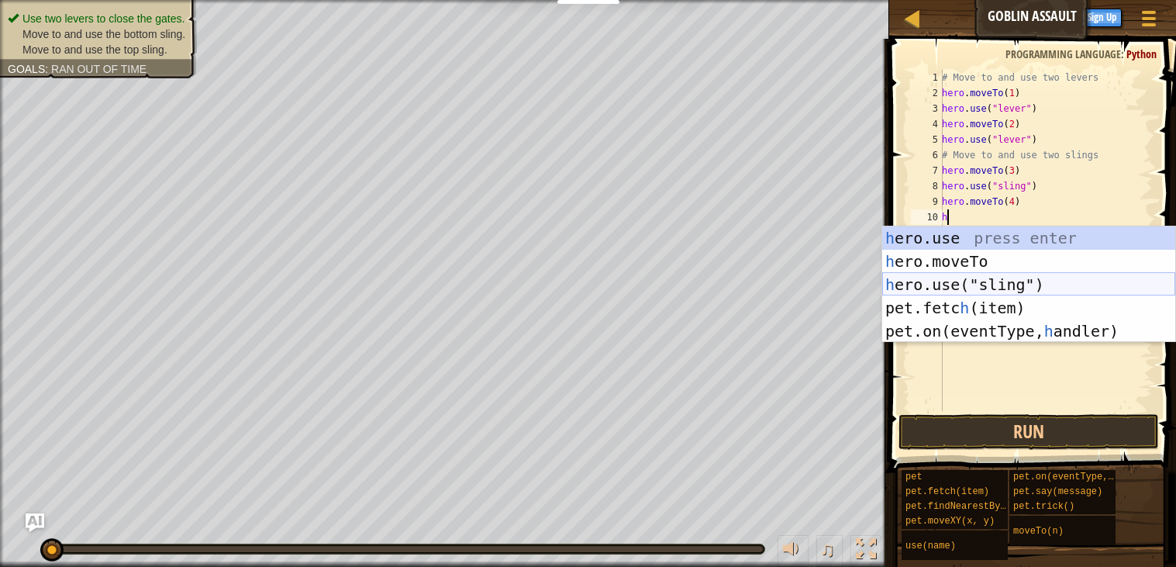
click at [996, 289] on div "h ero.use press enter h ero.moveTo press enter h ero.use("sling") press enter p…" at bounding box center [1028, 307] width 293 height 163
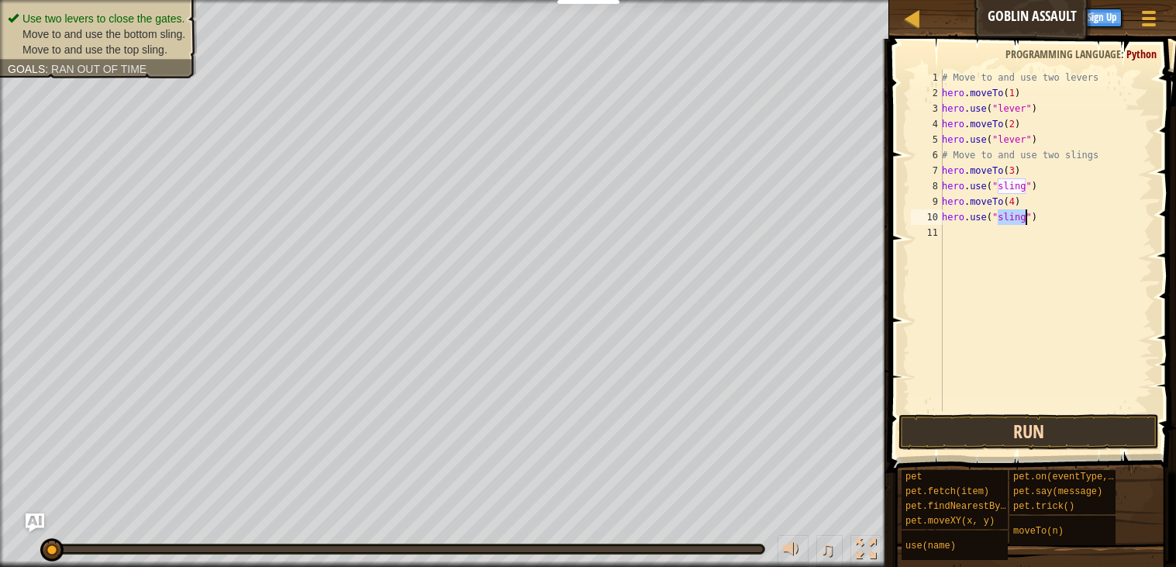
type textarea "hero.use("sling")"
click at [994, 423] on button "Run" at bounding box center [1029, 432] width 261 height 36
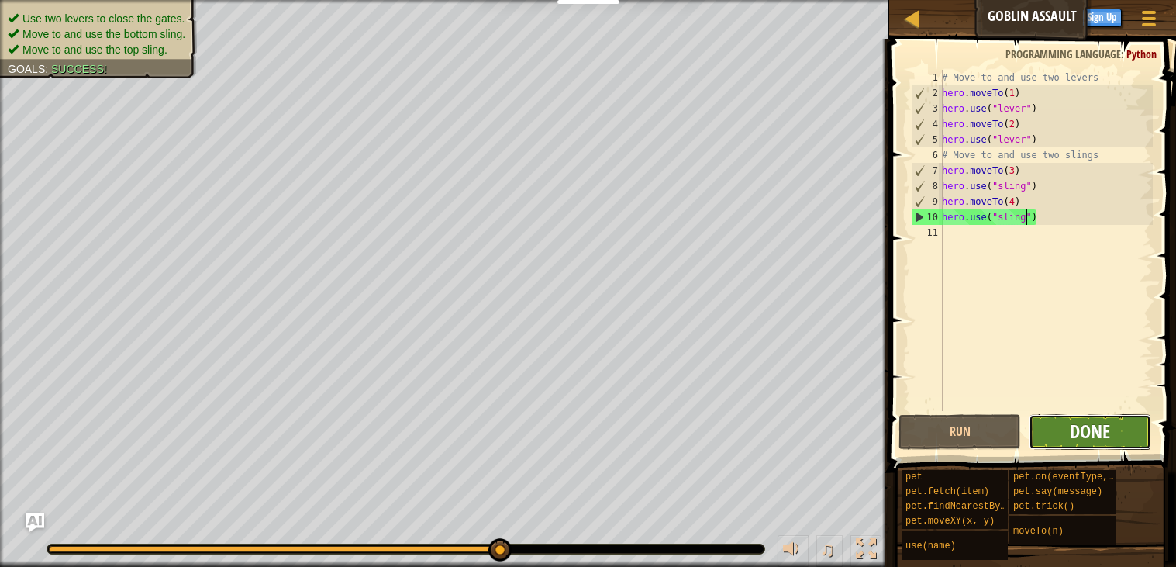
click at [1079, 425] on span "Done" at bounding box center [1090, 431] width 40 height 25
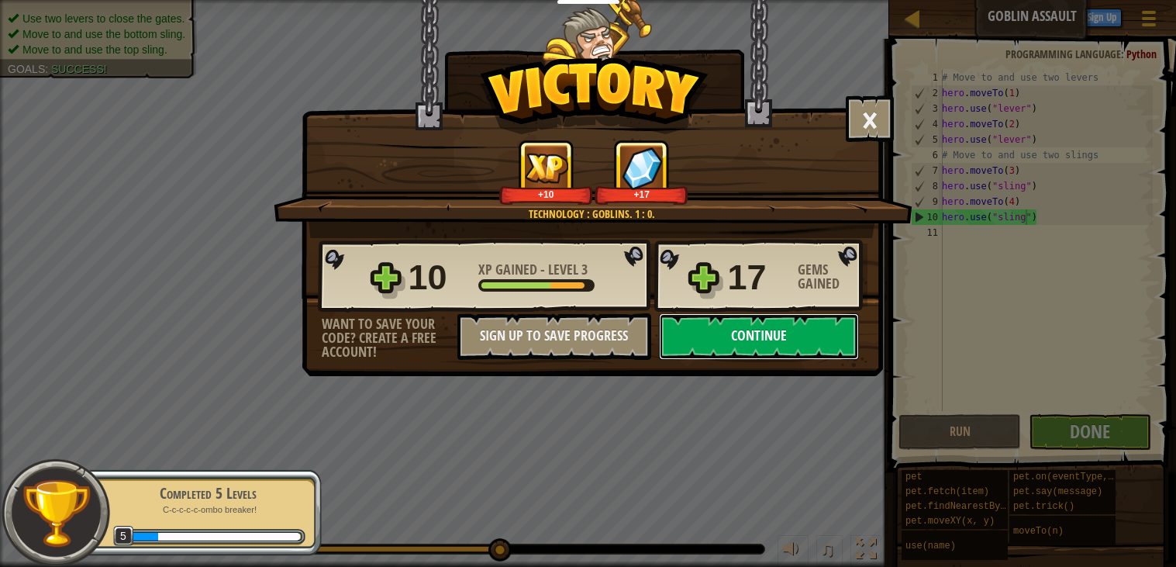
click at [841, 360] on button "Continue" at bounding box center [759, 336] width 200 height 47
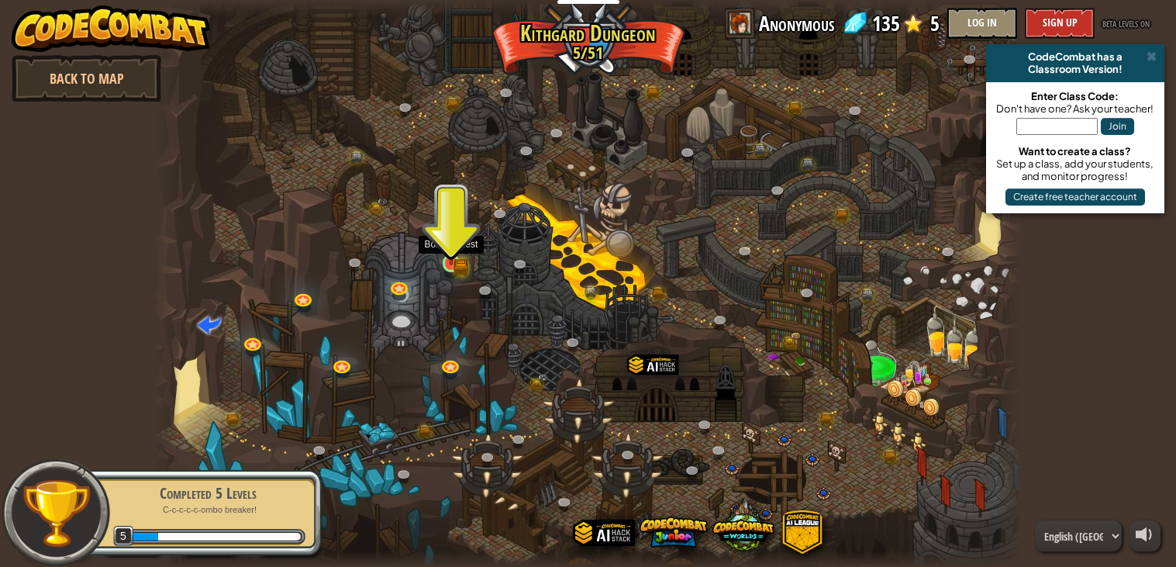
click at [457, 264] on img at bounding box center [451, 240] width 22 height 47
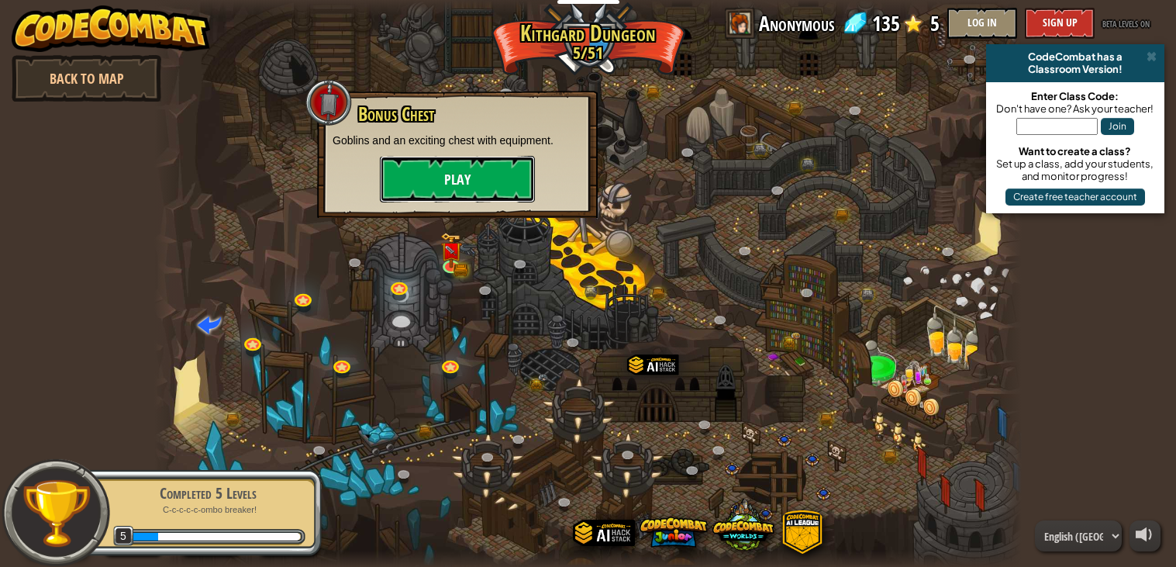
click at [427, 179] on button "Play" at bounding box center [457, 179] width 155 height 47
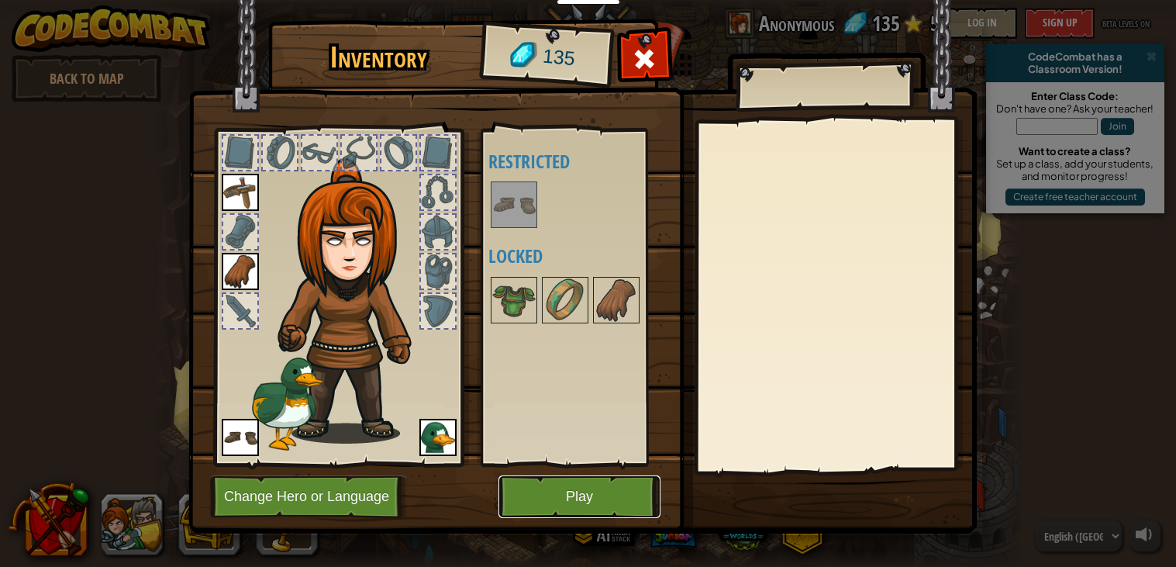
click at [599, 499] on button "Play" at bounding box center [580, 496] width 162 height 43
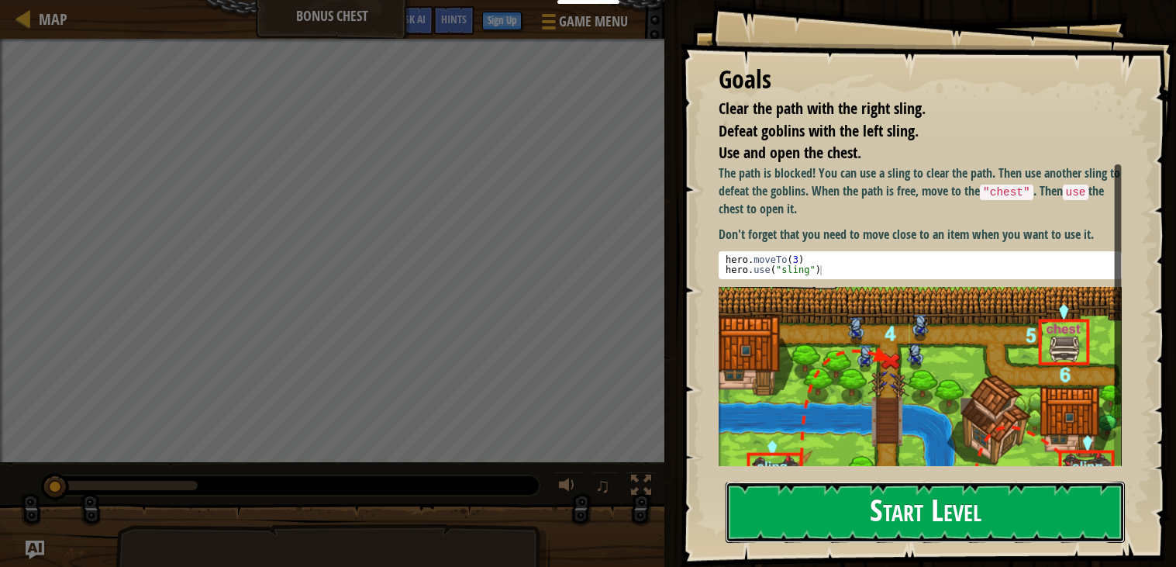
click at [829, 505] on button "Start Level" at bounding box center [925, 512] width 399 height 61
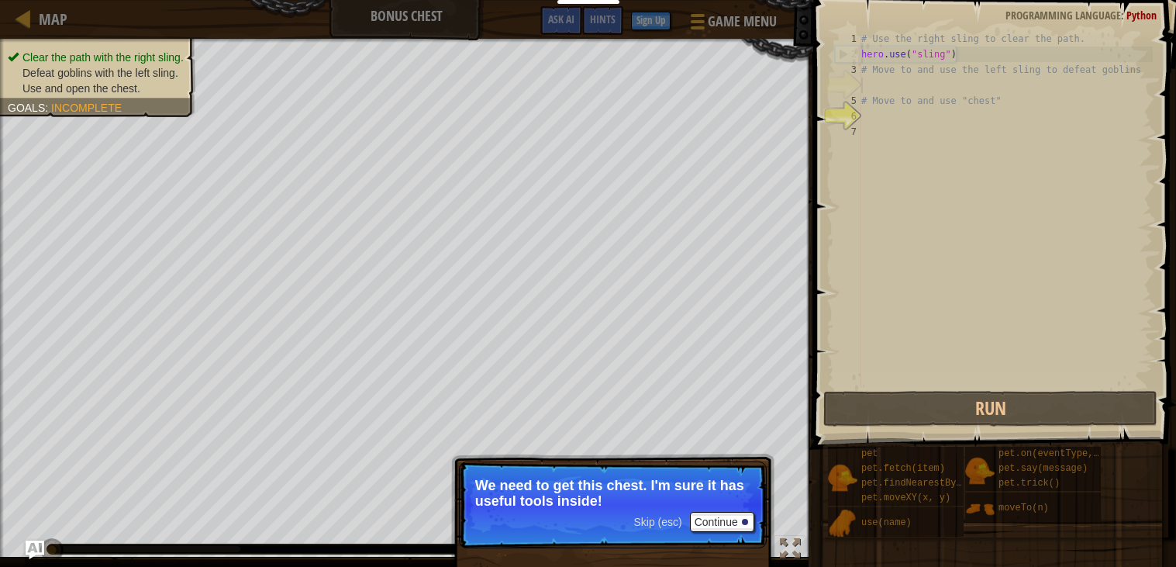
click at [868, 116] on div "# Use the right sling to clear the path. hero . use ( "sling" ) # Move to and u…" at bounding box center [1005, 225] width 295 height 388
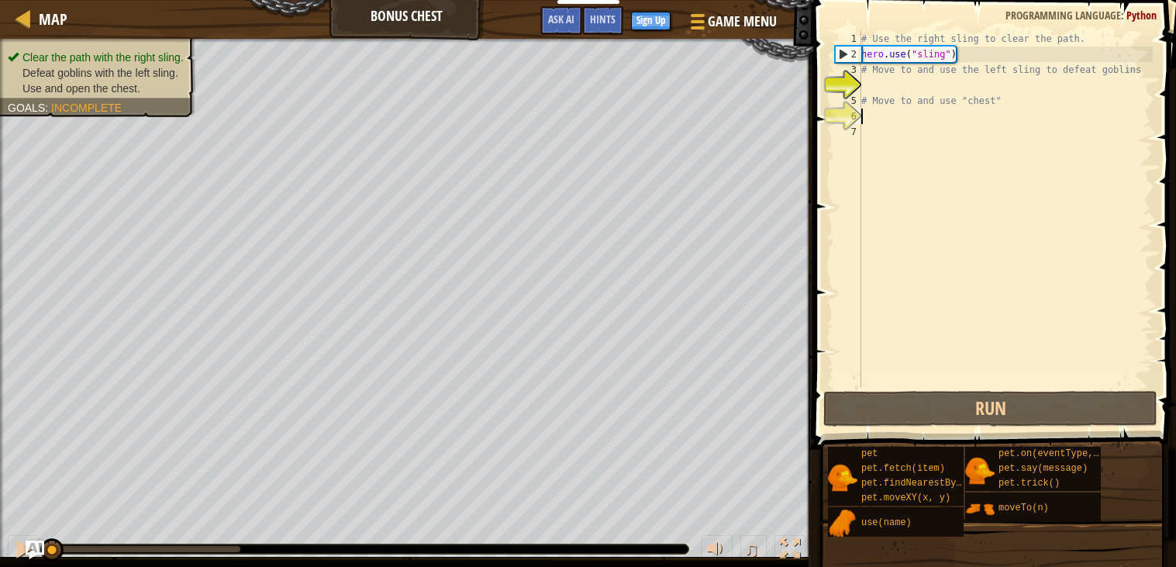
type textarea "b"
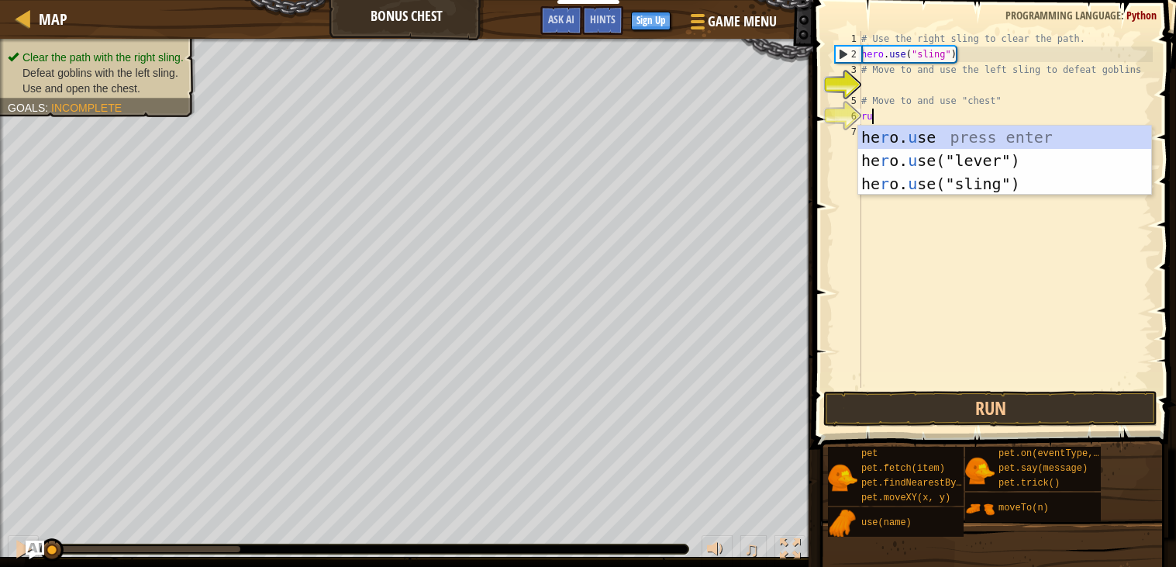
type textarea "r"
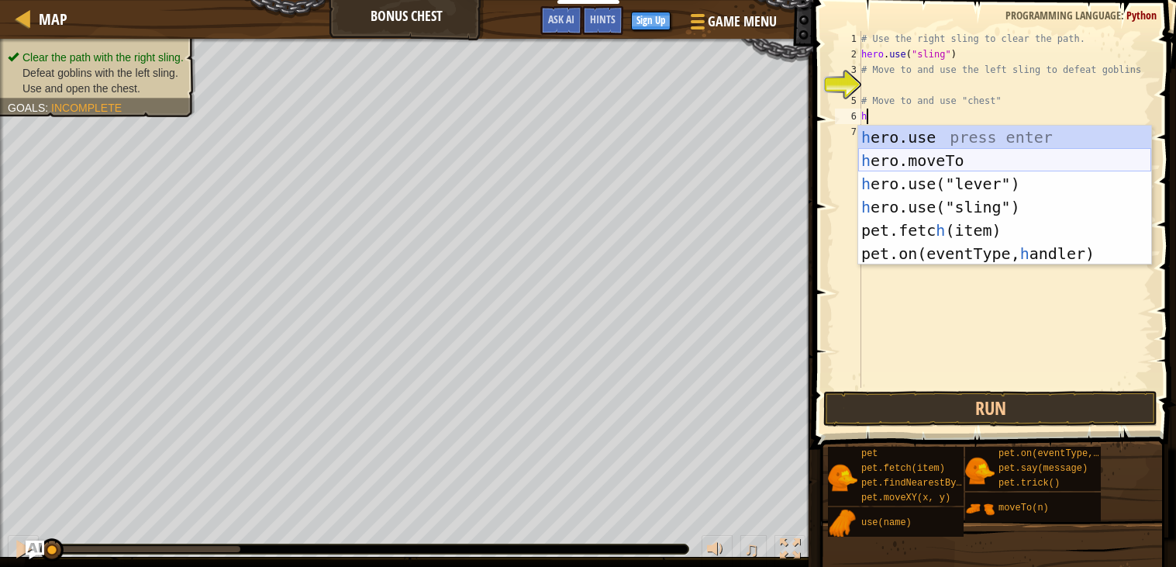
click at [917, 154] on div "h ero.use press enter h ero.moveTo press enter h ero.use("lever") press enter h…" at bounding box center [1004, 219] width 293 height 186
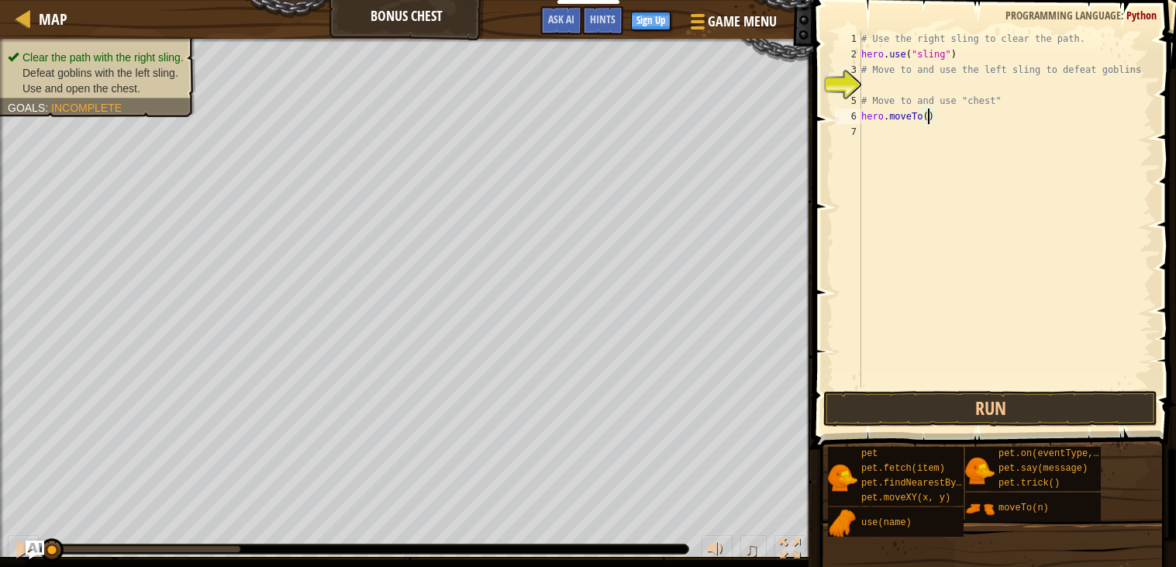
type textarea "hero.moveTo(3)"
click at [882, 132] on div "# Use the right sling to clear the path. hero . use ( "sling" ) # Move to and u…" at bounding box center [1005, 225] width 295 height 388
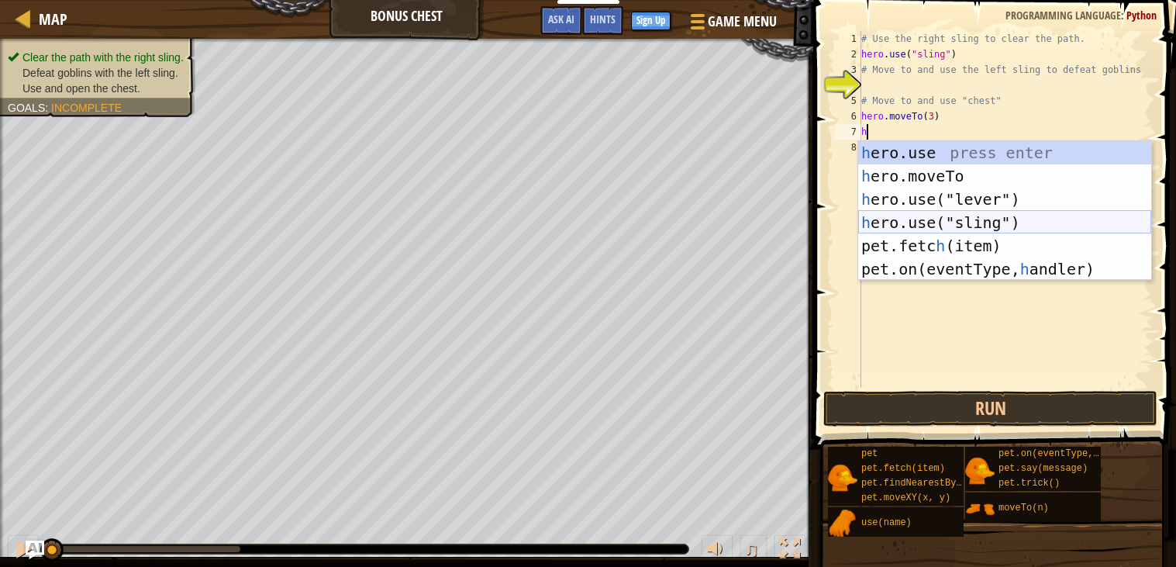
click at [927, 213] on div "h ero.use press enter h ero.moveTo press enter h ero.use("lever") press enter h…" at bounding box center [1004, 234] width 293 height 186
type textarea "hero.use("sling")"
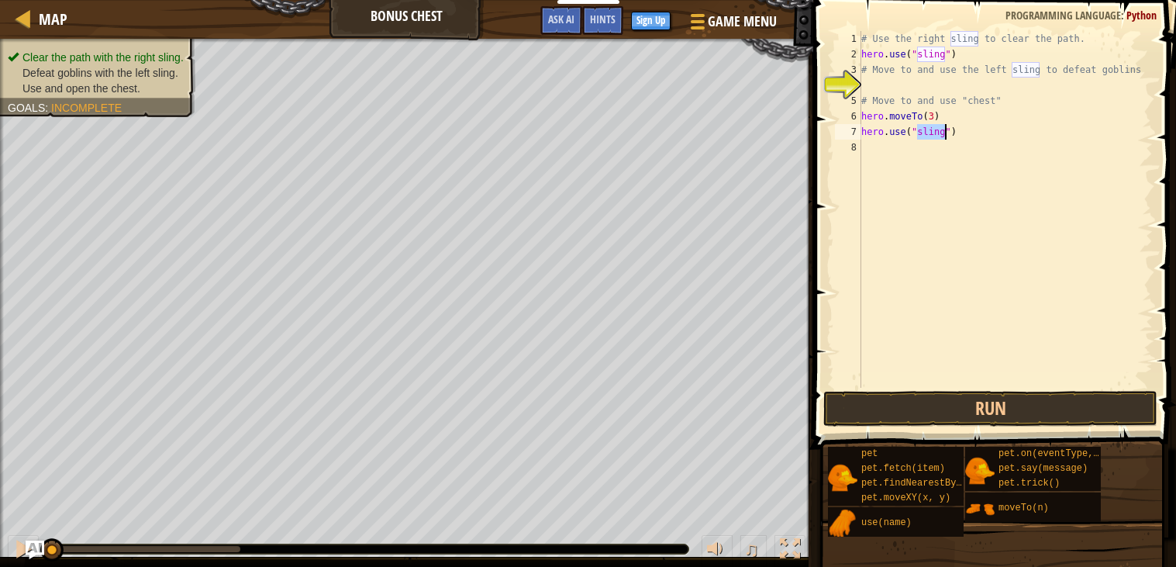
click at [874, 153] on div "# Use the right sling to clear the path. hero . use ( "sling" ) # Move to and u…" at bounding box center [1005, 225] width 295 height 388
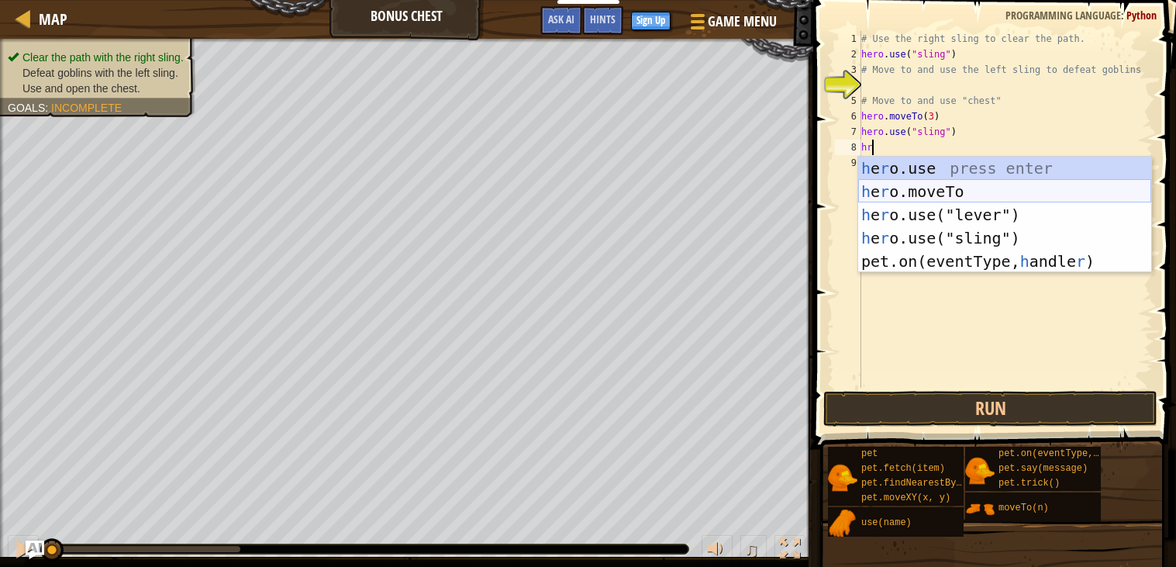
click at [927, 192] on div "h e r o.use press enter h e r o.moveTo press enter h e r o.use("lever") press e…" at bounding box center [1004, 238] width 293 height 163
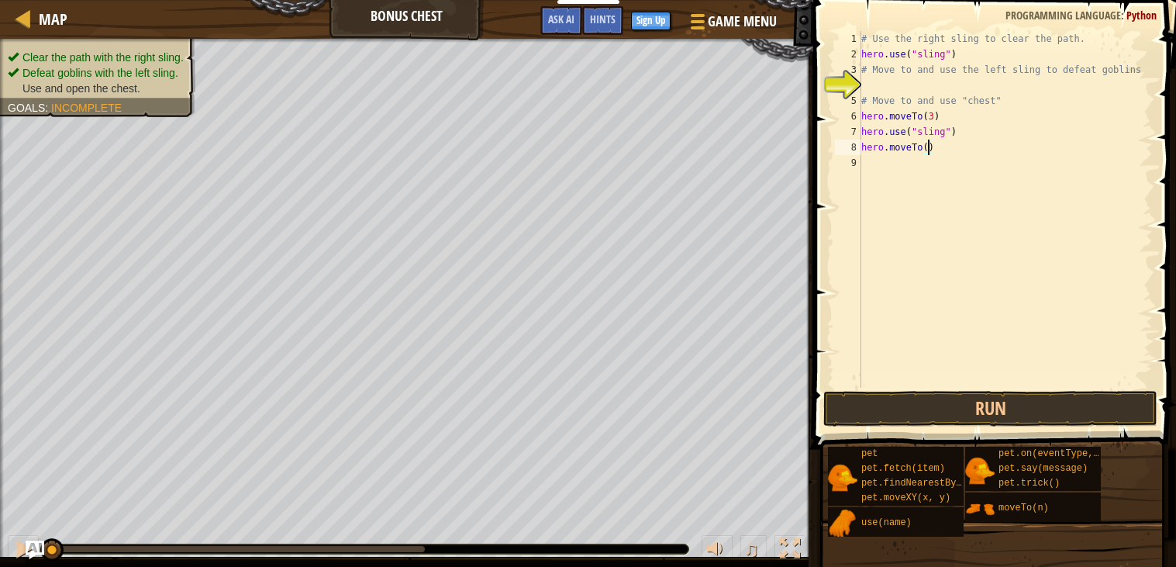
type textarea "hero.moveTo(6)"
click at [890, 166] on div "# Use the right sling to clear the path. hero . use ( "sling" ) # Move to and u…" at bounding box center [1005, 225] width 295 height 388
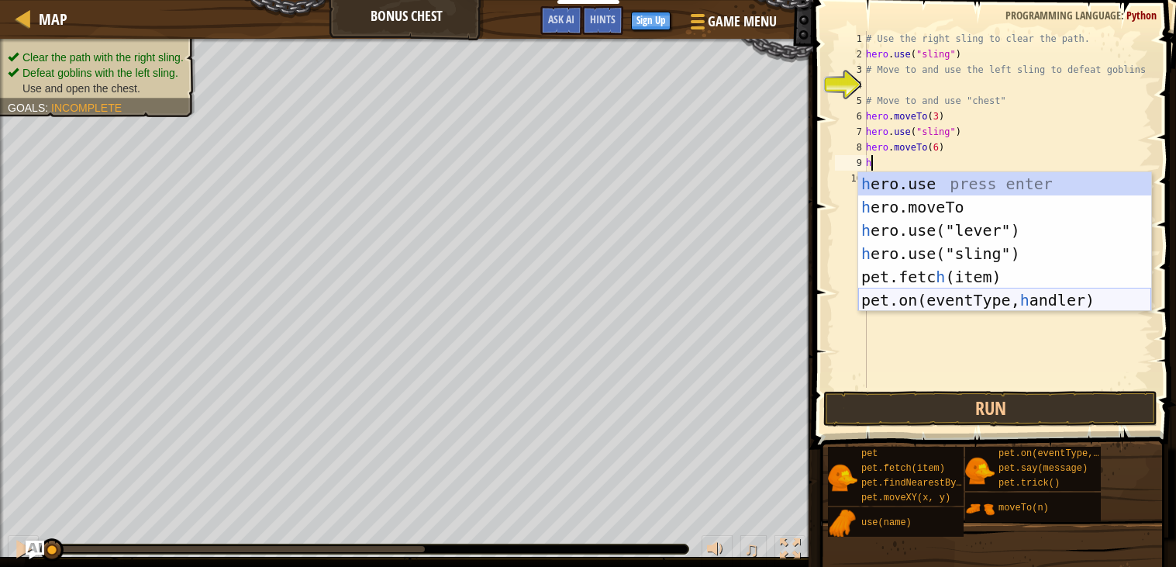
click at [919, 292] on div "h ero.use press enter h ero.moveTo press enter h ero.use("lever") press enter h…" at bounding box center [1004, 265] width 293 height 186
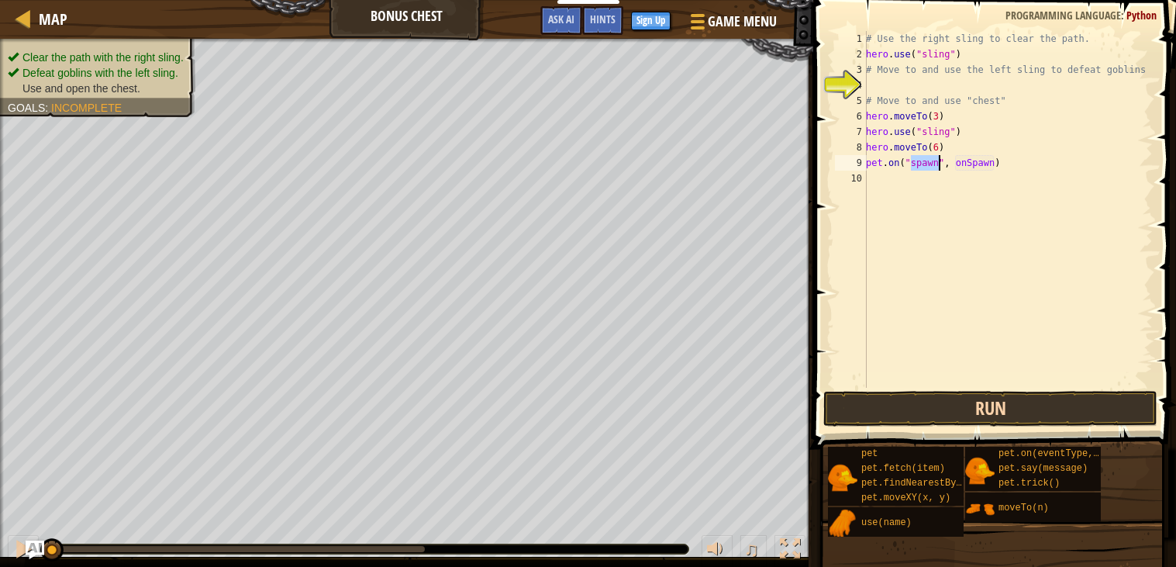
type textarea "pet.on("spawn", onSpawn)"
click at [908, 420] on button "Run" at bounding box center [990, 409] width 334 height 36
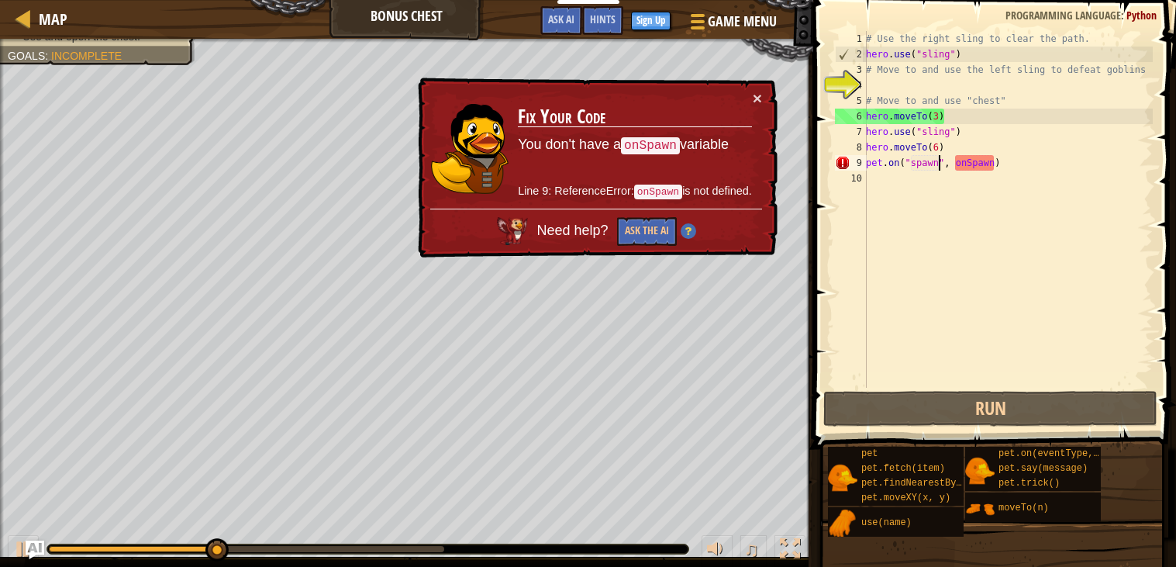
click at [1006, 164] on div "# Use the right sling to clear the path. hero . use ( "sling" ) # Move to and u…" at bounding box center [1008, 225] width 290 height 388
click at [986, 171] on div "# Use the right sling to clear the path. hero . use ( "sling" ) # Move to and u…" at bounding box center [1008, 225] width 290 height 388
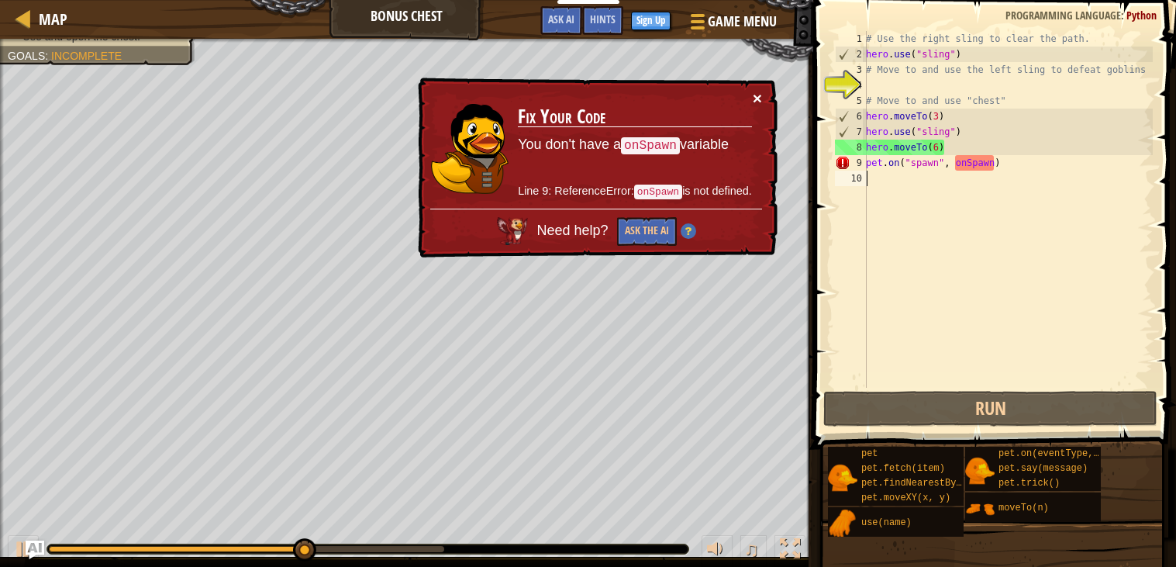
click at [758, 92] on button "×" at bounding box center [757, 98] width 9 height 16
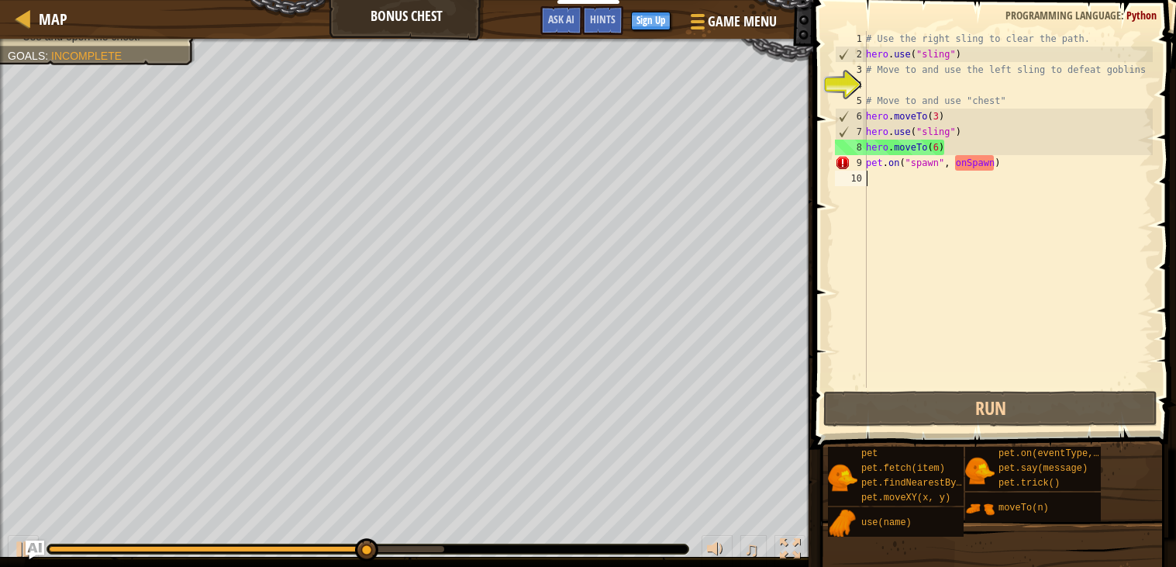
click at [910, 152] on div "# Use the right sling to clear the path. hero . use ( "sling" ) # Move to and u…" at bounding box center [1008, 225] width 290 height 388
click at [937, 149] on div "# Use the right sling to clear the path. hero . use ( "sling" ) # Move to and u…" at bounding box center [1008, 225] width 290 height 388
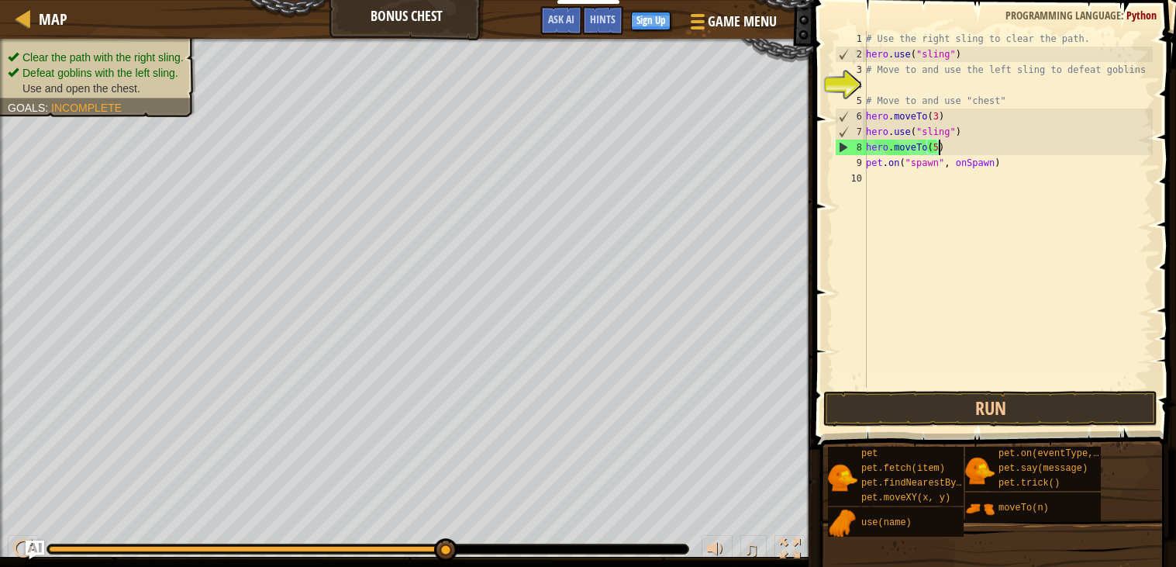
scroll to position [6, 5]
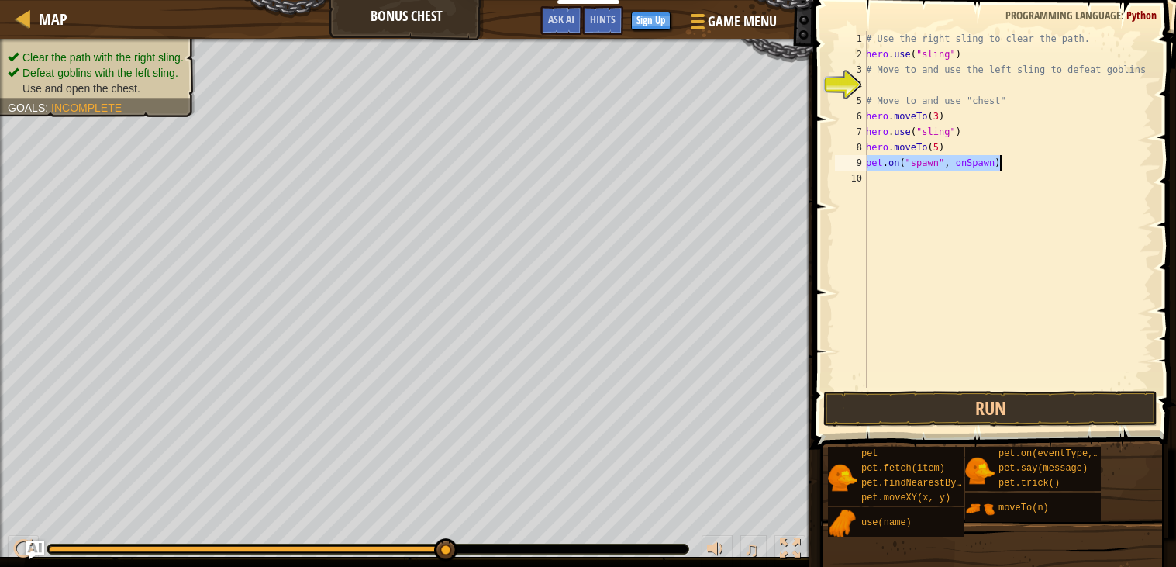
drag, startPoint x: 868, startPoint y: 163, endPoint x: 997, endPoint y: 170, distance: 129.7
click at [997, 170] on div "# Use the right sling to clear the path. hero . use ( "sling" ) # Move to and u…" at bounding box center [1008, 225] width 290 height 388
type textarea ")"
click at [895, 164] on div "# Use the right sling to clear the path. hero . use ( "sling" ) # Move to and u…" at bounding box center [1008, 225] width 290 height 388
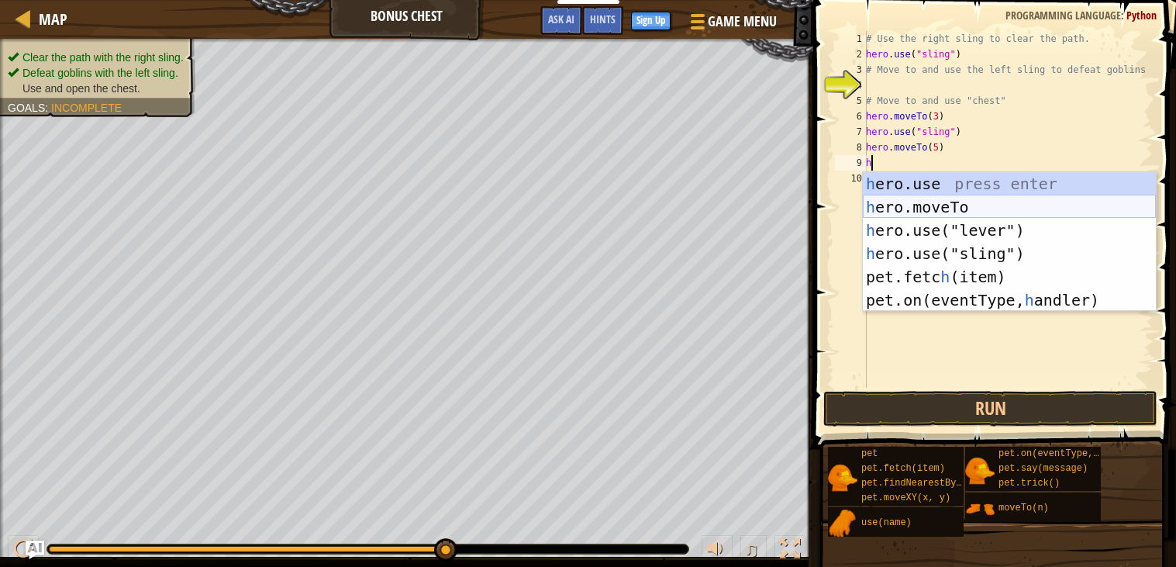
click at [927, 204] on div "h ero.use press enter h ero.moveTo press enter h ero.use("lever") press enter h…" at bounding box center [1009, 265] width 293 height 186
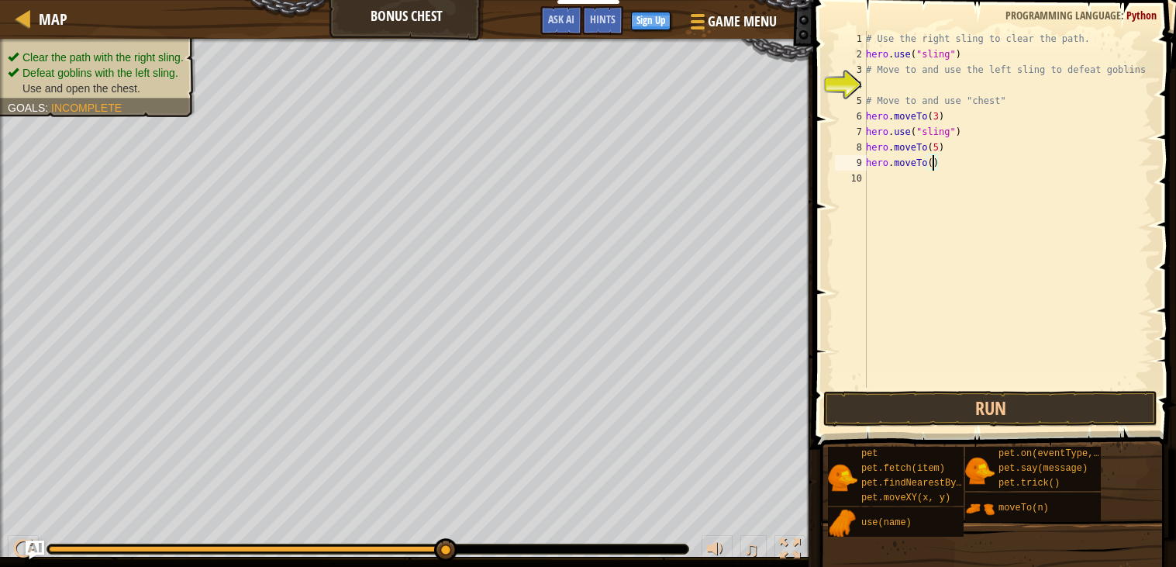
type textarea "hero.moveTo(6)"
click at [881, 181] on div "# Use the right sling to clear the path. hero . use ( "sling" ) # Move to and u…" at bounding box center [1008, 225] width 290 height 388
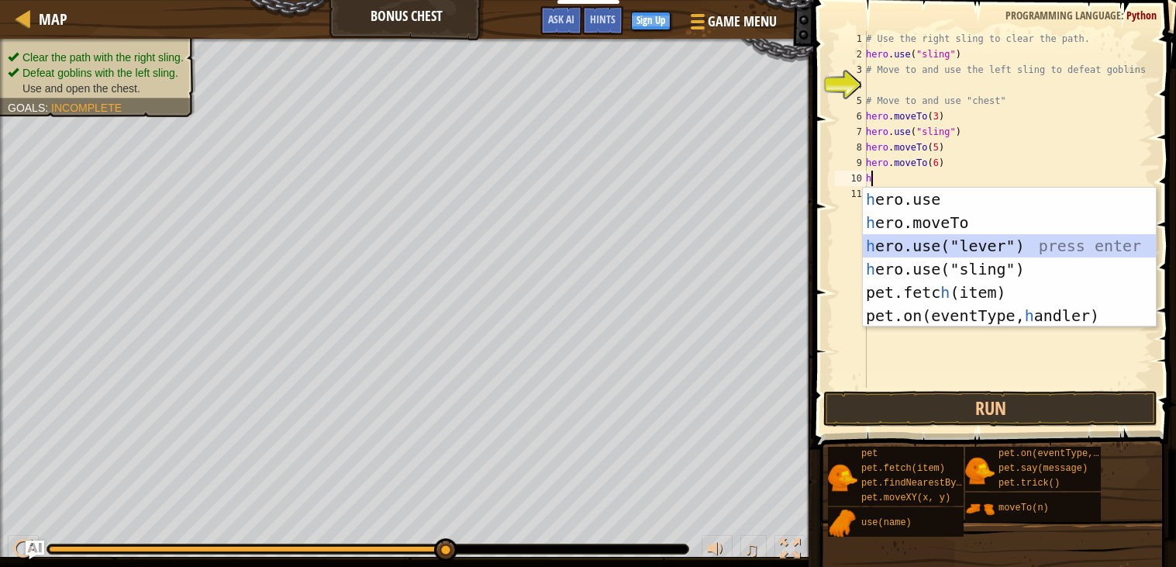
click at [921, 244] on div "h ero.use press enter h ero.moveTo press enter h ero.use("lever") press enter h…" at bounding box center [1009, 281] width 293 height 186
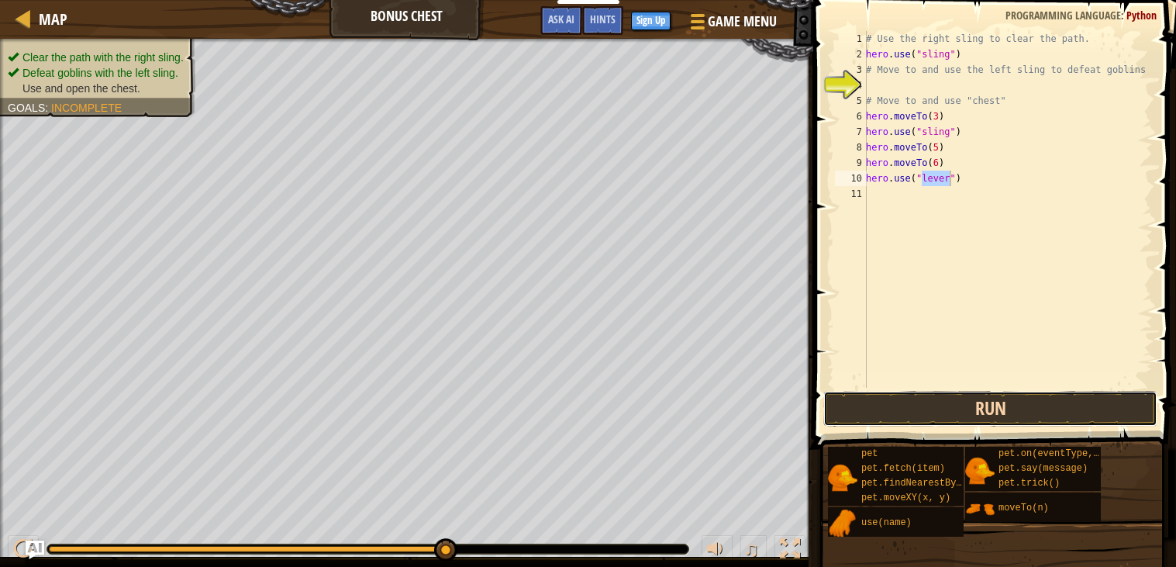
click at [934, 395] on button "Run" at bounding box center [990, 409] width 334 height 36
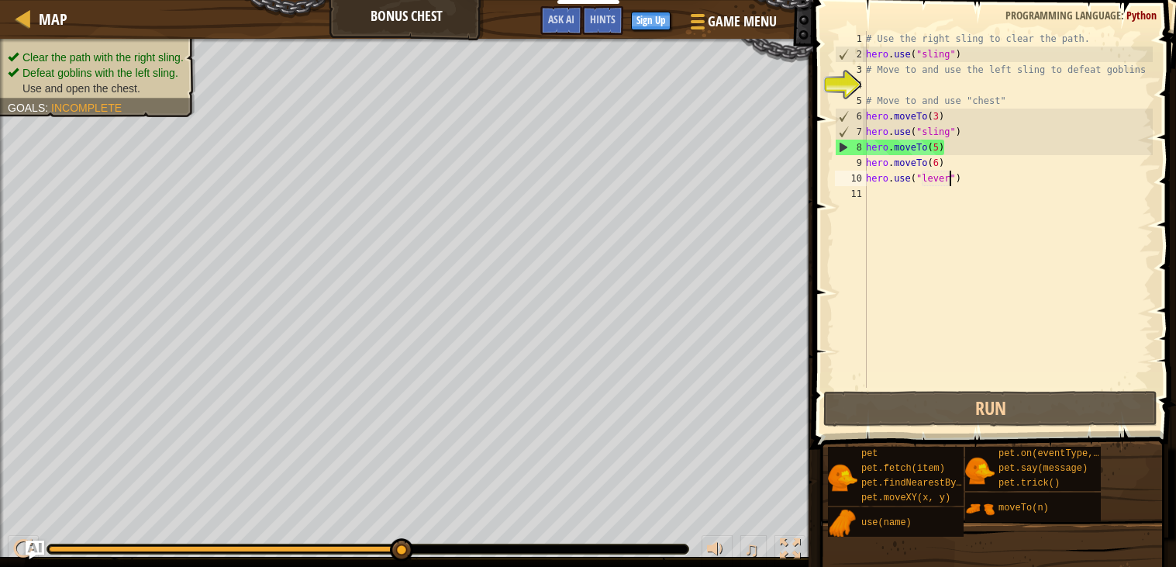
click at [935, 150] on div "# Use the right sling to clear the path. hero . use ( "sling" ) # Move to and u…" at bounding box center [1008, 225] width 290 height 388
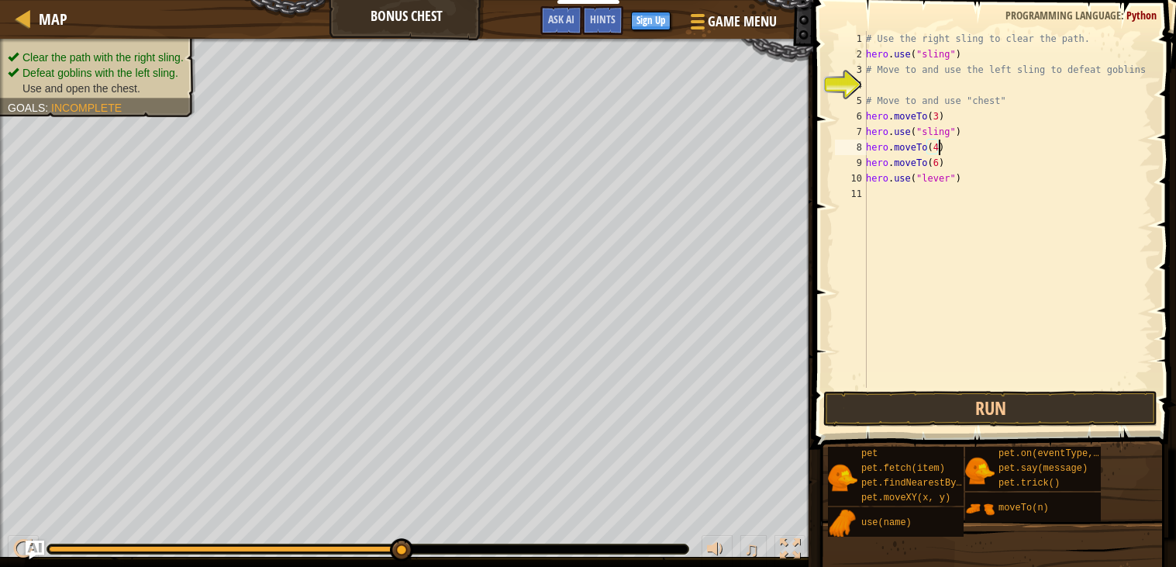
scroll to position [6, 5]
click at [943, 163] on div "# Use the right sling to clear the path. hero . use ( "sling" ) # Move to and u…" at bounding box center [1008, 225] width 290 height 388
click at [938, 176] on div "# Use the right sling to clear the path. hero . use ( "sling" ) # Move to and u…" at bounding box center [1008, 225] width 290 height 388
type textarea "hero.use("lever")"
drag, startPoint x: 964, startPoint y: 183, endPoint x: 868, endPoint y: 183, distance: 95.4
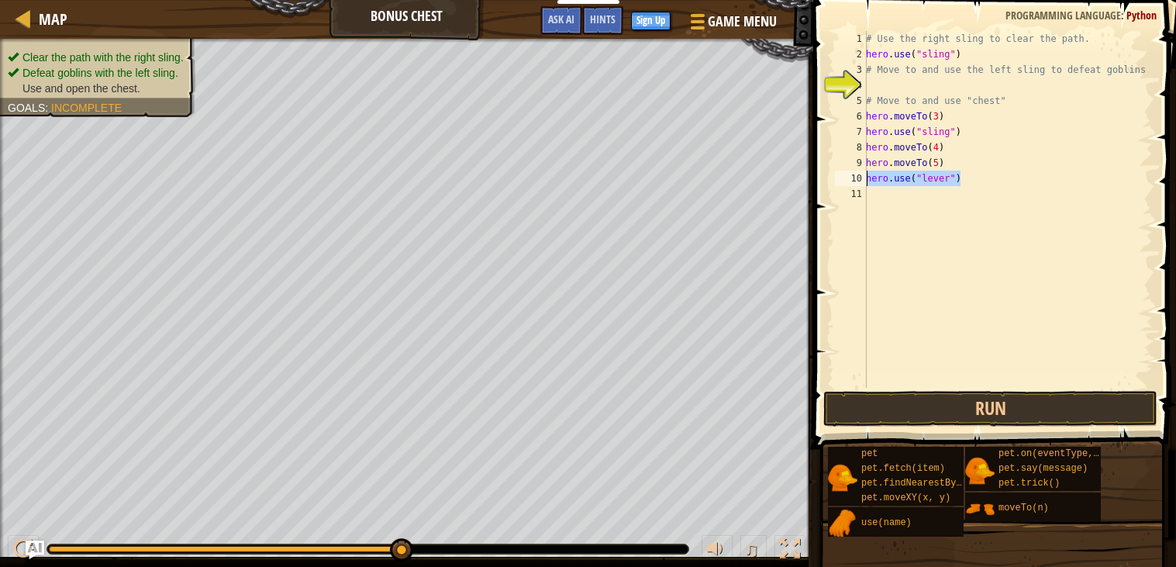
click at [868, 183] on div "# Use the right sling to clear the path. hero . use ( "sling" ) # Move to and u…" at bounding box center [1008, 225] width 290 height 388
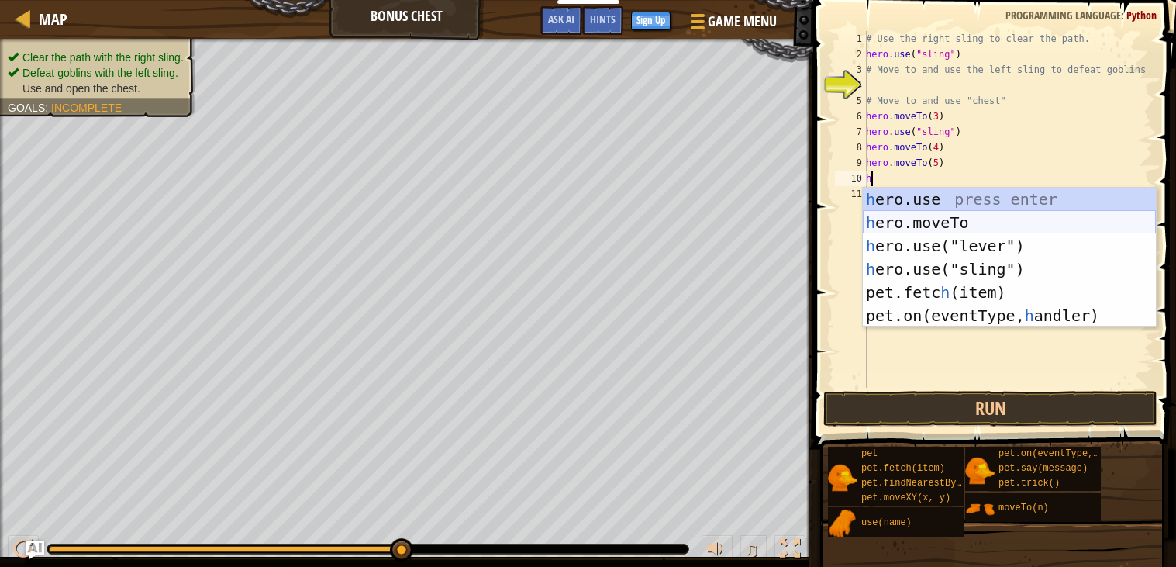
click at [903, 229] on div "h ero.use press enter h ero.moveTo press enter h ero.use("lever") press enter h…" at bounding box center [1009, 281] width 293 height 186
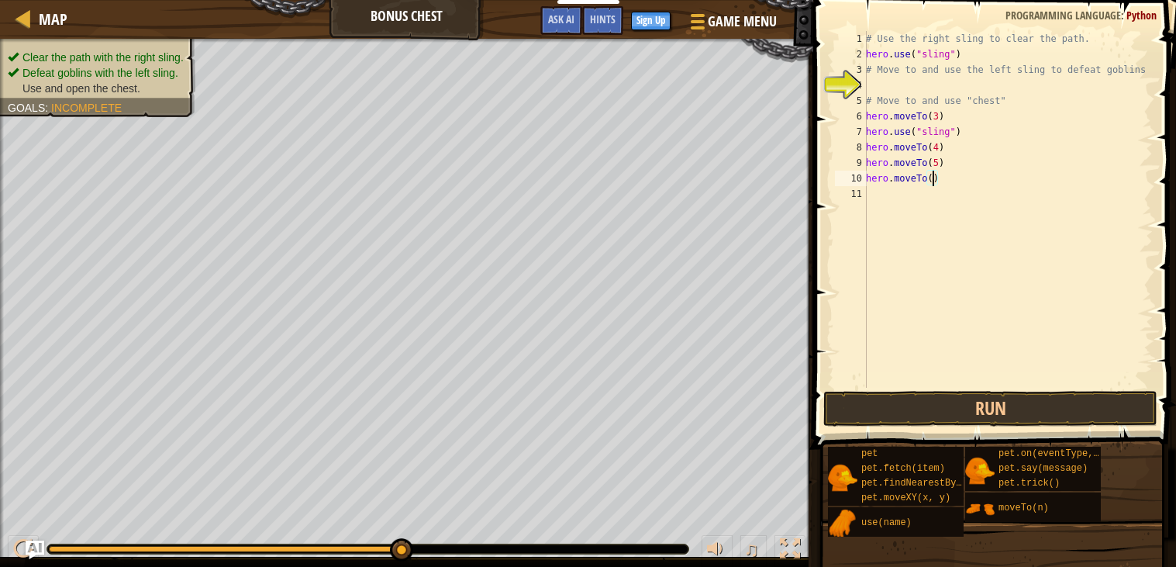
type textarea "hero.moveTo(6)"
click at [861, 191] on div "11" at bounding box center [851, 194] width 32 height 16
click at [866, 192] on div "11" at bounding box center [851, 194] width 32 height 16
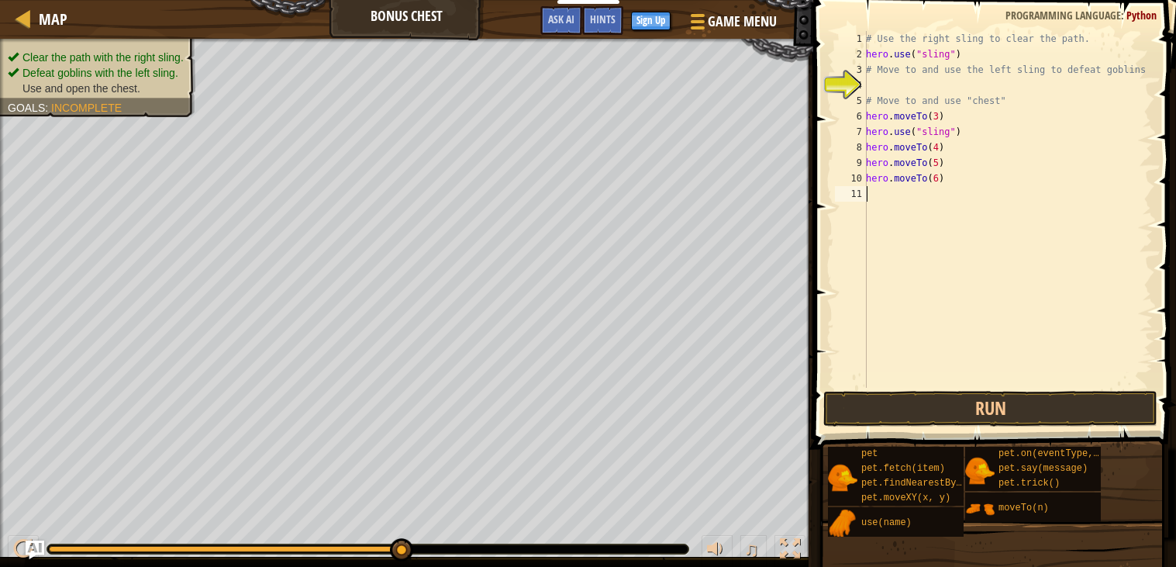
click at [875, 194] on div "# Use the right sling to clear the path. hero . use ( "sling" ) # Move to and u…" at bounding box center [1008, 225] width 290 height 388
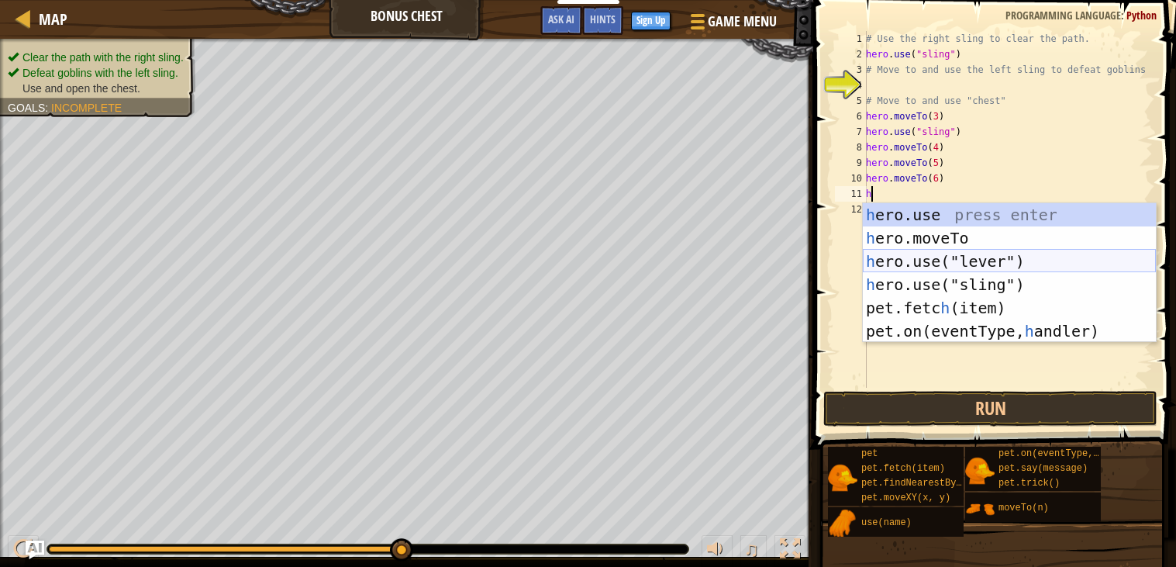
click at [924, 264] on div "h ero.use press enter h ero.moveTo press enter h ero.use("lever") press enter h…" at bounding box center [1009, 296] width 293 height 186
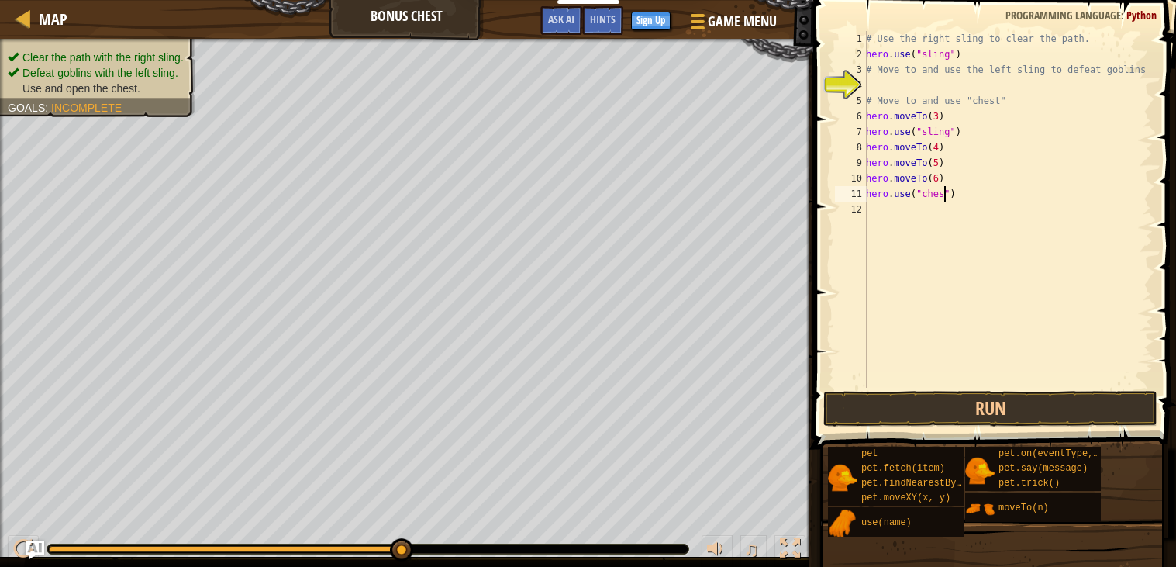
scroll to position [6, 6]
click at [942, 401] on button "Run" at bounding box center [990, 409] width 334 height 36
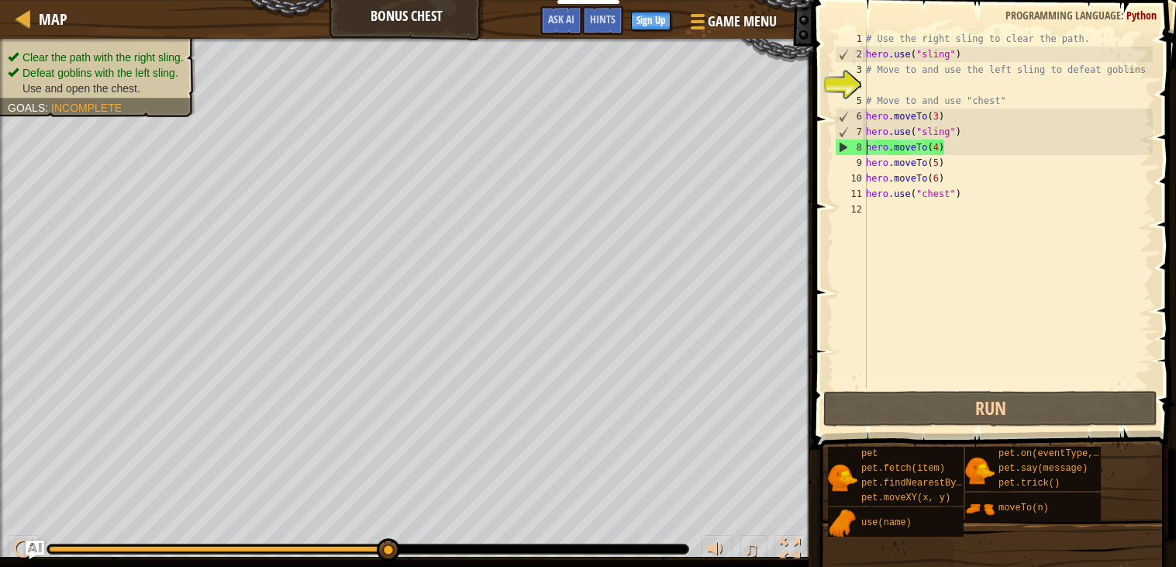
click at [868, 148] on div "# Use the right sling to clear the path. hero . use ( "sling" ) # Move to and u…" at bounding box center [1008, 225] width 290 height 388
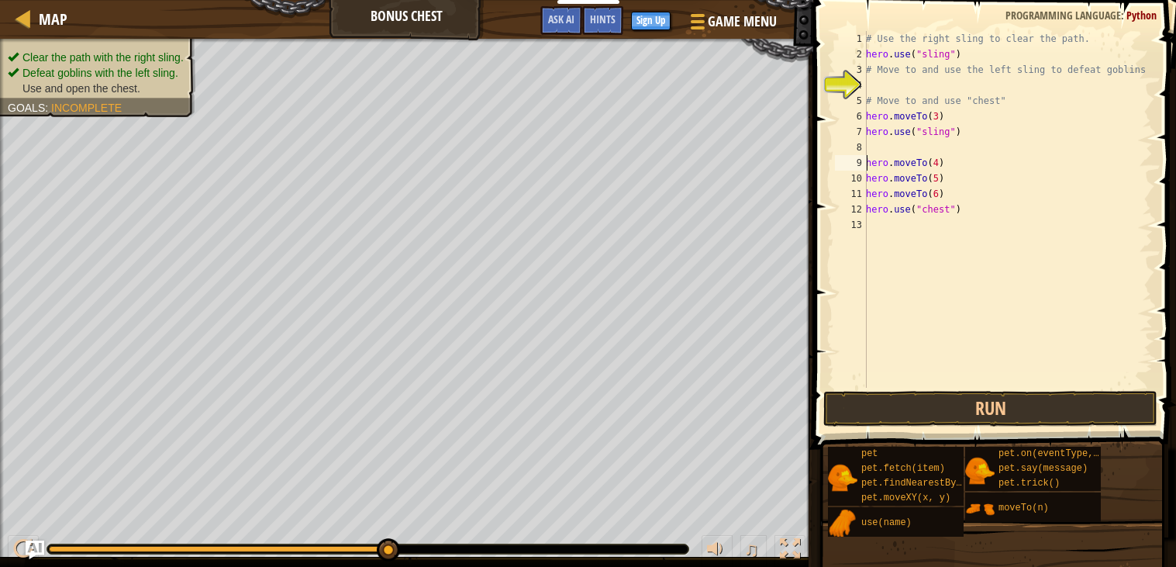
click at [851, 140] on div "8" at bounding box center [851, 148] width 32 height 16
type textarea "hero.moveTo(4)"
click at [865, 141] on div "8" at bounding box center [851, 148] width 32 height 16
type textarea "hero.moveTo(4)"
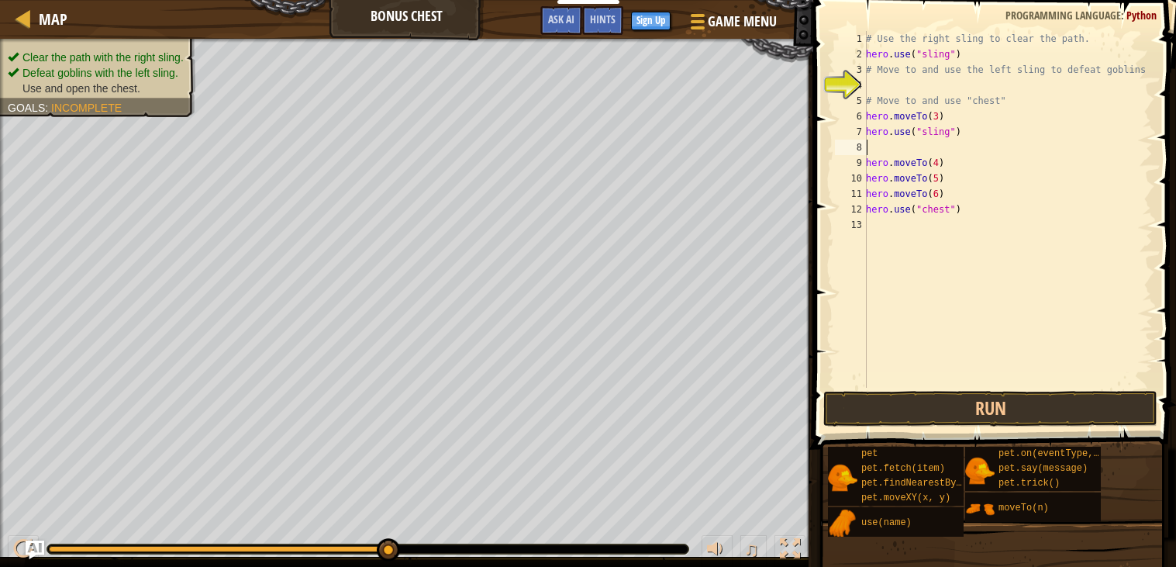
click at [878, 148] on div "# Use the right sling to clear the path. hero . use ( "sling" ) # Move to and u…" at bounding box center [1008, 225] width 290 height 388
click at [889, 150] on div "# Use the right sling to clear the path. hero . use ( "sling" ) # Move to and u…" at bounding box center [1008, 225] width 290 height 388
click at [889, 149] on div "# Use the right sling to clear the path. hero . use ( "sling" ) # Move to and u…" at bounding box center [1008, 225] width 290 height 388
click at [955, 153] on div "# Use the right sling to clear the path. hero . use ( "sling" ) # Move to and u…" at bounding box center [1008, 225] width 290 height 388
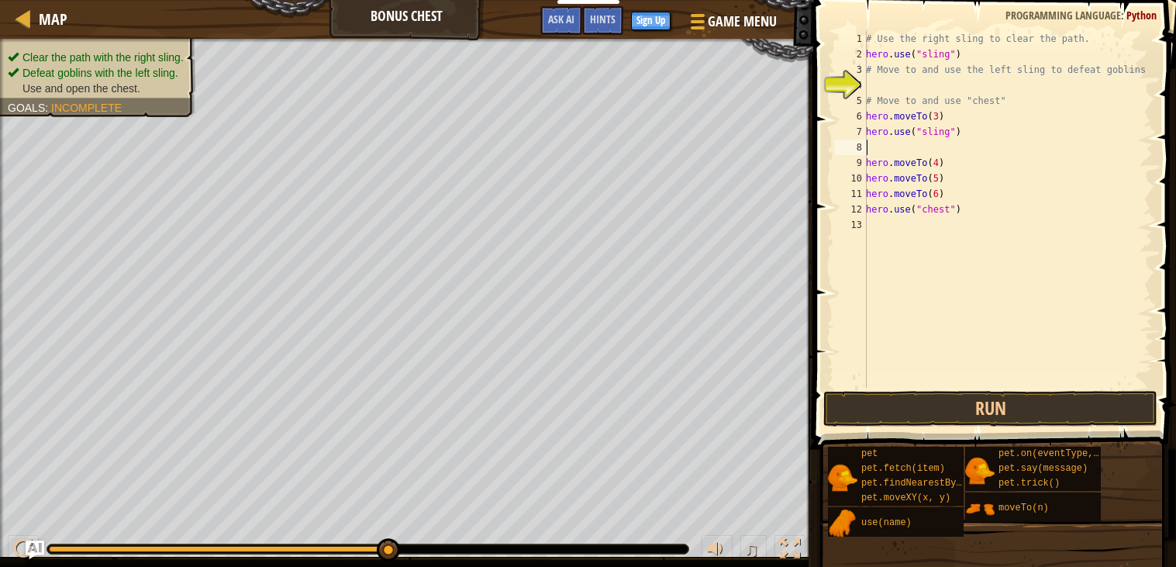
click at [974, 114] on div "# Use the right sling to clear the path. hero . use ( "sling" ) # Move to and u…" at bounding box center [1008, 225] width 290 height 388
type textarea "hero.moveTo(3)"
click at [892, 147] on div "# Use the right sling to clear the path. hero . use ( "sling" ) # Move to and u…" at bounding box center [1008, 225] width 290 height 388
click at [963, 140] on div "# Use the right sling to clear the path. hero . use ( "sling" ) # Move to and u…" at bounding box center [1008, 225] width 290 height 388
click at [884, 139] on div "# Use the right sling to clear the path. hero . use ( "sling" ) # Move to and u…" at bounding box center [1008, 225] width 290 height 388
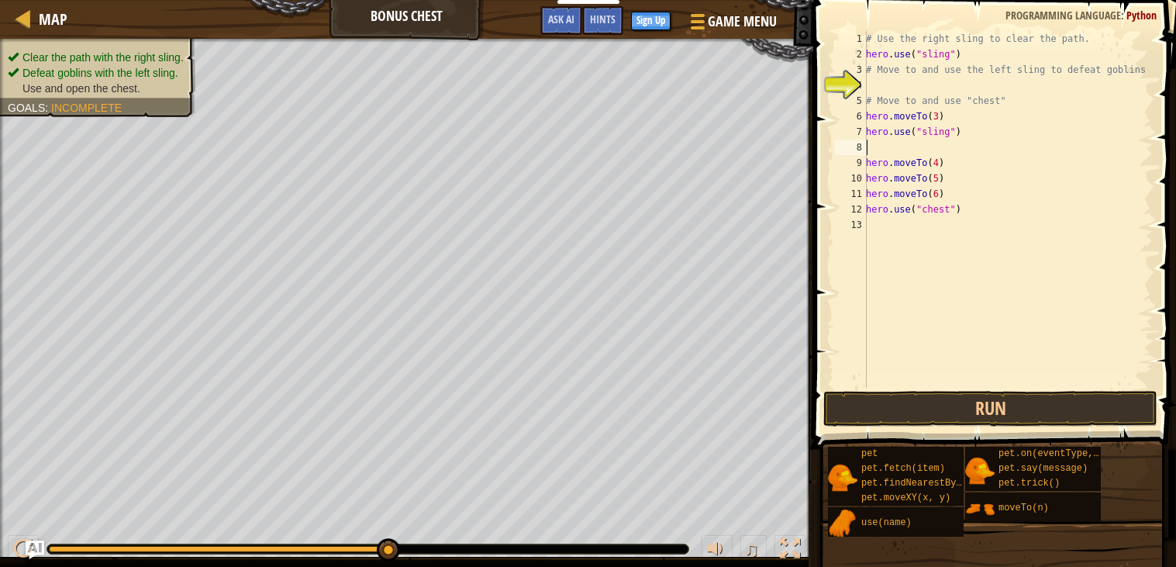
type textarea "hero.use("sling")"
click at [884, 147] on div "# Use the right sling to clear the path. hero . use ( "sling" ) # Move to and u…" at bounding box center [1008, 225] width 290 height 388
click at [990, 140] on div "# Use the right sling to clear the path. hero . use ( "sling" ) # Move to and u…" at bounding box center [1008, 225] width 290 height 388
click at [888, 142] on div "# Use the right sling to clear the path. hero . use ( "sling" ) # Move to and u…" at bounding box center [1008, 225] width 290 height 388
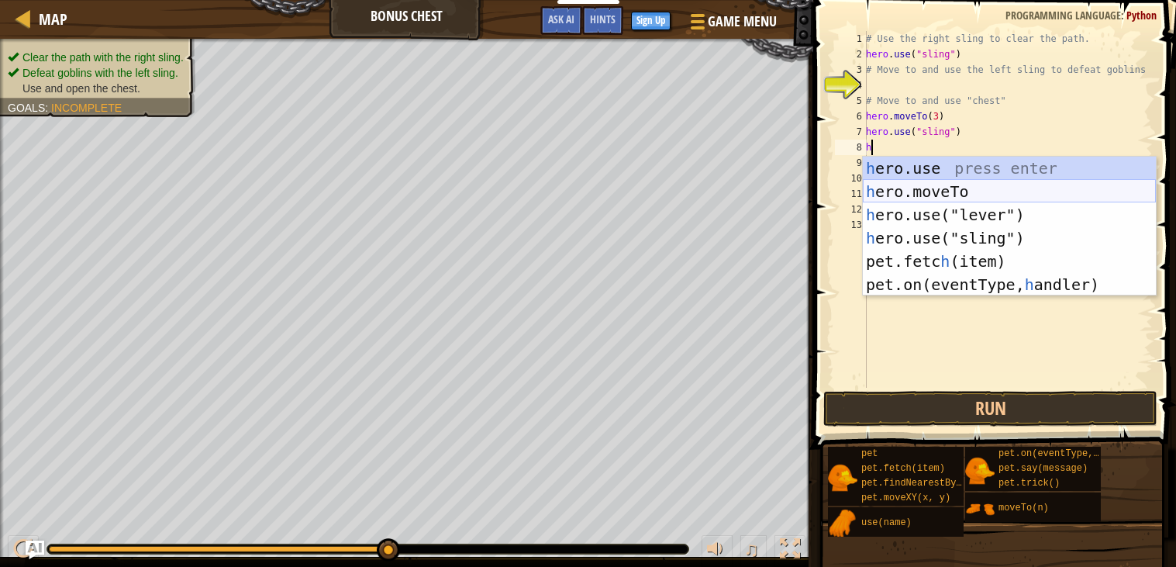
click at [904, 197] on div "h ero.use press enter h ero.moveTo press enter h ero.use("lever") press enter h…" at bounding box center [1009, 250] width 293 height 186
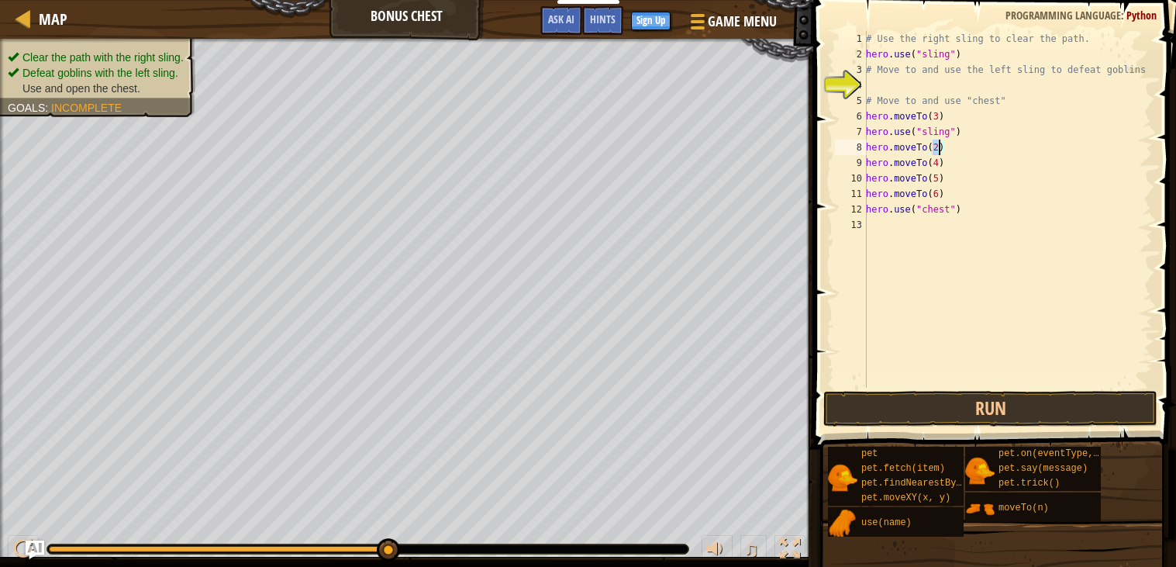
click at [1033, 208] on div "# Use the right sling to clear the path. hero . use ( "sling" ) # Move to and u…" at bounding box center [1008, 225] width 290 height 388
type textarea "hero.use("chest")"
click at [924, 405] on button "Run" at bounding box center [990, 409] width 334 height 36
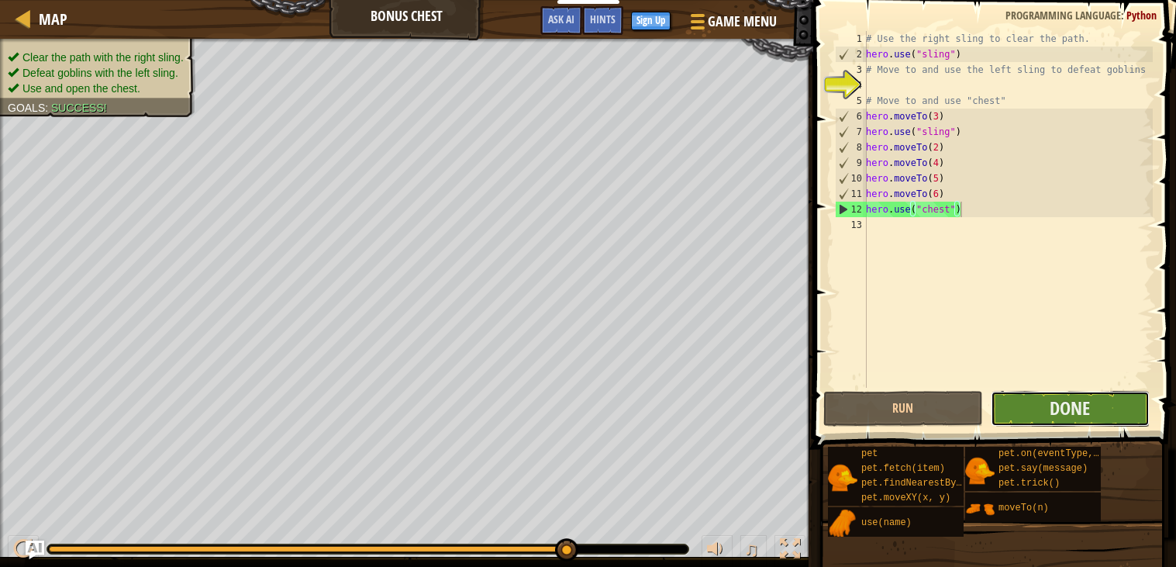
click at [1098, 412] on button "Done" at bounding box center [1070, 409] width 159 height 36
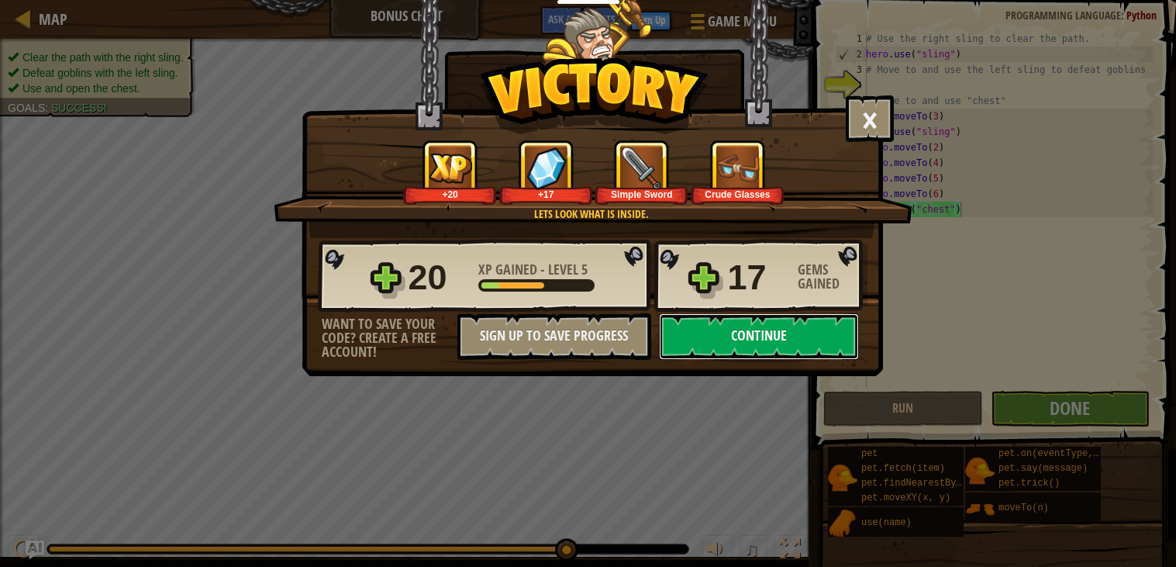
click at [832, 360] on button "Continue" at bounding box center [759, 336] width 200 height 47
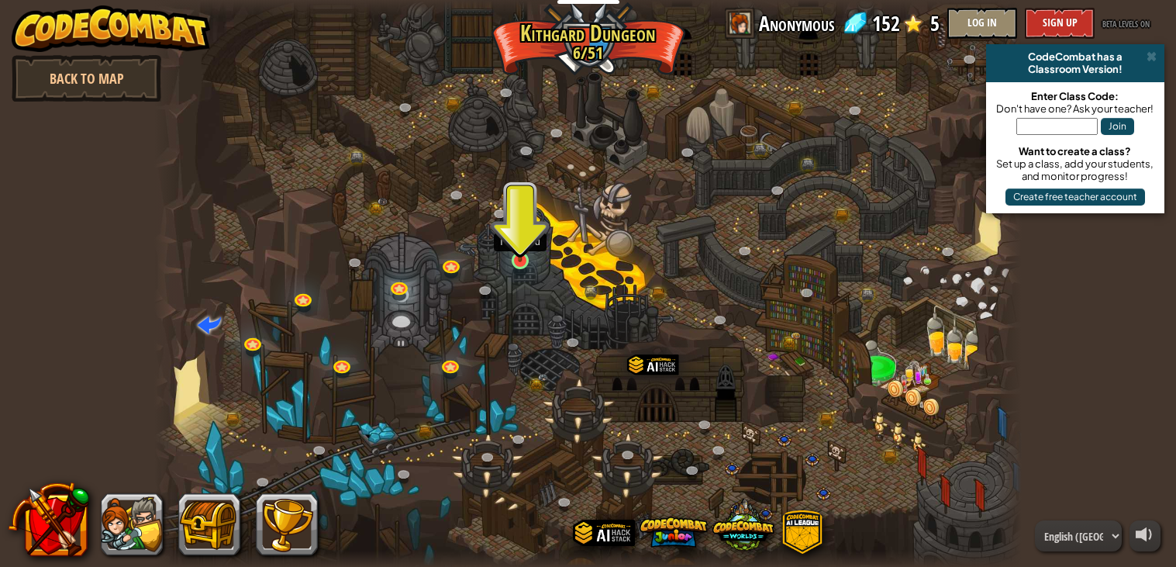
click at [517, 256] on img at bounding box center [520, 237] width 22 height 50
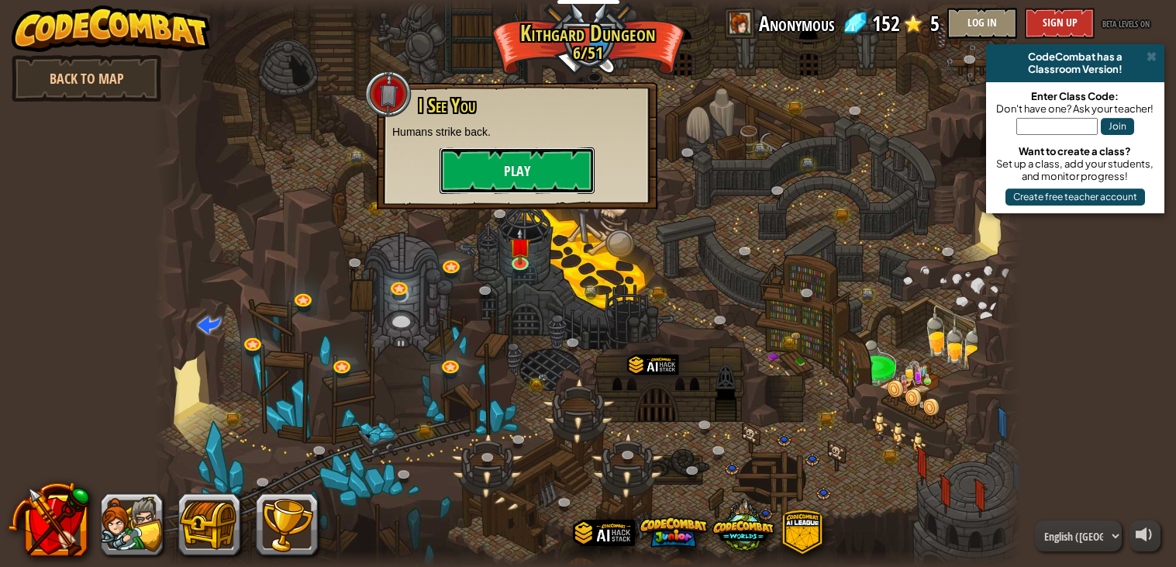
click at [495, 189] on button "Play" at bounding box center [517, 170] width 155 height 47
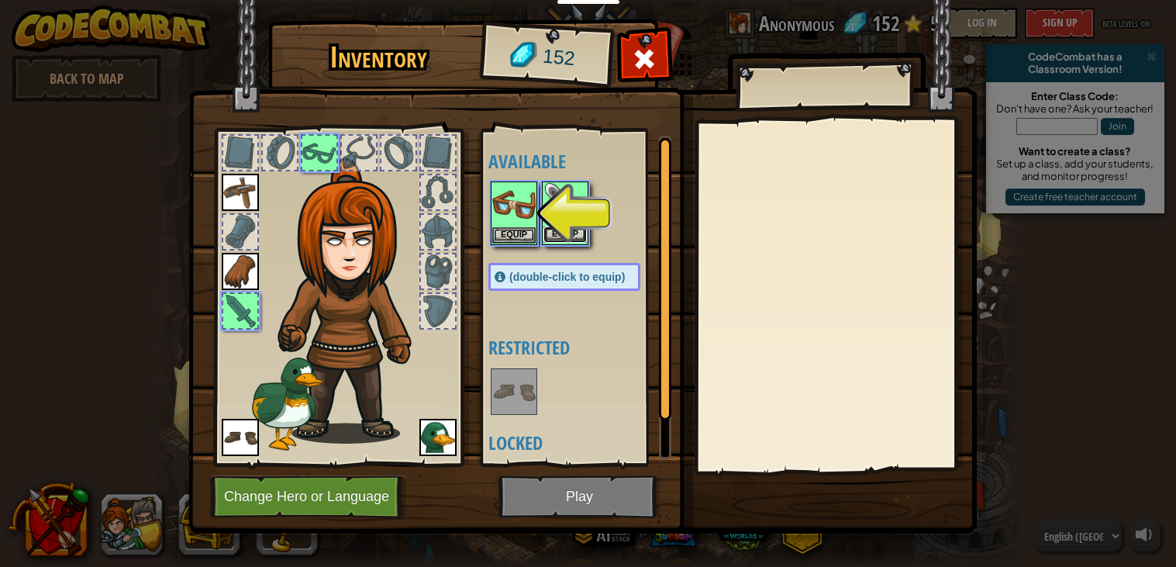
click at [562, 231] on button "Equip" at bounding box center [565, 234] width 43 height 16
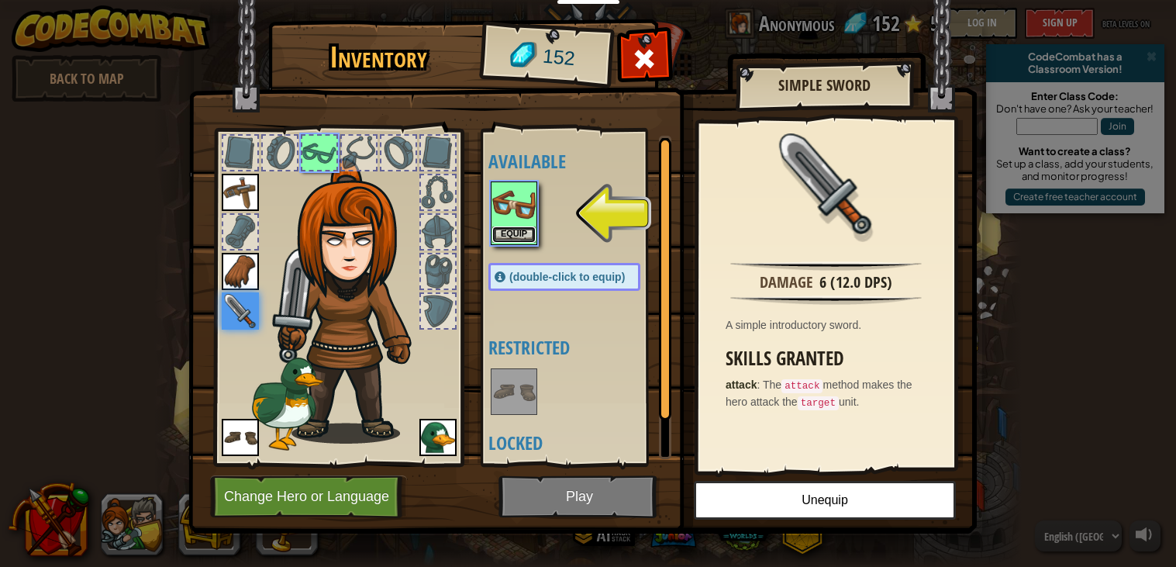
click at [513, 233] on button "Equip" at bounding box center [513, 234] width 43 height 16
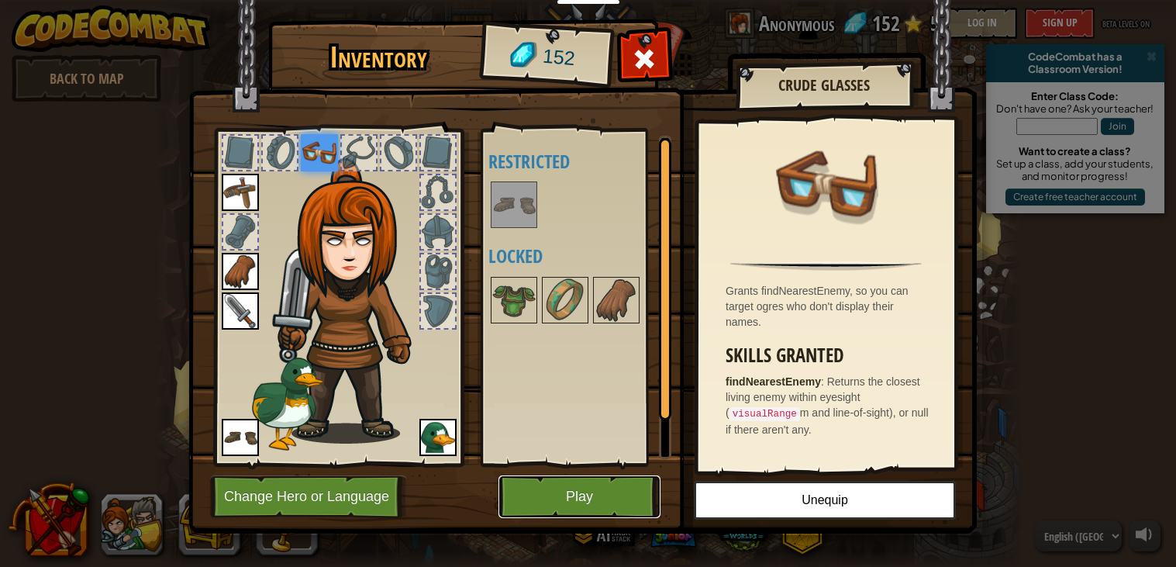
click at [575, 497] on button "Play" at bounding box center [580, 496] width 162 height 43
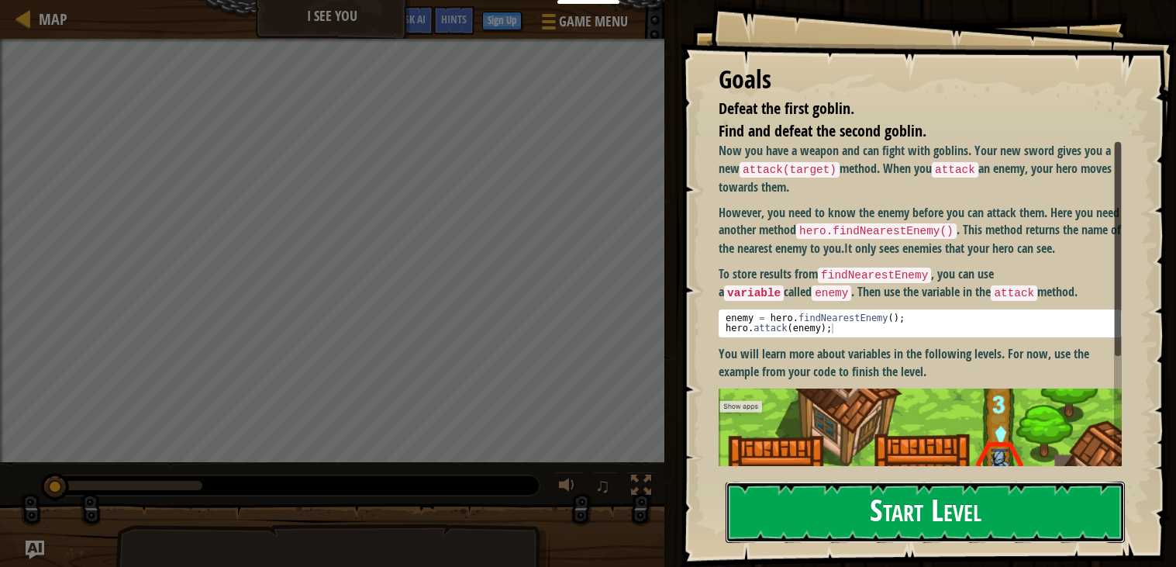
click at [799, 507] on button "Start Level" at bounding box center [925, 512] width 399 height 61
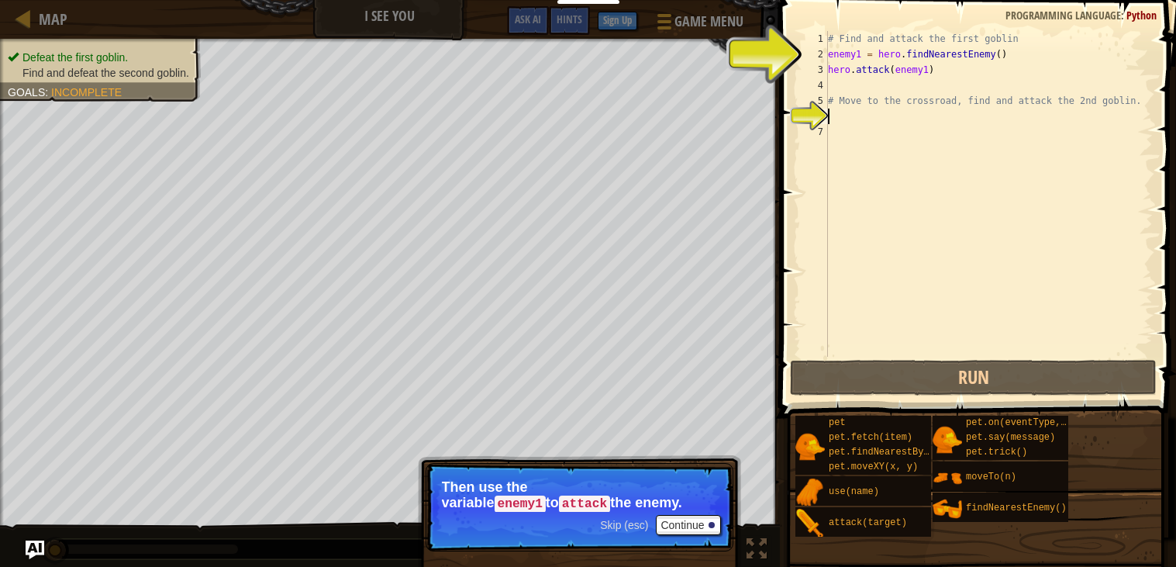
click at [610, 495] on code "attack" at bounding box center [584, 503] width 51 height 17
click at [696, 523] on button "Continue" at bounding box center [688, 525] width 64 height 20
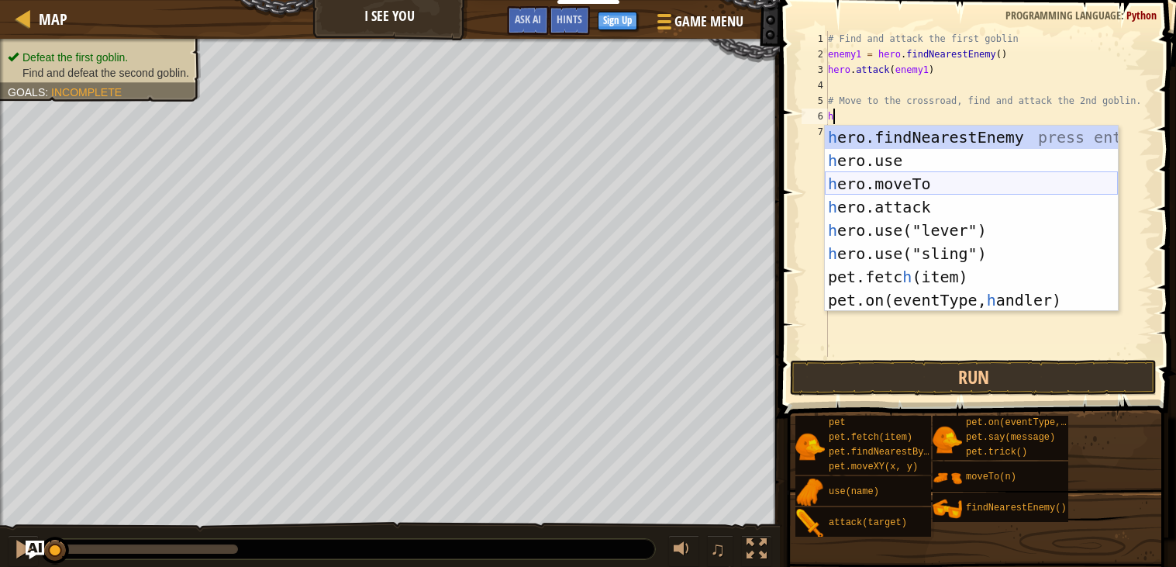
click at [922, 182] on div "h ero.findNearestEnemy press enter h ero.use press enter h ero.moveTo press ent…" at bounding box center [971, 242] width 293 height 233
type textarea "hero.moveTo(2)"
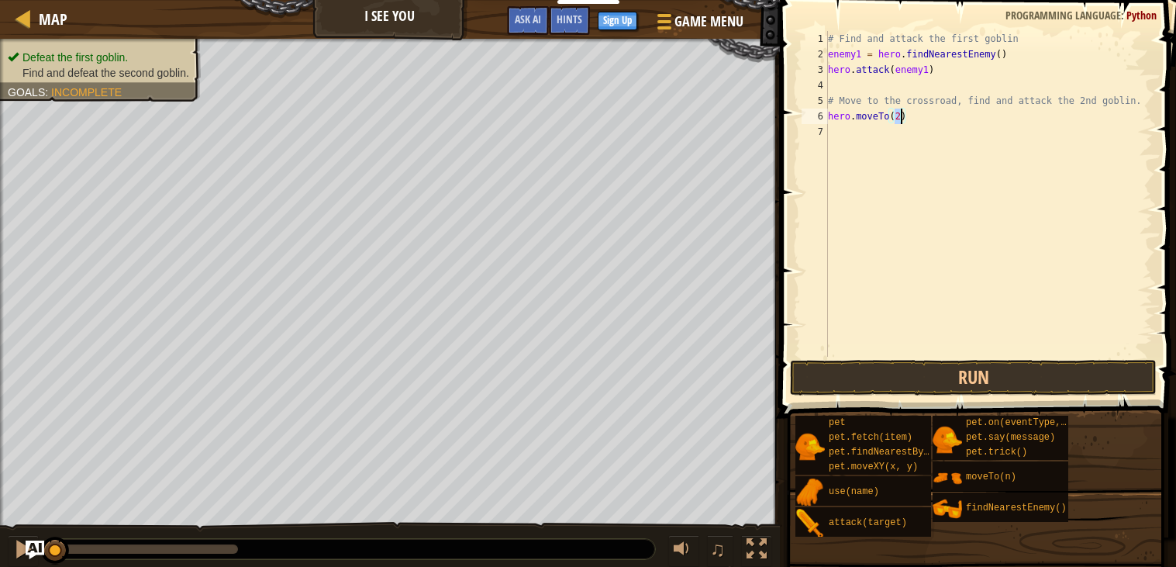
click at [838, 129] on div "# Find and attack the first goblin enemy1 = hero . findNearestEnemy ( ) hero . …" at bounding box center [989, 209] width 328 height 357
type textarea "h"
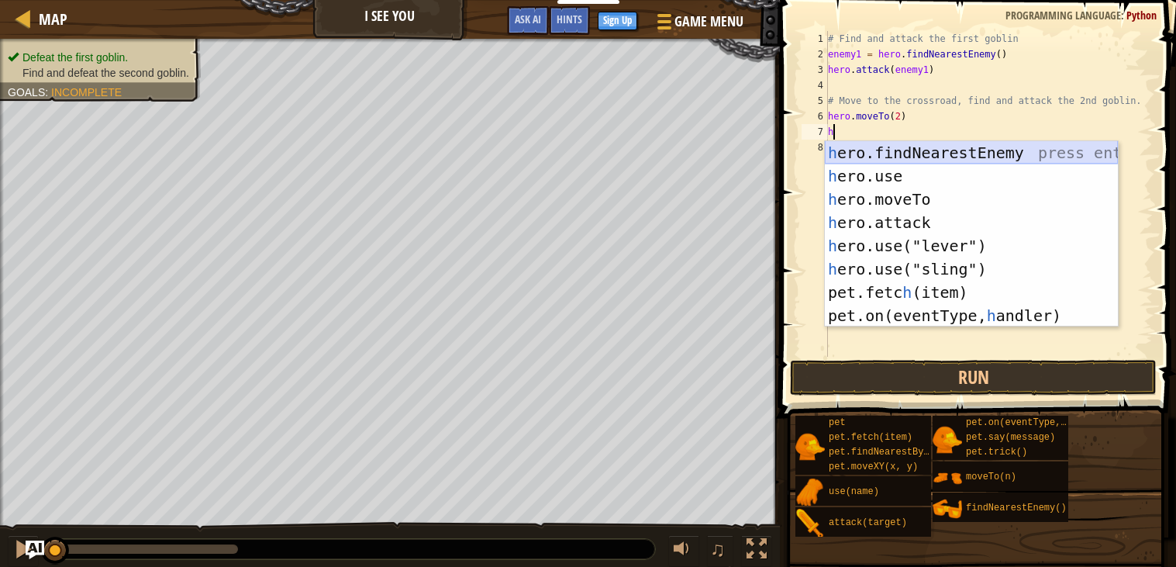
click at [931, 157] on div "h ero.findNearestEnemy press enter h ero.use press enter h ero.moveTo press ent…" at bounding box center [971, 257] width 293 height 233
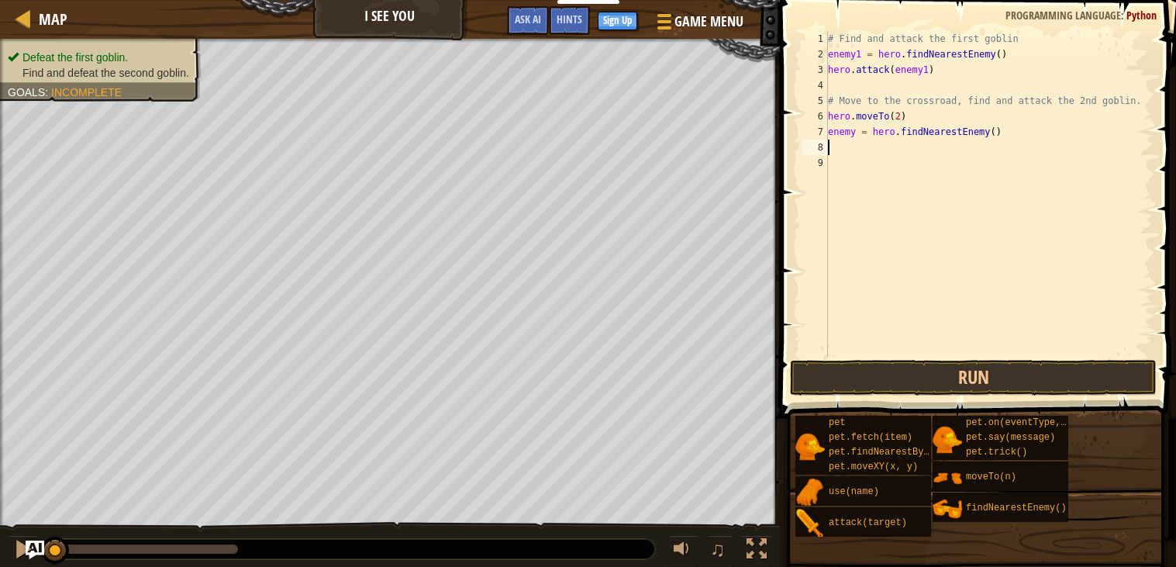
click at [858, 137] on div "# Find and attack the first goblin enemy1 = hero . findNearestEnemy ( ) hero . …" at bounding box center [989, 209] width 328 height 357
type textarea "enemy 2 = hero.findNearestEnemy()"
click at [849, 152] on div "# Find and attack the first goblin enemy1 = hero . findNearestEnemy ( ) hero . …" at bounding box center [989, 209] width 328 height 357
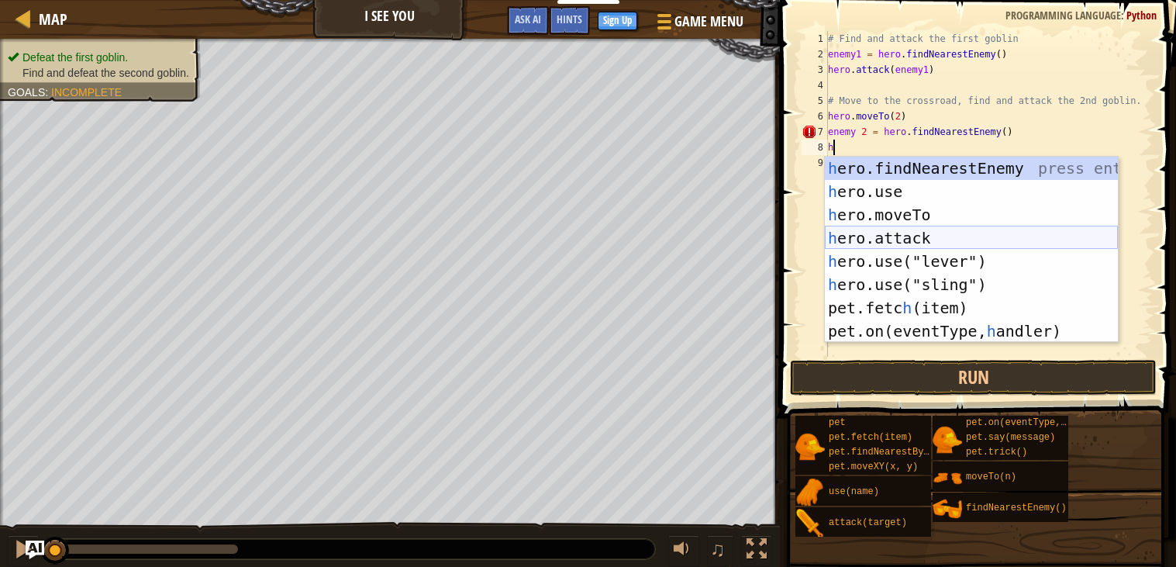
click at [919, 233] on div "h ero.findNearestEnemy press enter h ero.use press enter h ero.moveTo press ent…" at bounding box center [971, 273] width 293 height 233
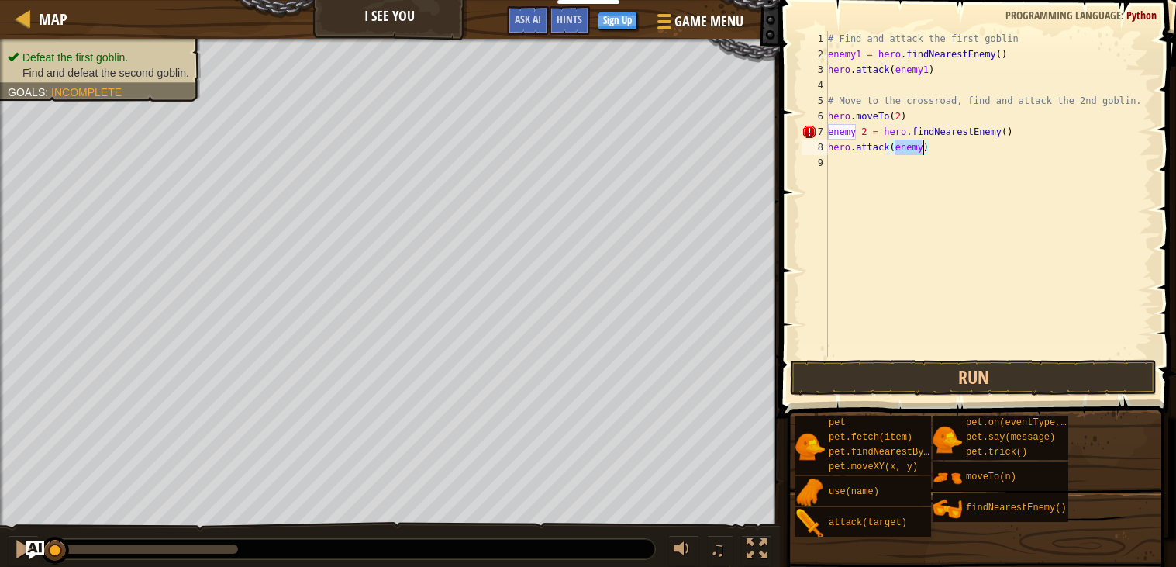
scroll to position [7, 5]
click at [861, 130] on div "# Find and attack the first goblin enemy1 = hero . findNearestEnemy ( ) hero . …" at bounding box center [989, 209] width 328 height 357
type textarea "enemy2 = hero.findNearestEnemy()"
click at [881, 189] on div "# Find and attack the first goblin enemy1 = hero . findNearestEnemy ( ) hero . …" at bounding box center [989, 209] width 328 height 357
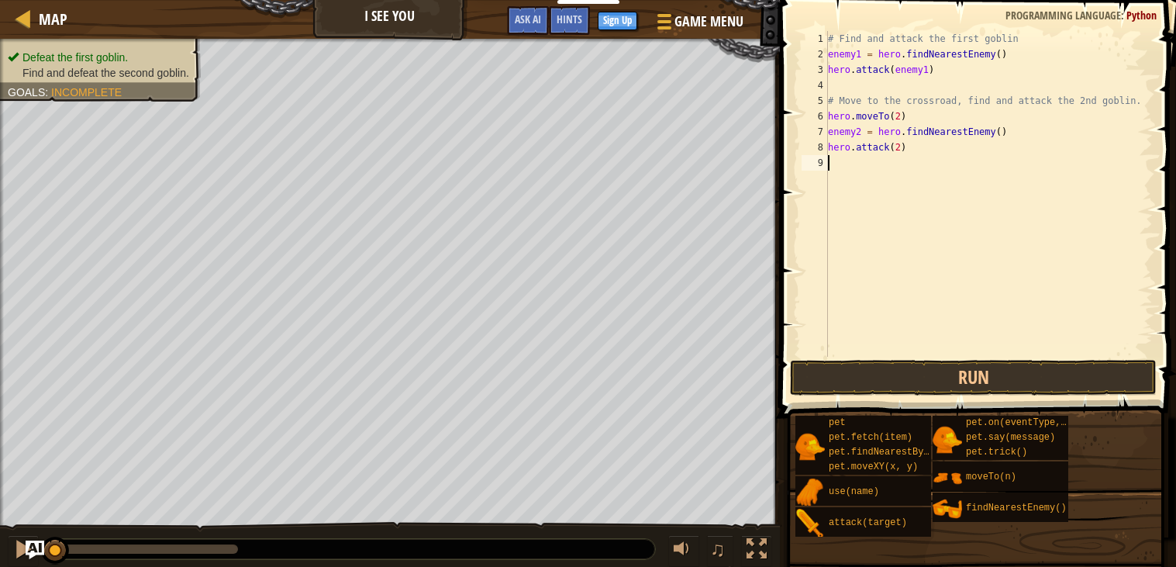
click at [902, 155] on div "# Find and attack the first goblin enemy1 = hero . findNearestEnemy ( ) hero . …" at bounding box center [989, 209] width 328 height 357
click at [893, 147] on div "# Find and attack the first goblin enemy1 = hero . findNearestEnemy ( ) hero . …" at bounding box center [989, 209] width 328 height 357
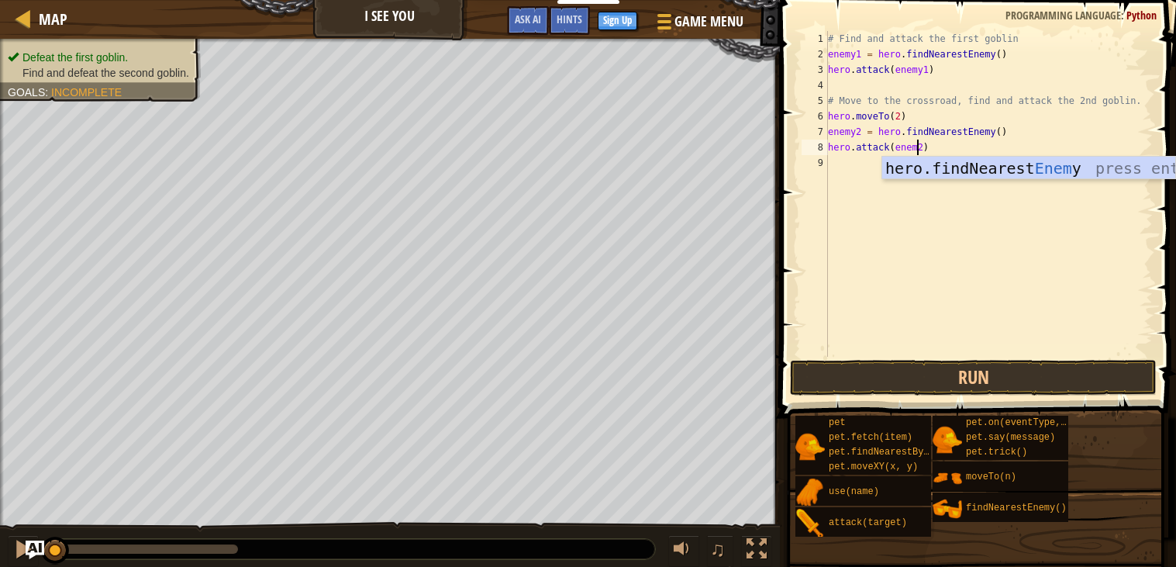
scroll to position [7, 7]
type textarea "hero.attack(enemy2)"
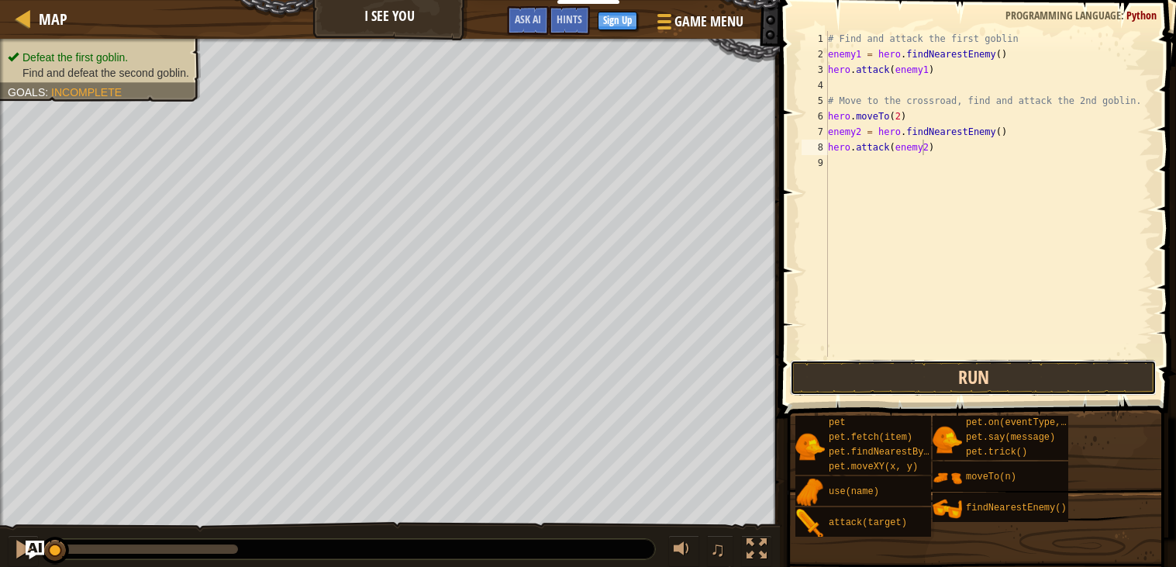
click at [957, 370] on button "Run" at bounding box center [973, 378] width 367 height 36
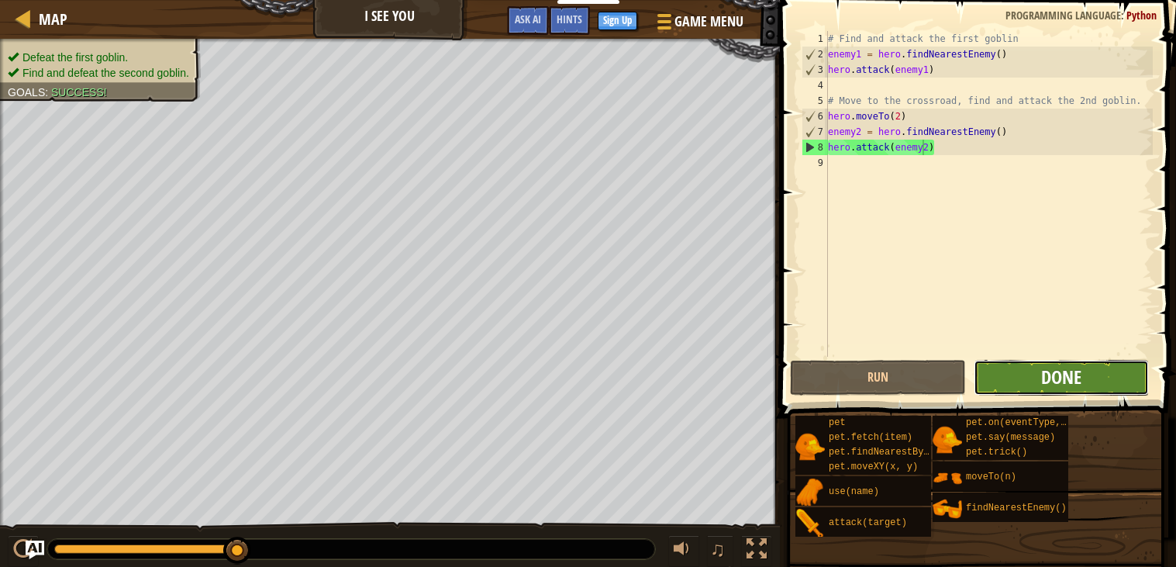
click at [1046, 381] on span "Done" at bounding box center [1061, 376] width 40 height 25
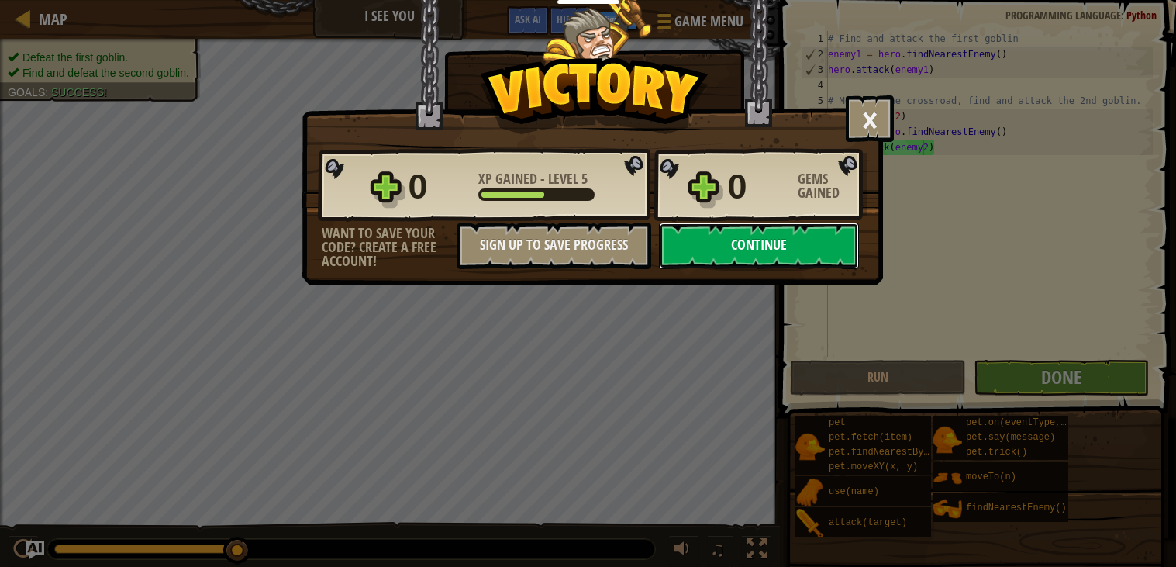
click at [764, 269] on button "Continue" at bounding box center [759, 246] width 200 height 47
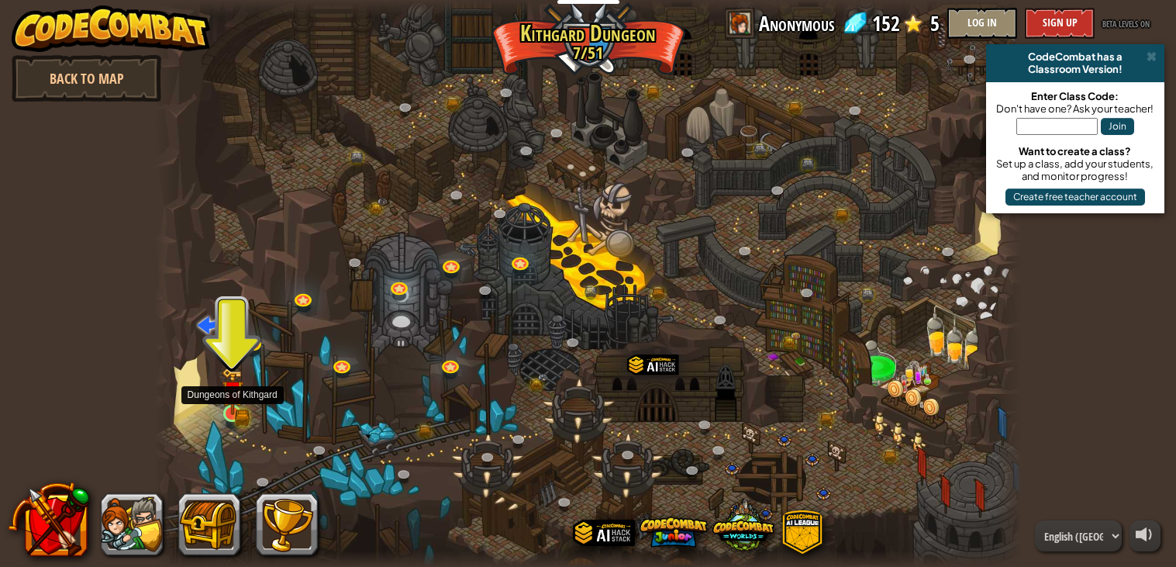
click at [230, 403] on img at bounding box center [233, 391] width 22 height 47
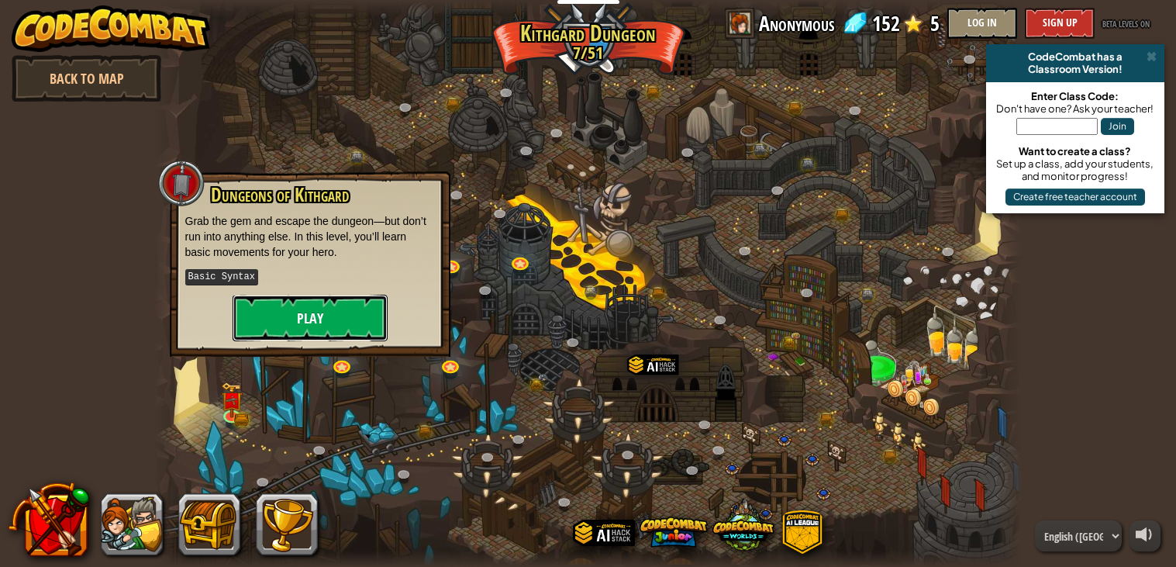
click at [254, 324] on button "Play" at bounding box center [310, 318] width 155 height 47
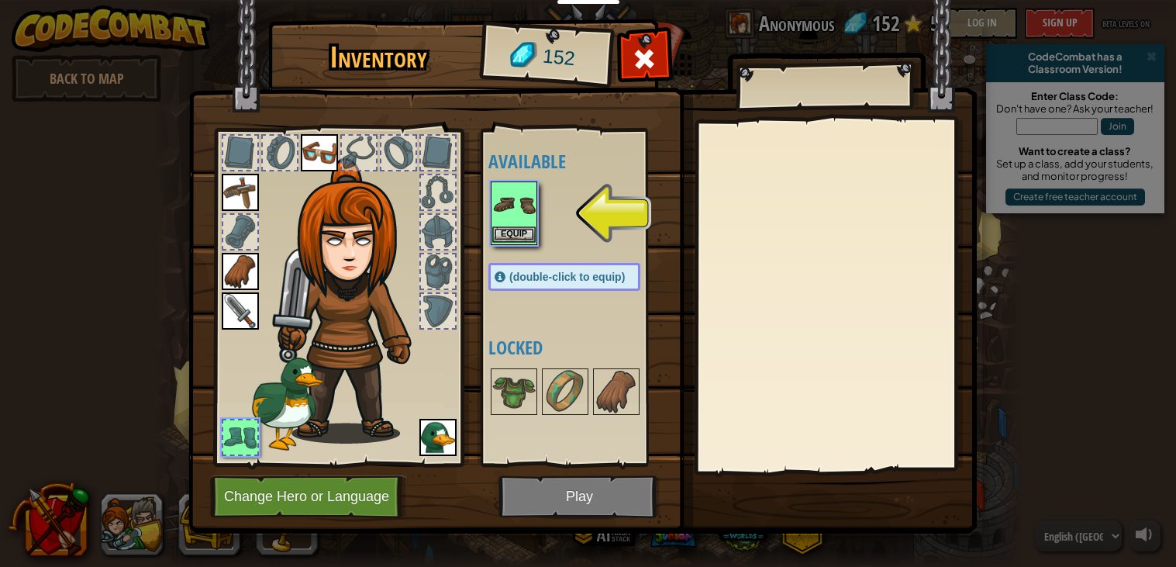
click at [509, 210] on img at bounding box center [513, 204] width 43 height 43
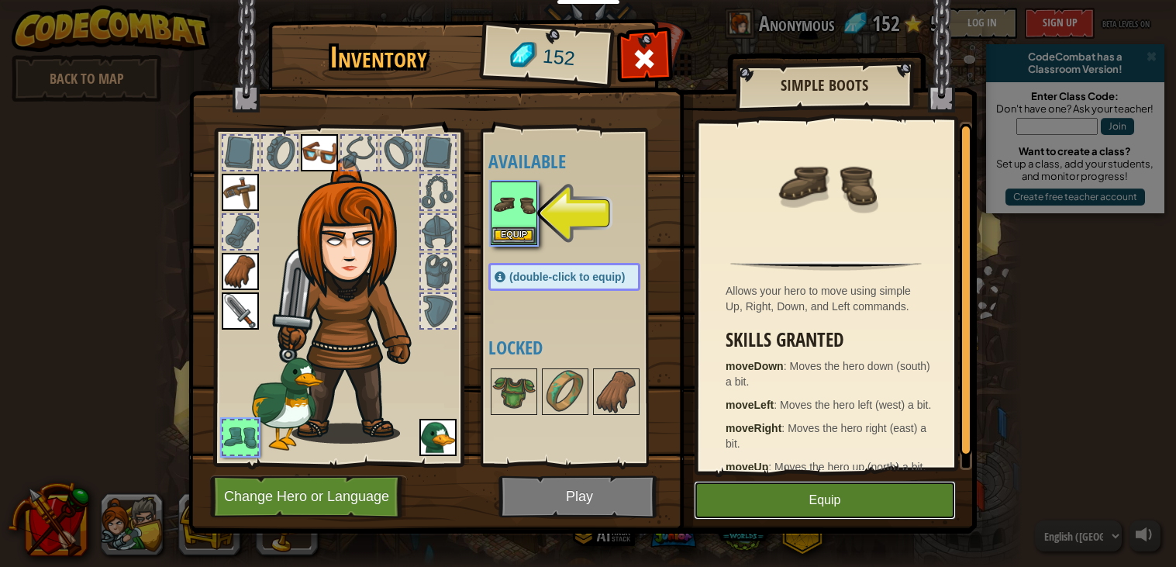
click at [734, 504] on button "Equip" at bounding box center [825, 500] width 262 height 39
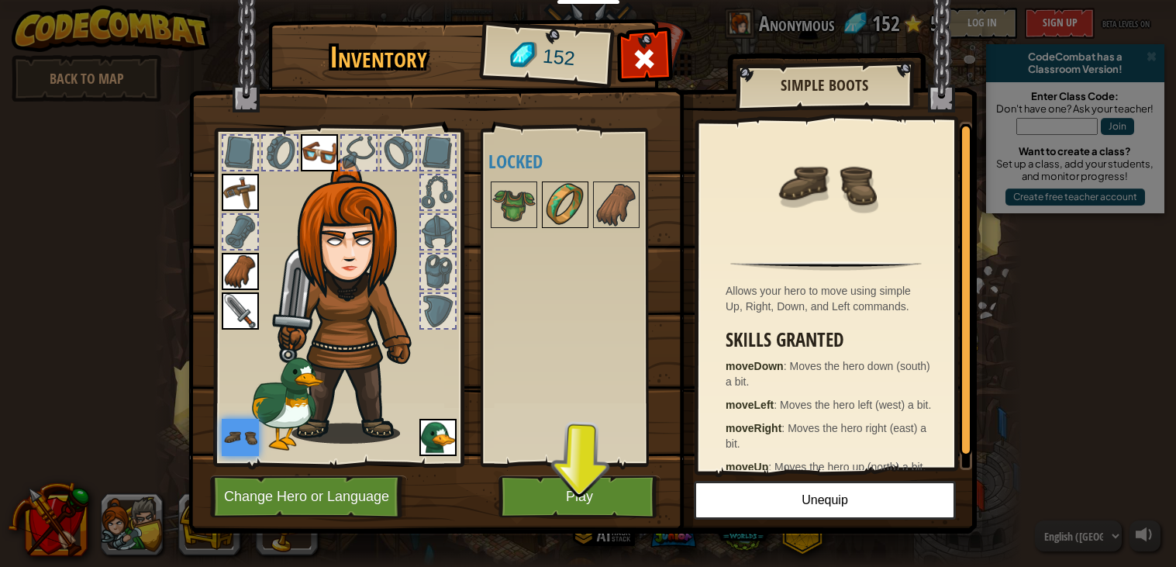
click at [559, 211] on img at bounding box center [565, 204] width 43 height 43
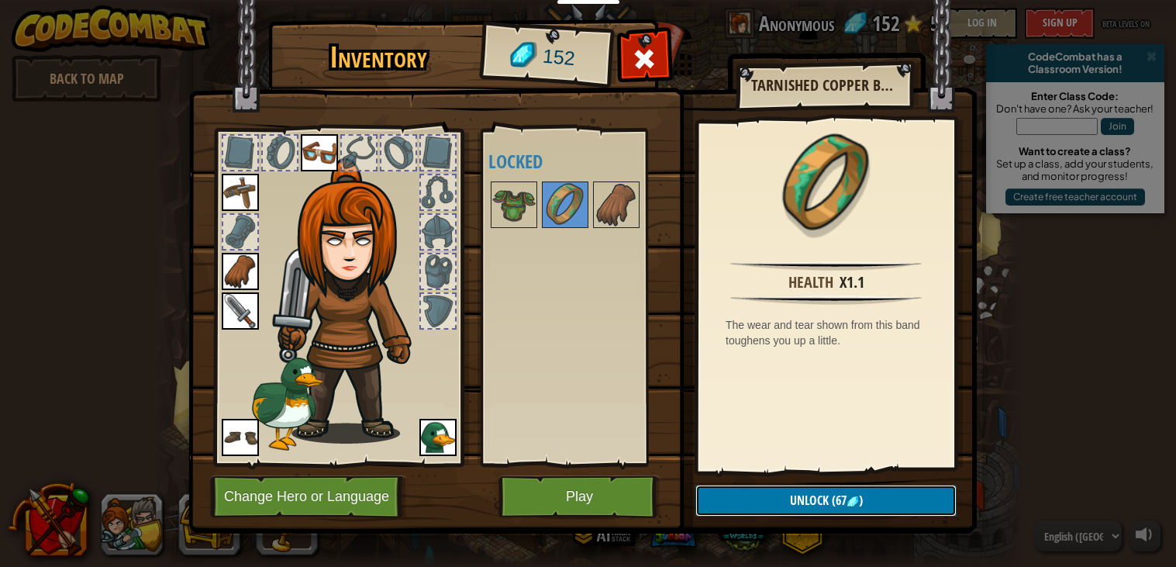
click at [712, 495] on button "Unlock (67 )" at bounding box center [826, 501] width 261 height 32
click at [755, 511] on button "Confirm" at bounding box center [826, 501] width 261 height 32
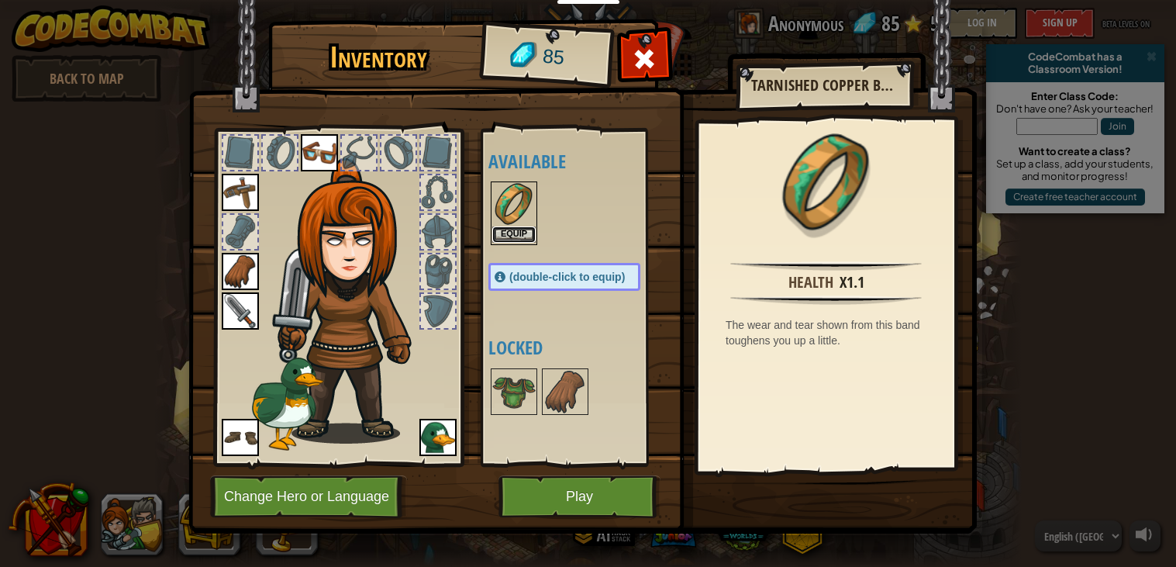
click at [513, 233] on button "Equip" at bounding box center [513, 234] width 43 height 16
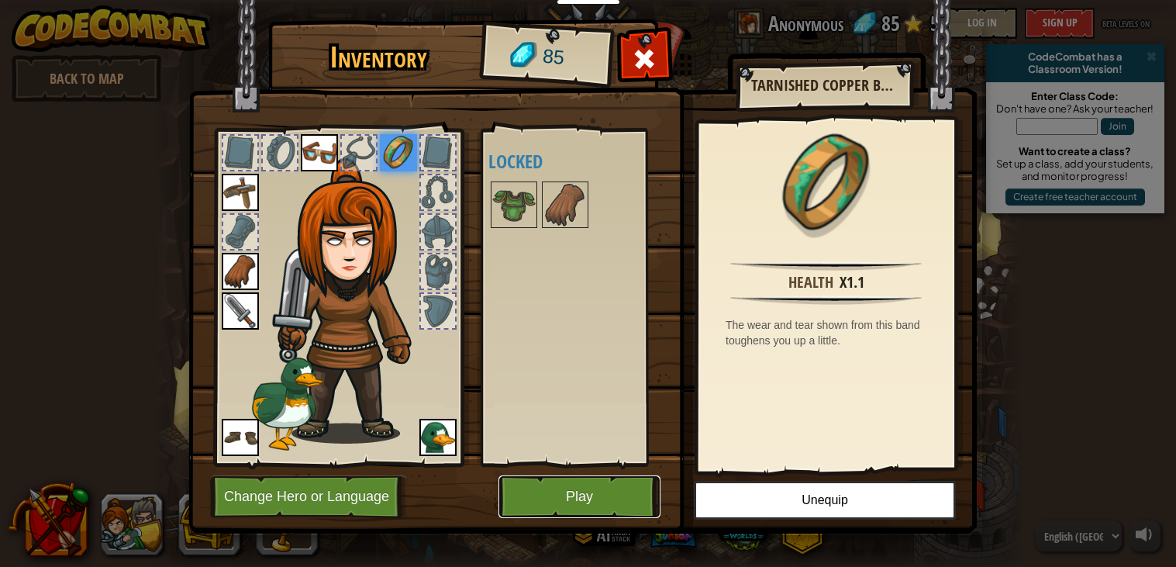
click at [599, 489] on button "Play" at bounding box center [580, 496] width 162 height 43
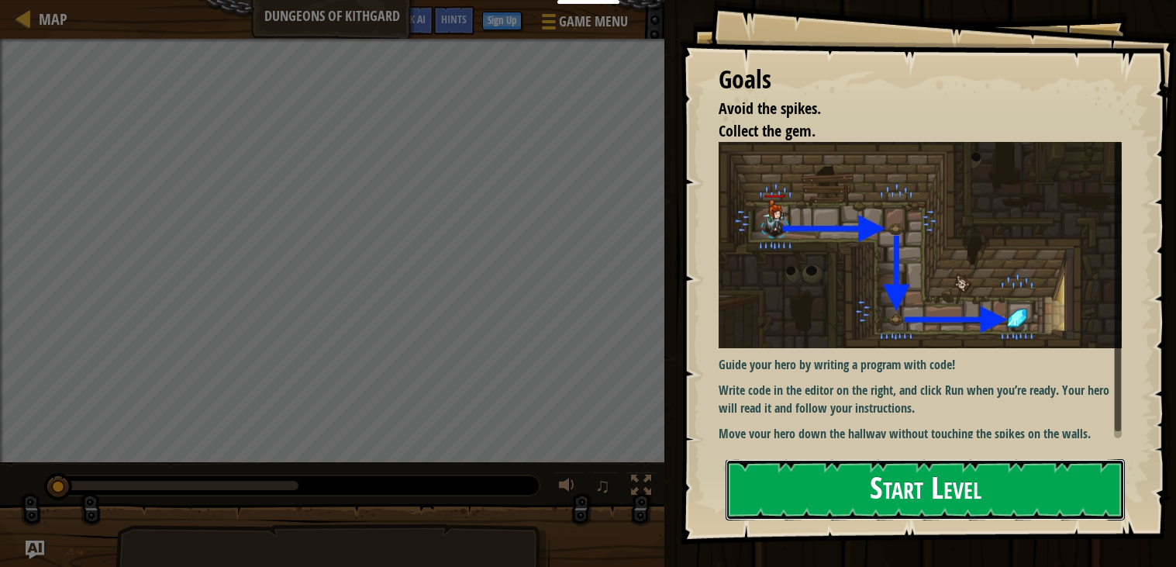
click at [751, 490] on button "Start Level" at bounding box center [925, 489] width 399 height 61
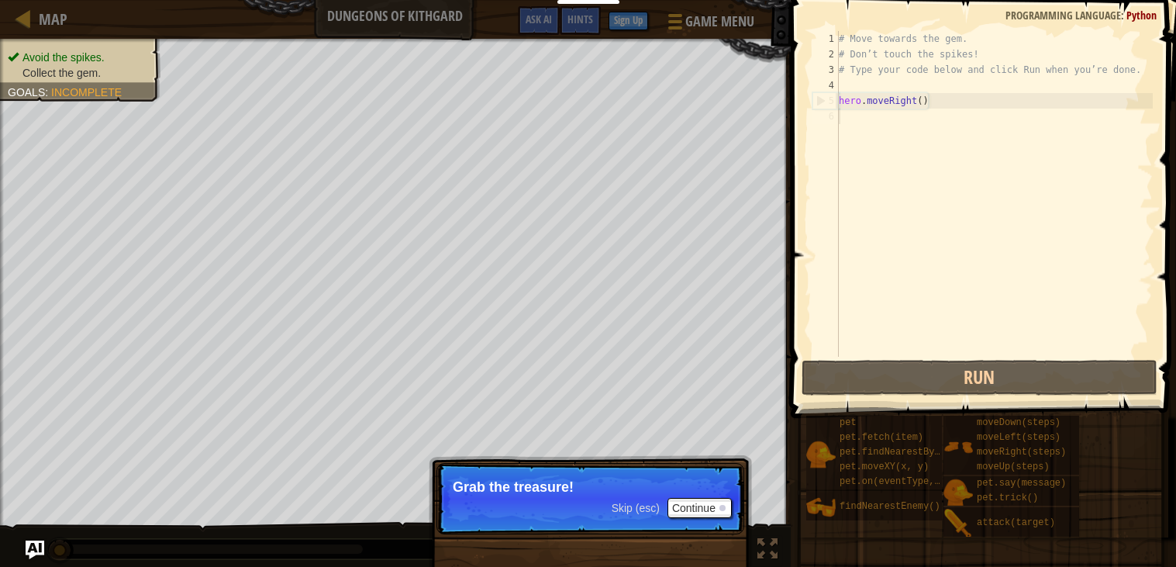
click at [687, 494] on p "Grab the treasure!" at bounding box center [590, 487] width 275 height 16
click at [690, 514] on button "Continue" at bounding box center [700, 508] width 64 height 20
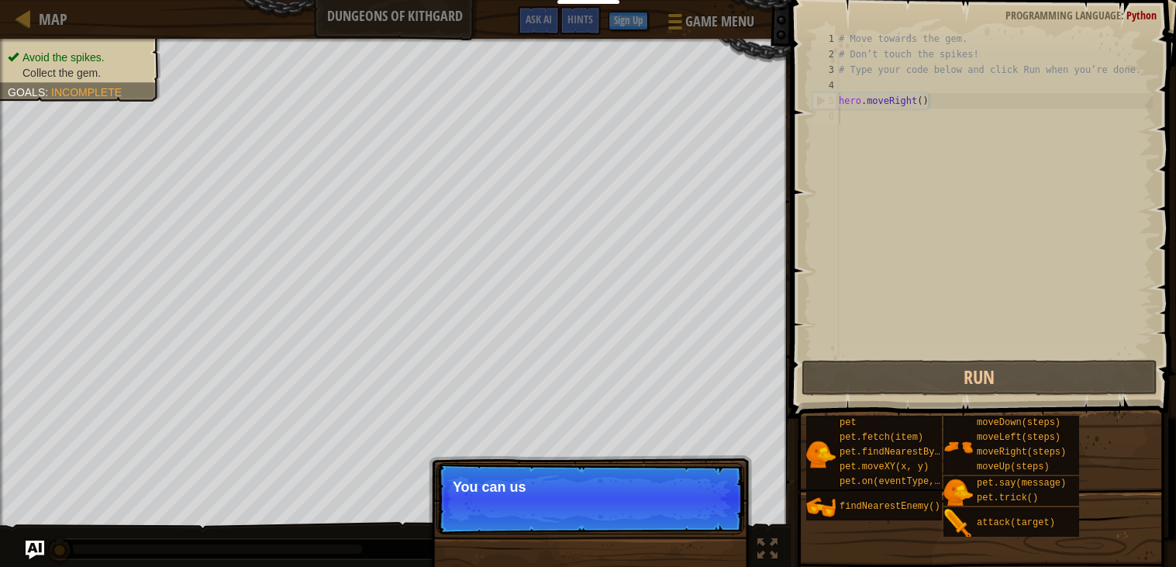
scroll to position [7, 0]
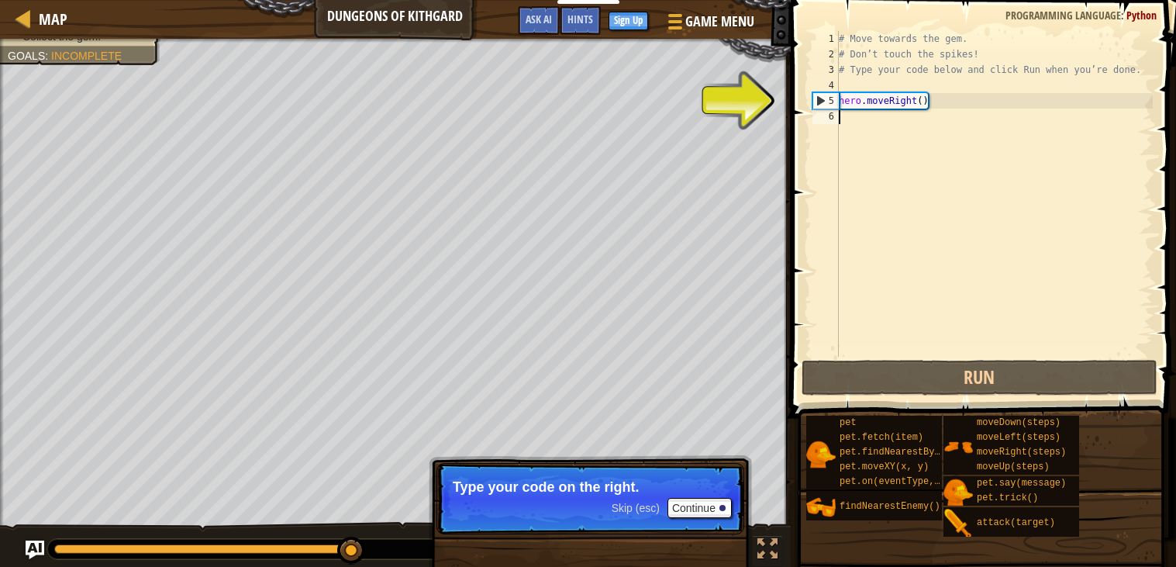
type textarea "h"
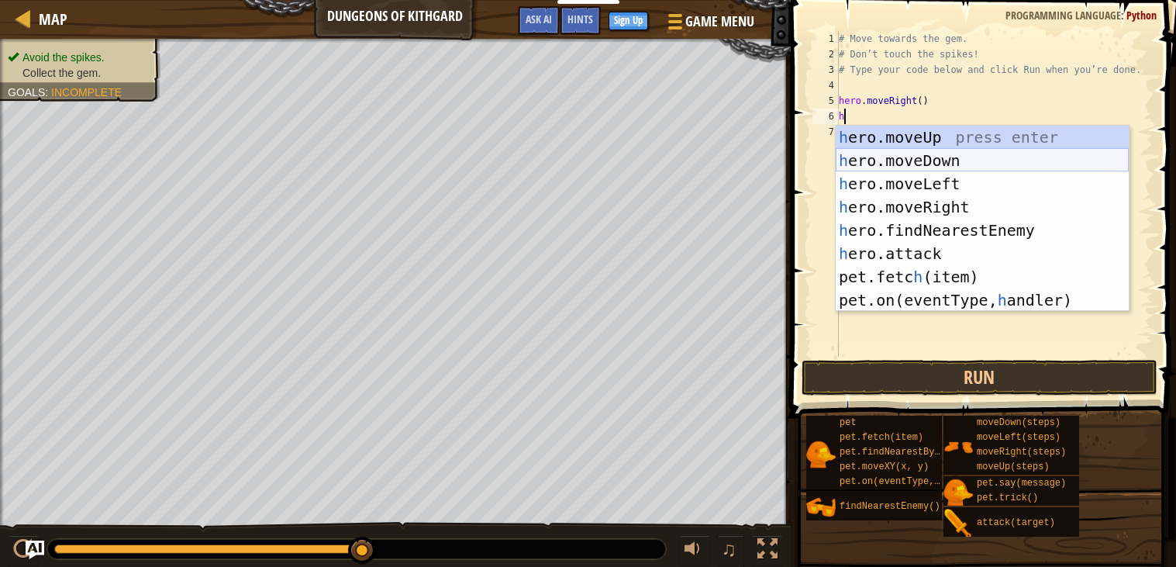
click at [932, 155] on div "h ero.moveUp press enter h ero.moveDown press enter h ero.moveLeft press enter …" at bounding box center [982, 242] width 293 height 233
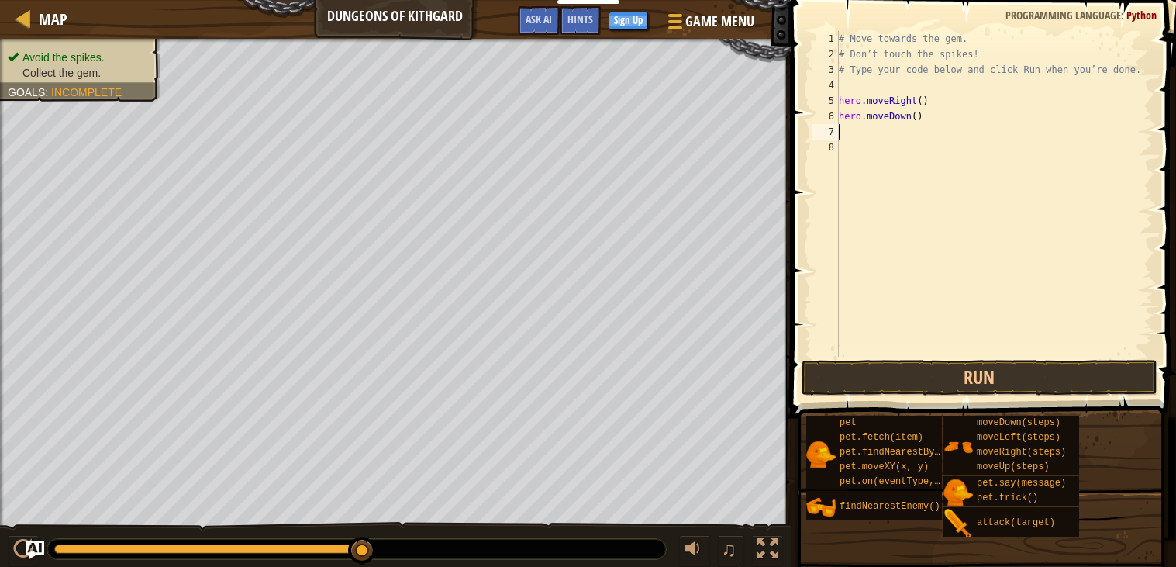
type textarea "h"
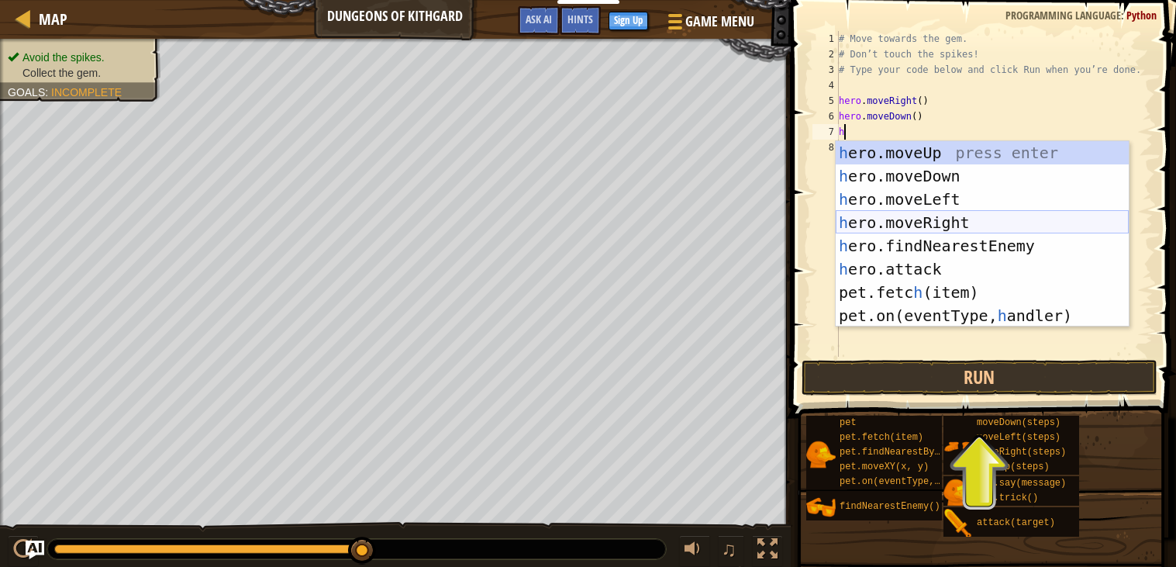
click at [951, 226] on div "h ero.moveUp press enter h ero.moveDown press enter h ero.moveLeft press enter …" at bounding box center [982, 257] width 293 height 233
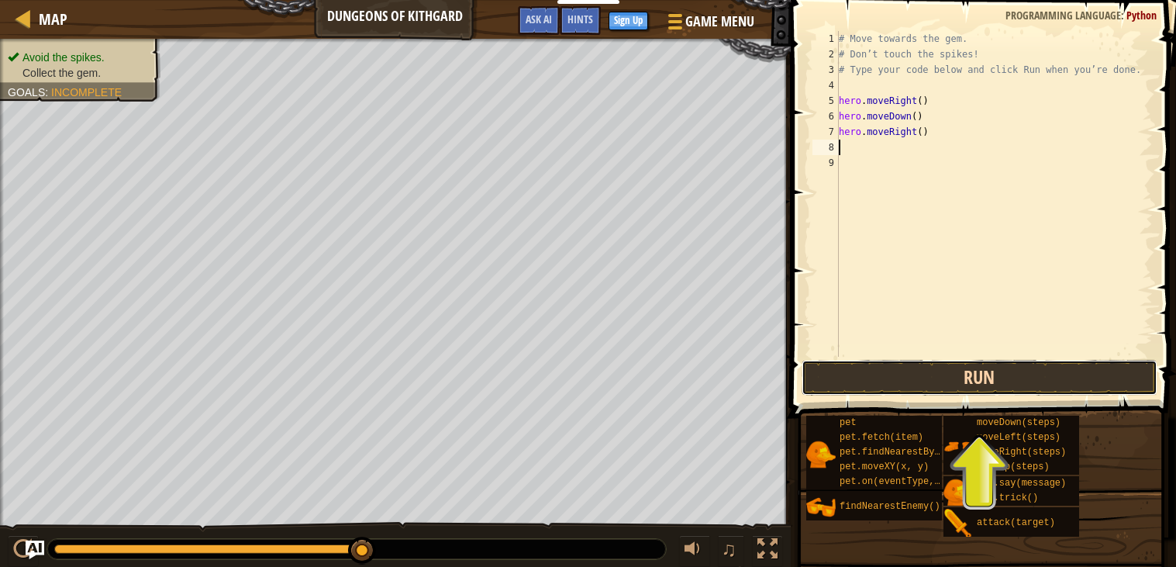
click at [1003, 372] on button "Run" at bounding box center [980, 378] width 356 height 36
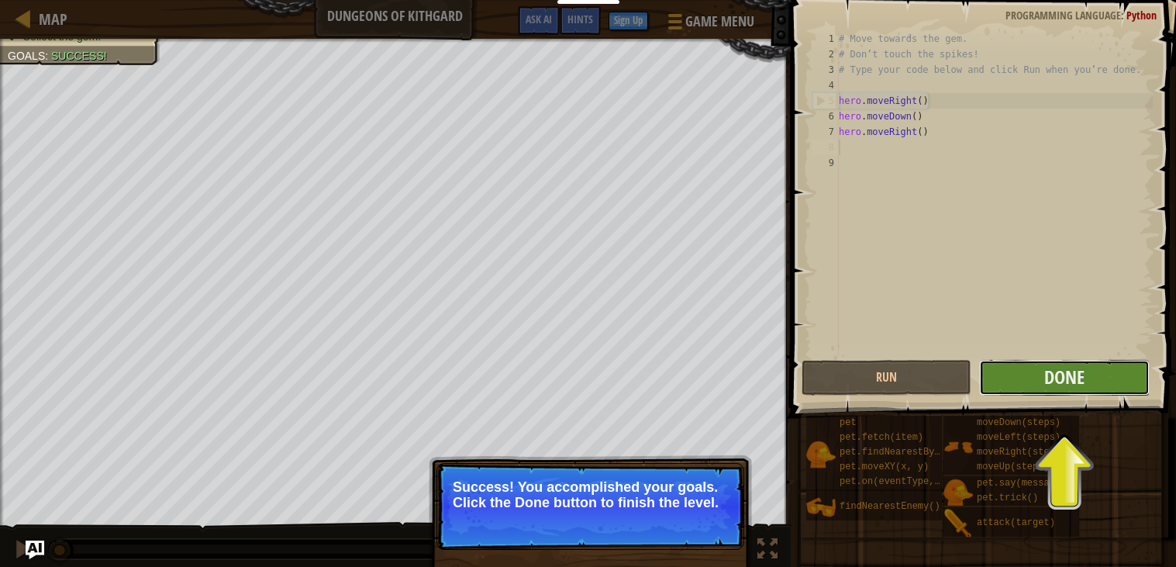
click at [1032, 360] on button "Done" at bounding box center [1064, 378] width 170 height 36
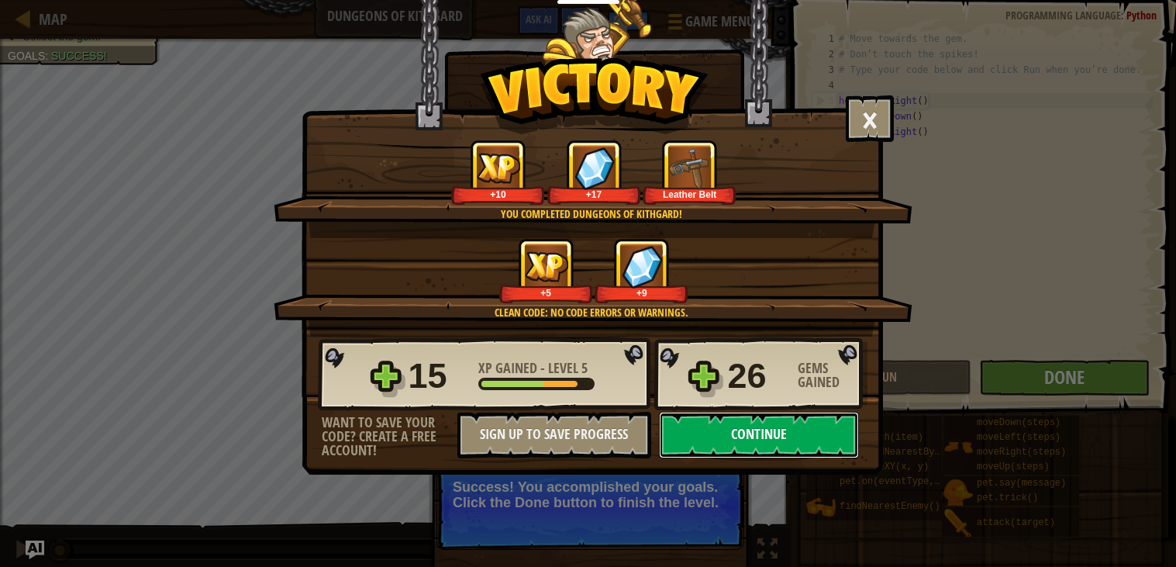
click at [743, 458] on button "Continue" at bounding box center [759, 435] width 200 height 47
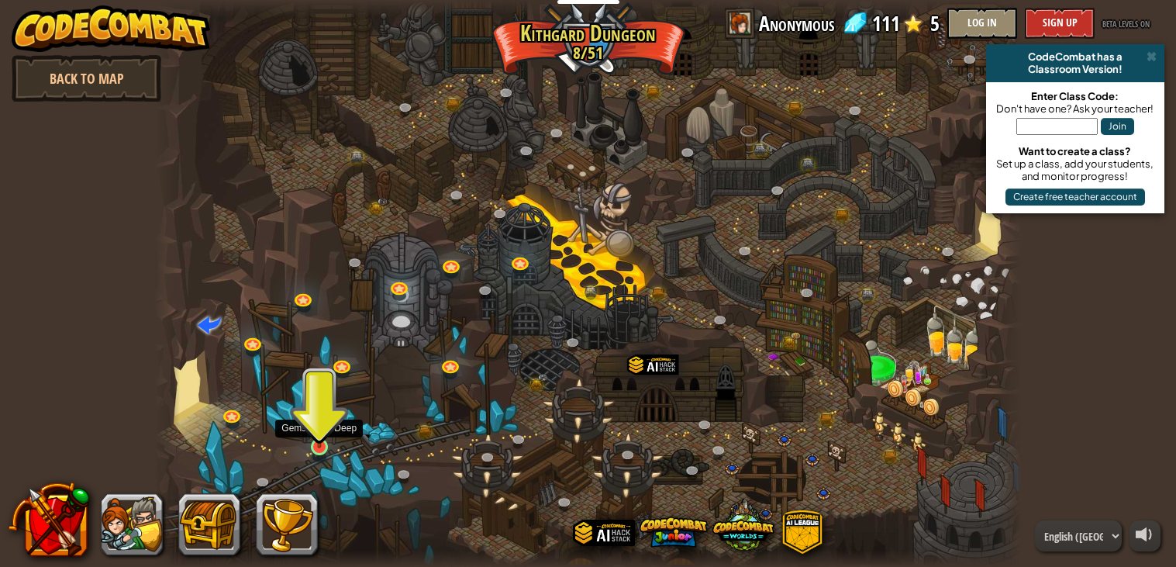
click at [317, 438] on img at bounding box center [320, 424] width 22 height 50
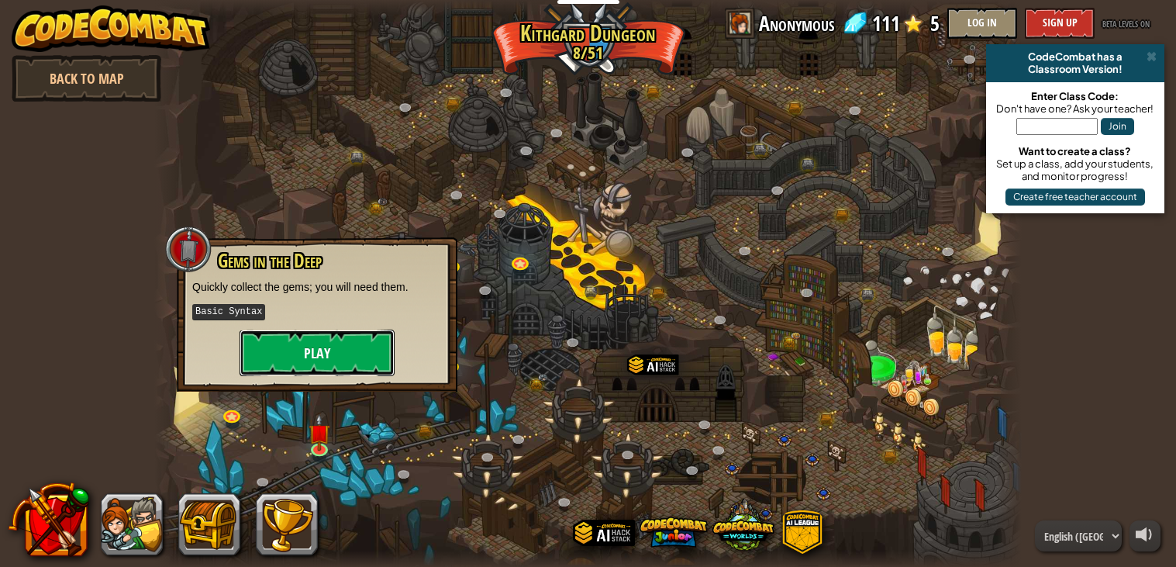
click at [312, 360] on button "Play" at bounding box center [317, 353] width 155 height 47
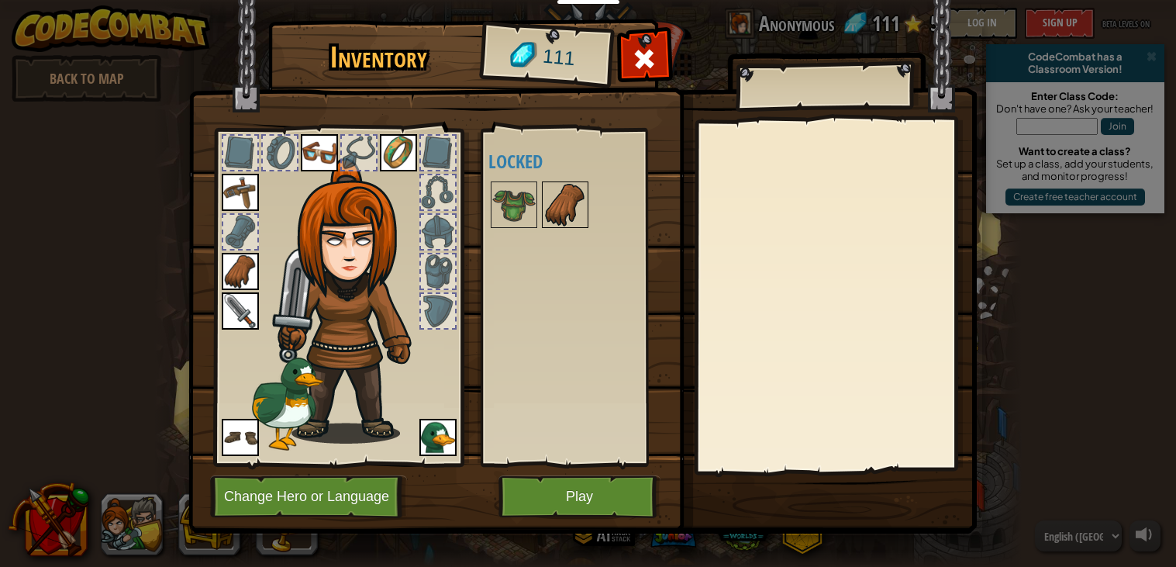
click at [564, 219] on img at bounding box center [565, 204] width 43 height 43
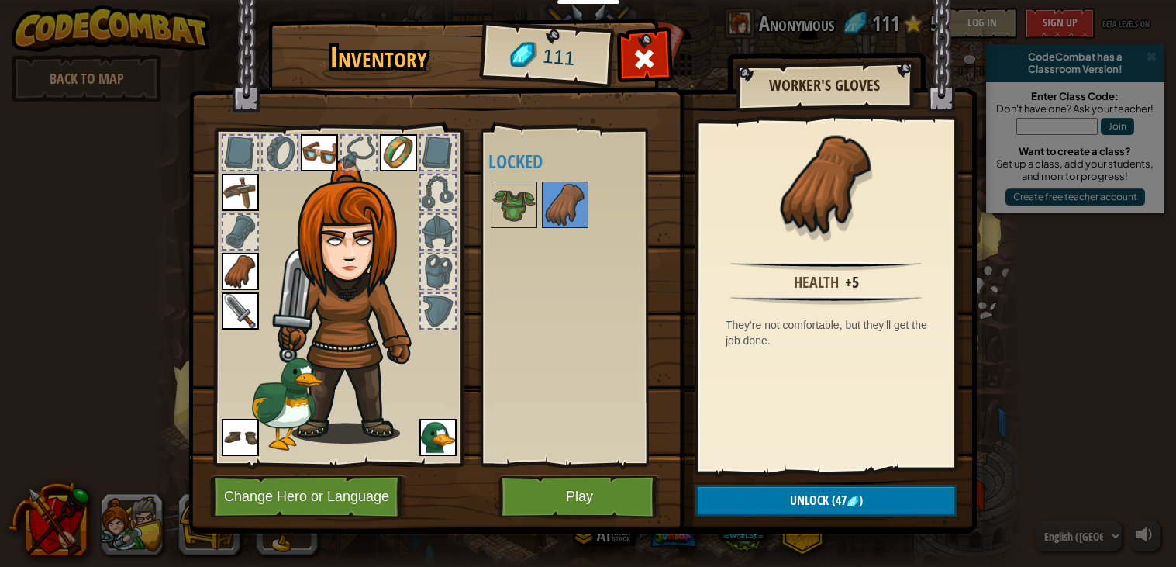
click at [462, 216] on div at bounding box center [338, 293] width 256 height 349
click at [496, 217] on img at bounding box center [513, 204] width 43 height 43
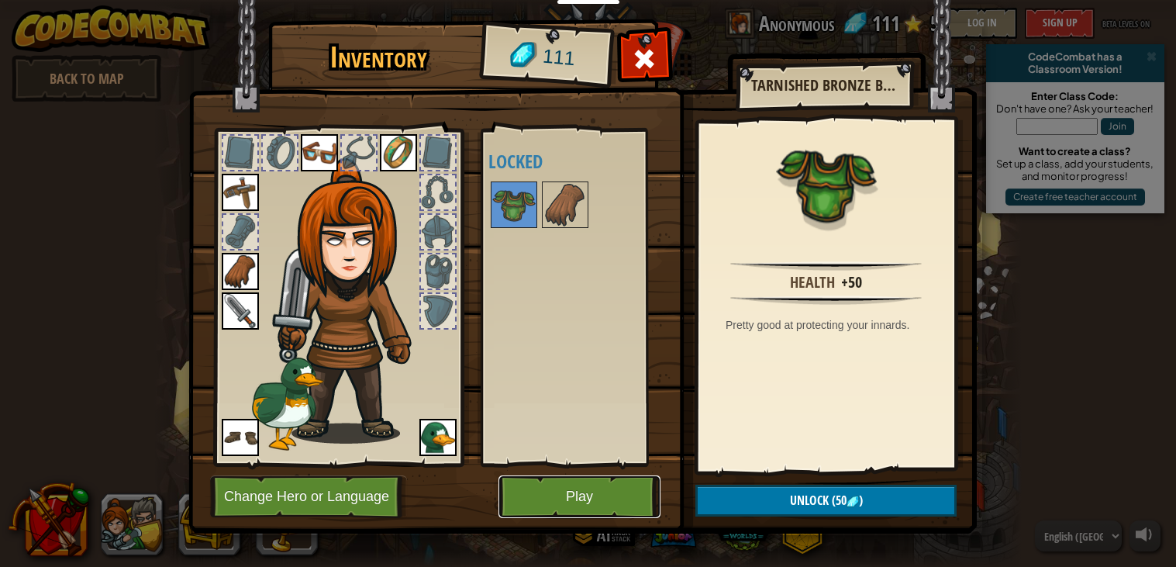
click at [631, 508] on button "Play" at bounding box center [580, 496] width 162 height 43
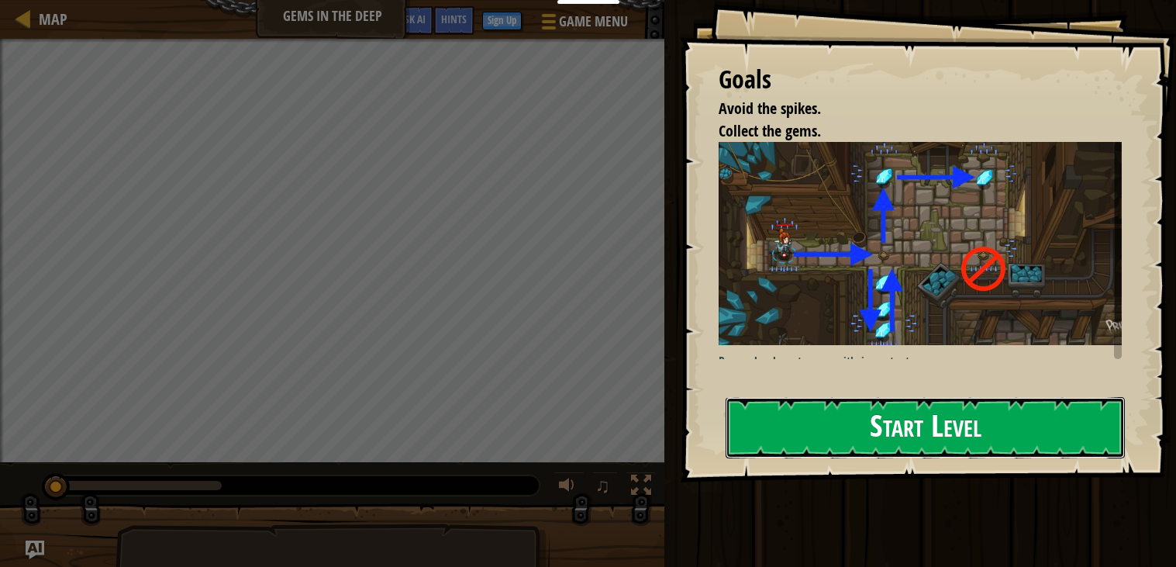
click at [865, 429] on button "Start Level" at bounding box center [925, 427] width 399 height 61
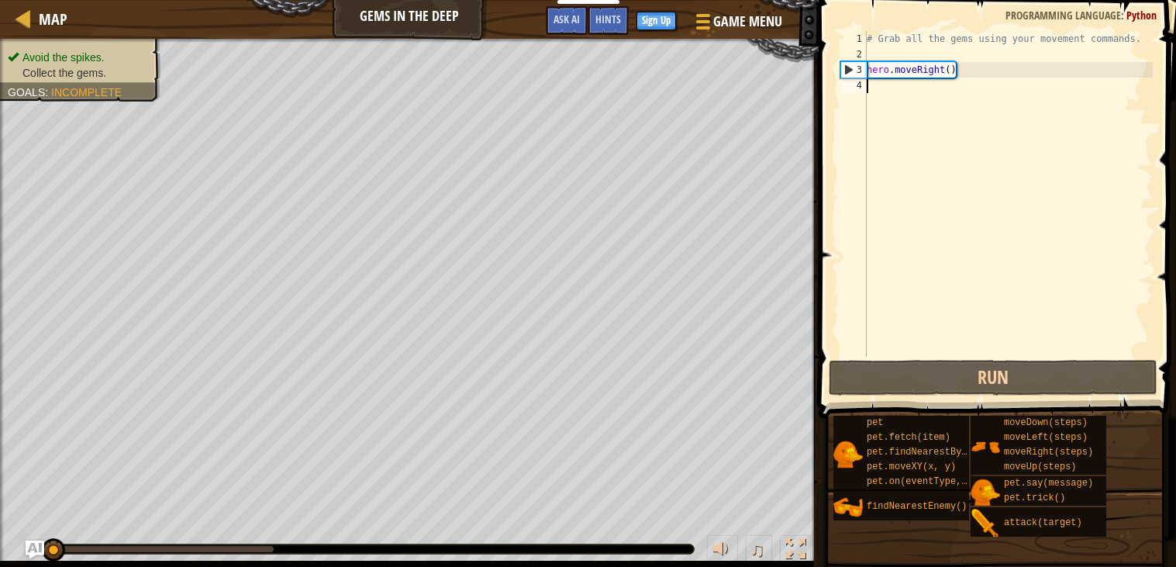
type textarea "h"
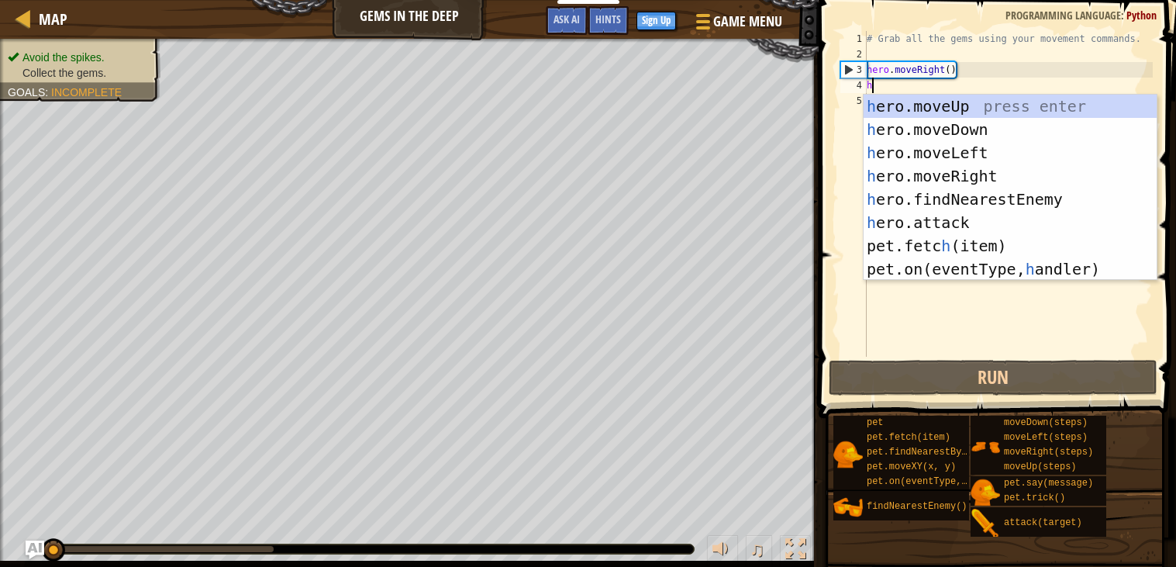
scroll to position [6, 0]
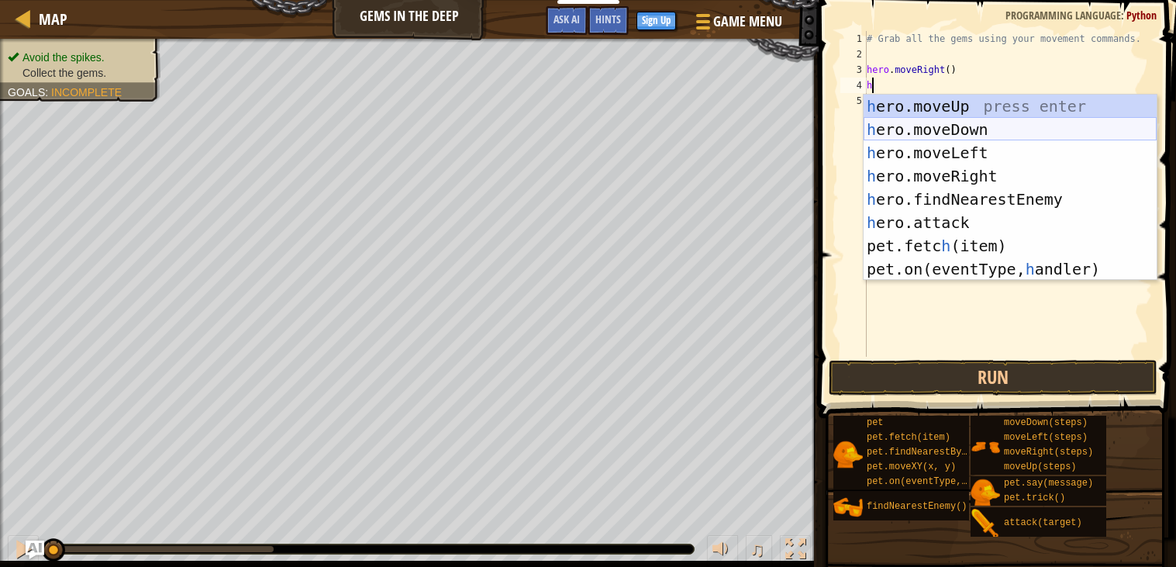
click at [1075, 120] on div "h ero.moveUp press enter h ero.moveDown press enter h ero.moveLeft press enter …" at bounding box center [1010, 211] width 293 height 233
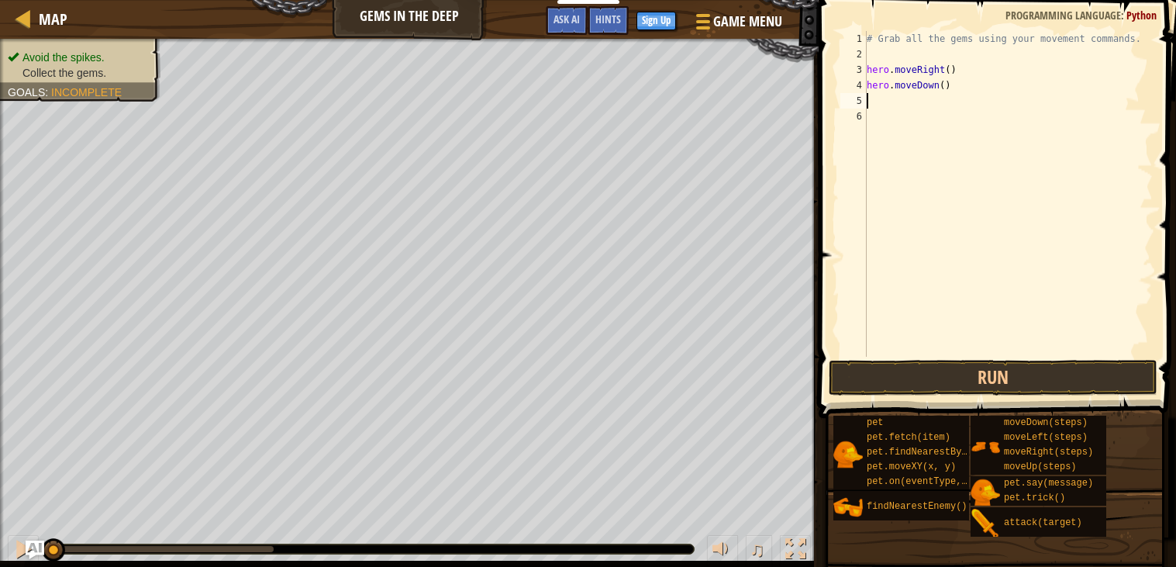
type textarea "h"
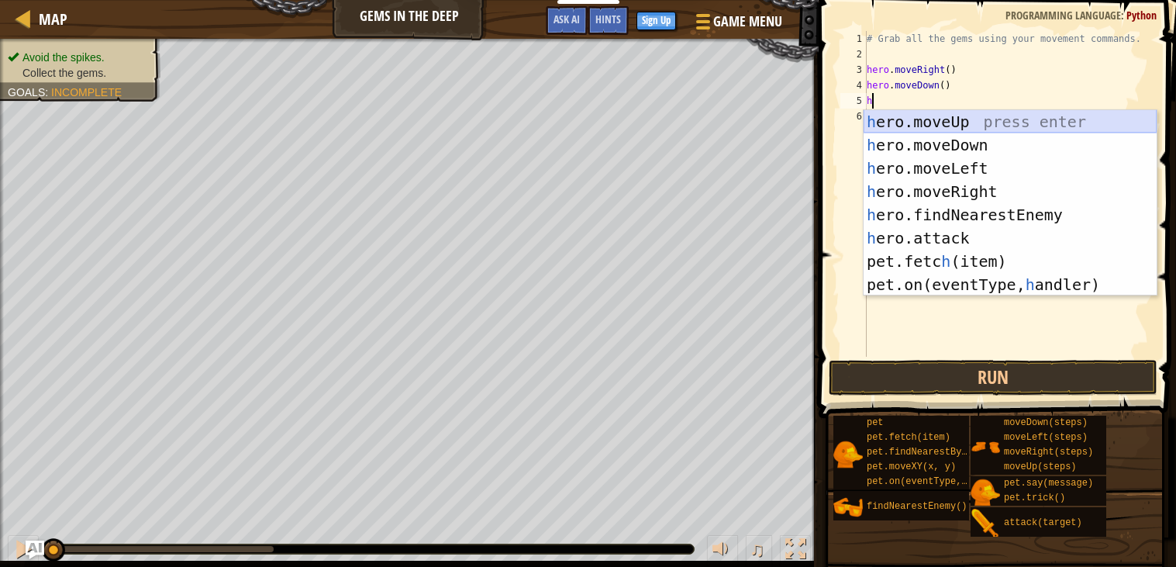
click at [920, 123] on div "h ero.moveUp press enter h ero.moveDown press enter h ero.moveLeft press enter …" at bounding box center [1010, 226] width 293 height 233
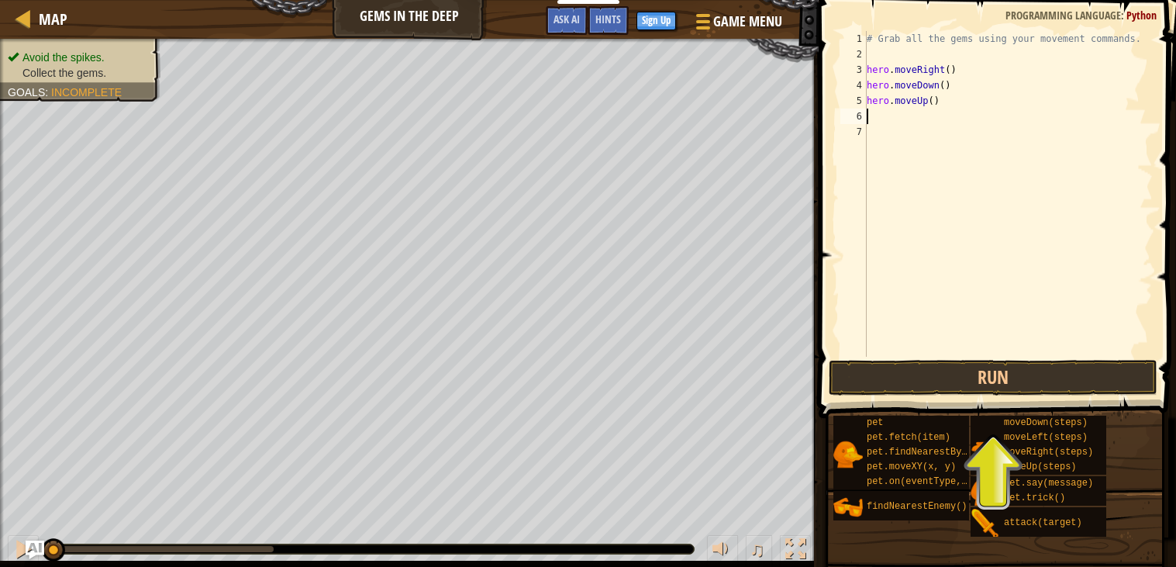
type textarea "h"
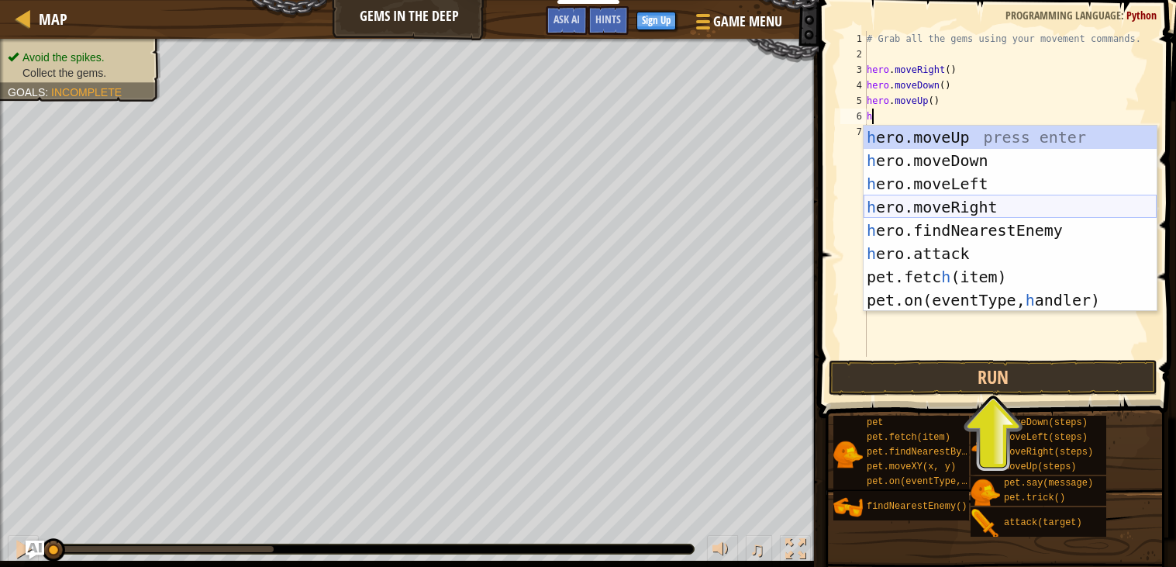
click at [940, 203] on div "h ero.moveUp press enter h ero.moveDown press enter h ero.moveLeft press enter …" at bounding box center [1010, 242] width 293 height 233
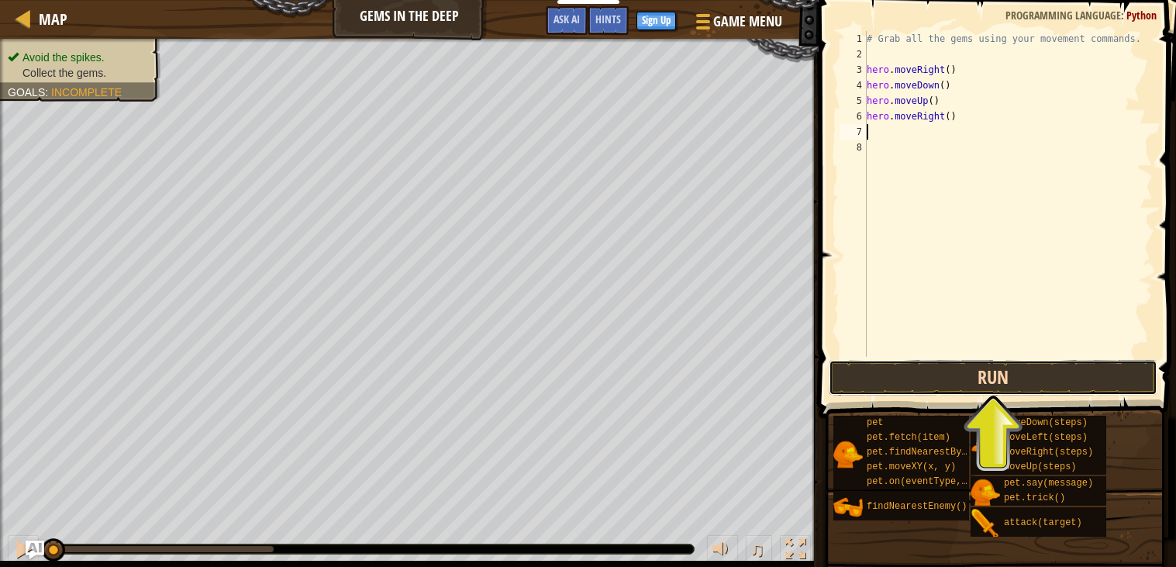
click at [980, 381] on button "Run" at bounding box center [993, 378] width 329 height 36
